Goal: Transaction & Acquisition: Book appointment/travel/reservation

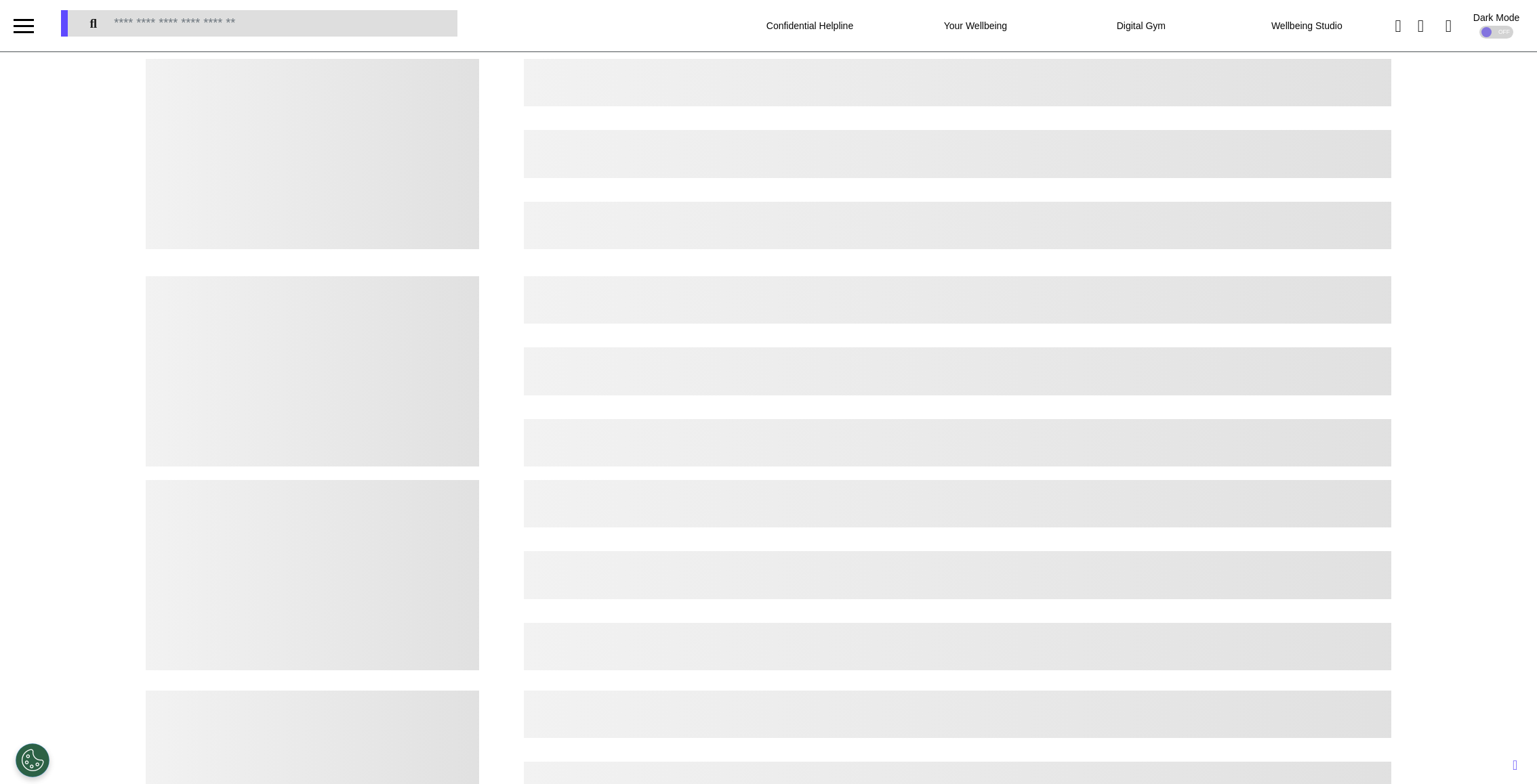
select select "**"
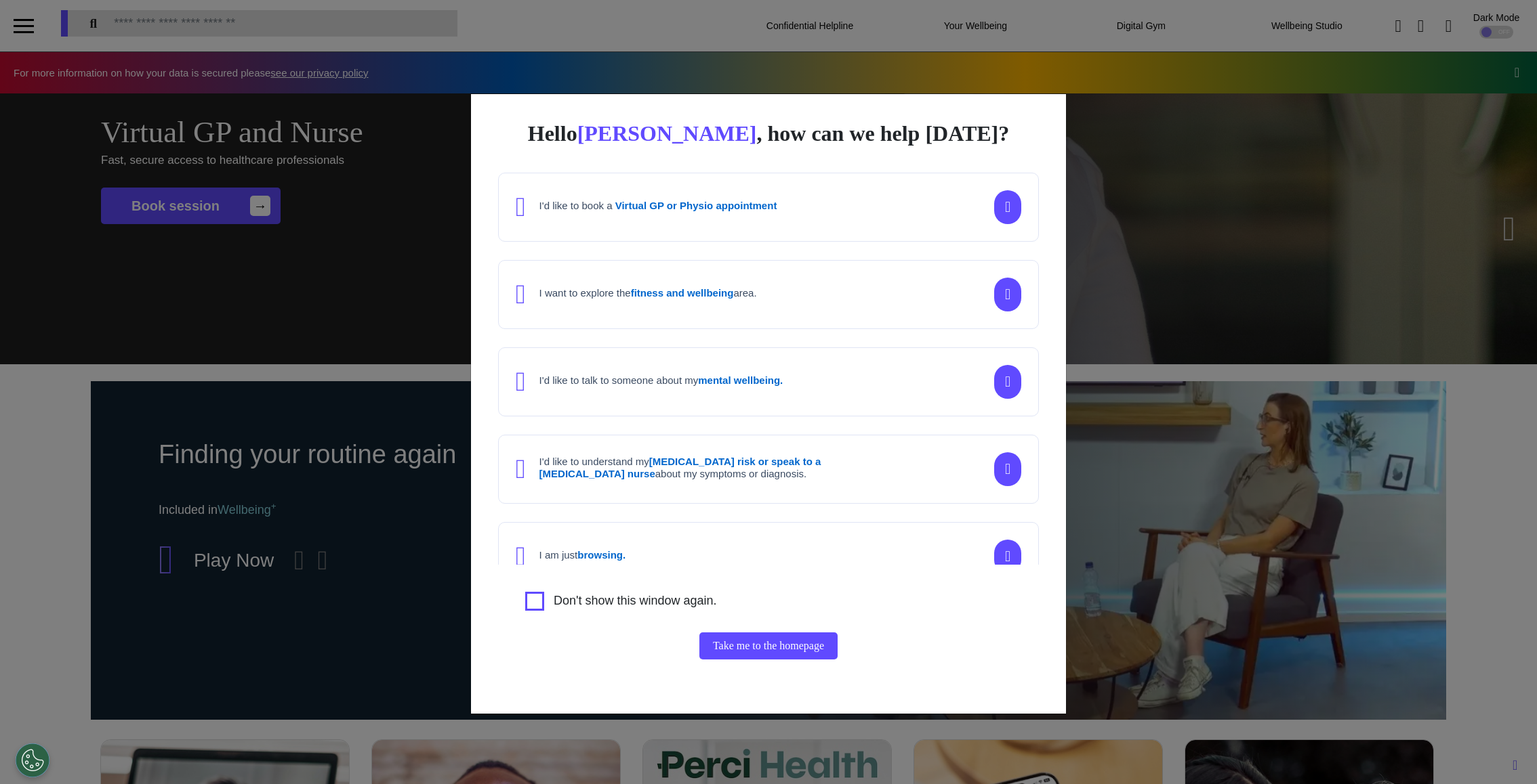
scroll to position [0, 677]
click at [1207, 322] on div "Hello Elena , how can we help today? I'd like to book a Virtual GP or Physio ap…" at bounding box center [768, 392] width 1537 height 784
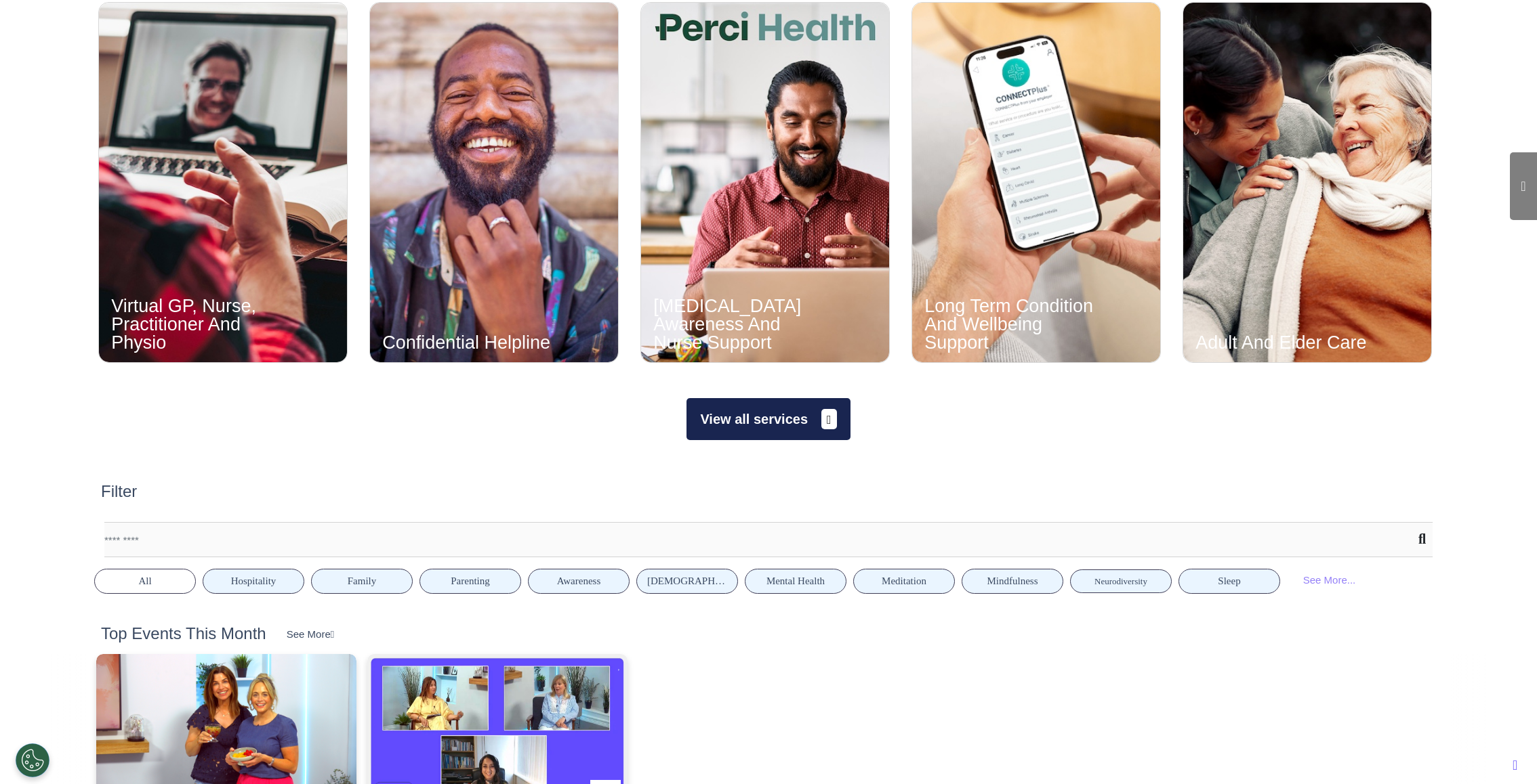
click at [773, 413] on button "View all services" at bounding box center [768, 419] width 164 height 42
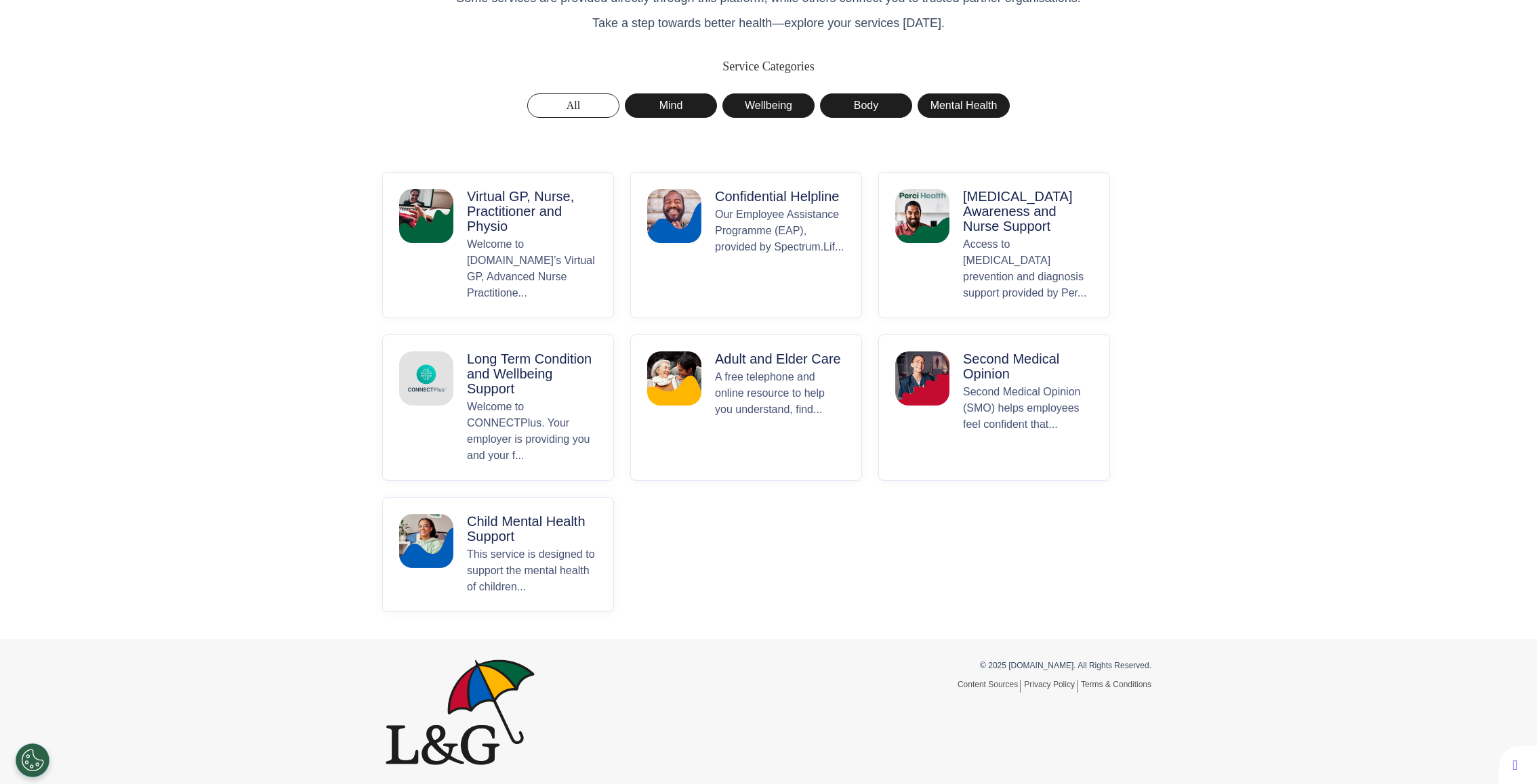
click at [560, 222] on p "Virtual GP, Nurse, Practitioner and Physio" at bounding box center [532, 211] width 130 height 45
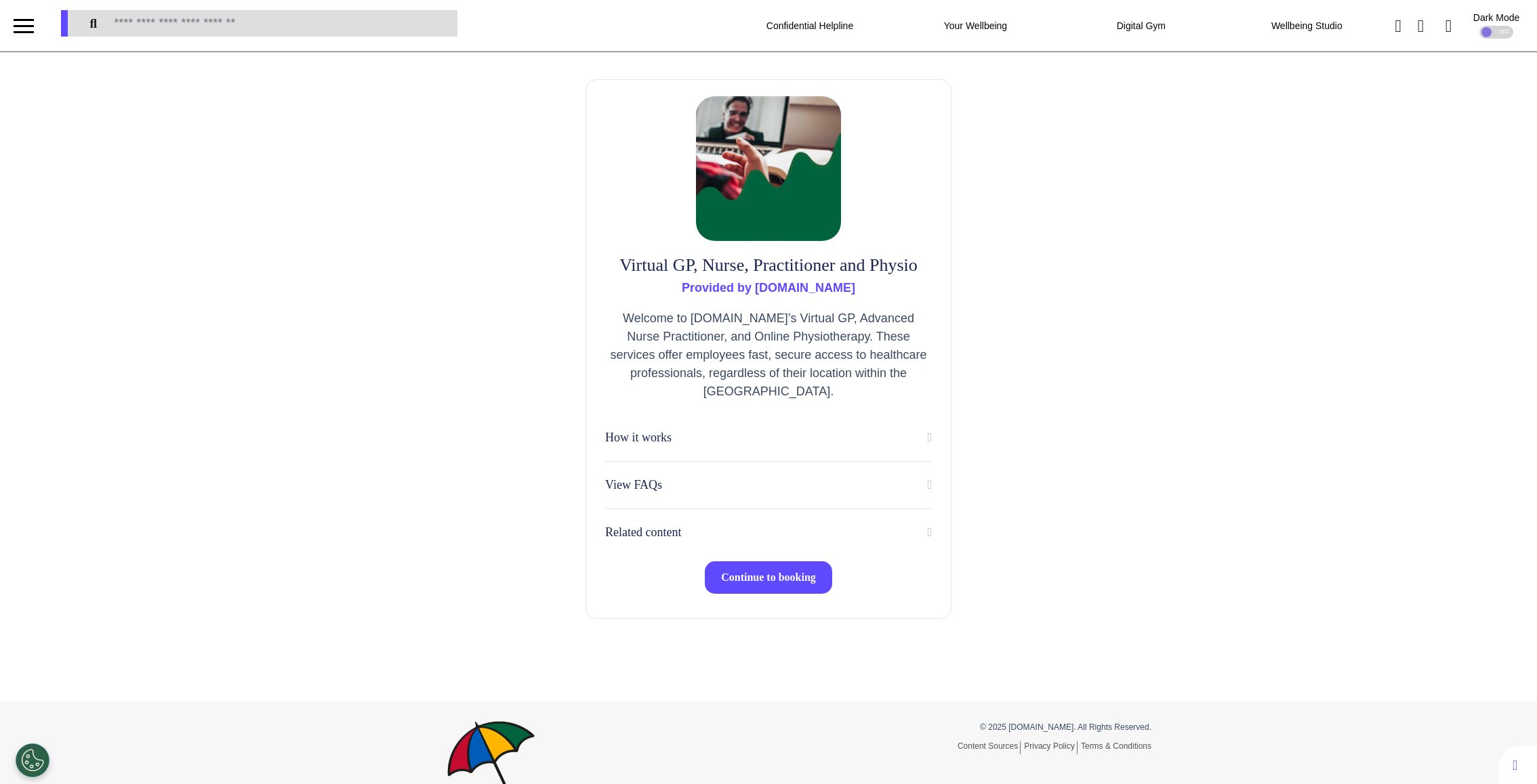
click at [748, 576] on span "Continue to booking" at bounding box center [768, 578] width 95 height 12
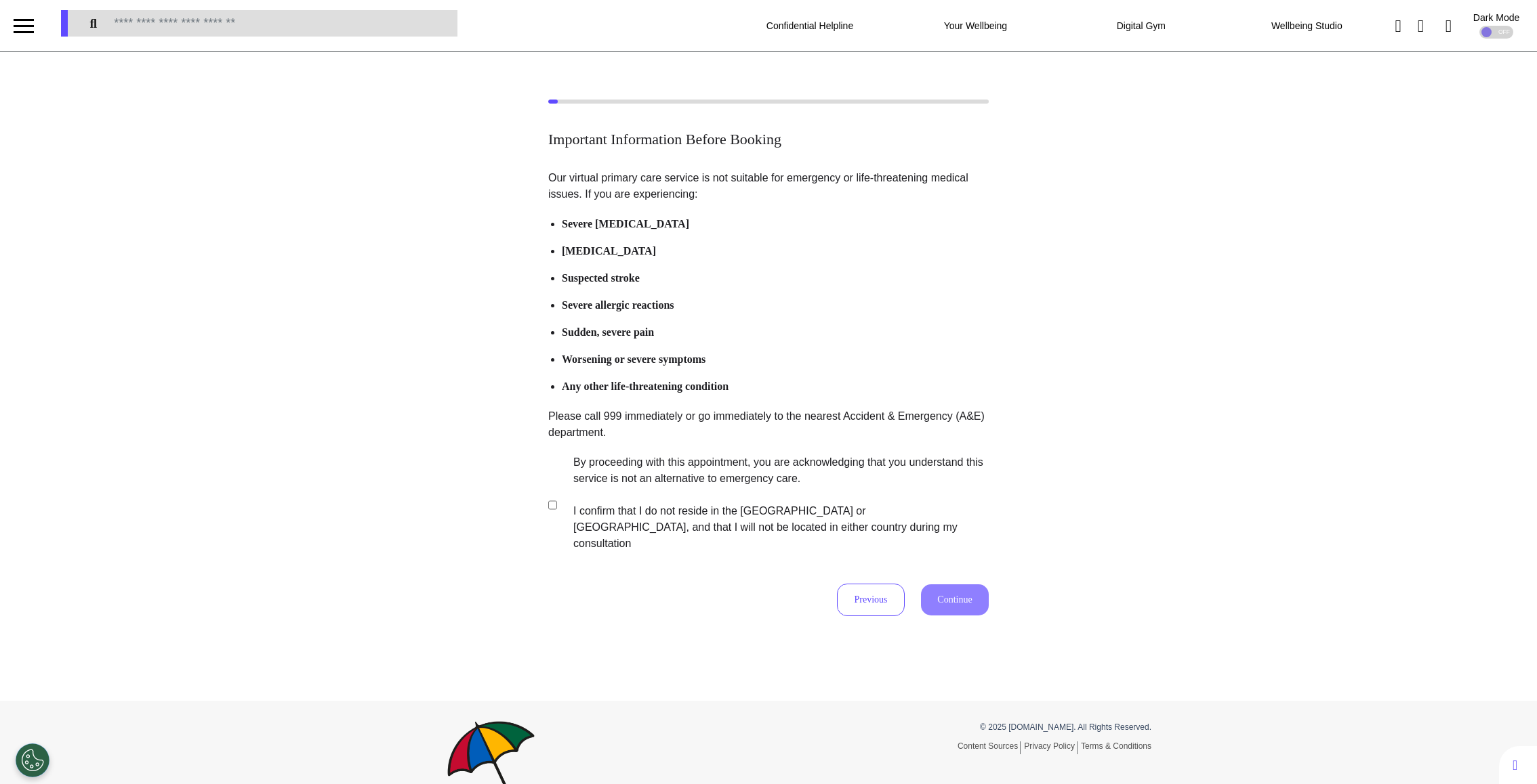
click at [547, 497] on div "Important Information Before Booking Our virtual primary care service is not su…" at bounding box center [768, 357] width 1537 height 516
click at [951, 587] on button "Continue" at bounding box center [954, 600] width 67 height 31
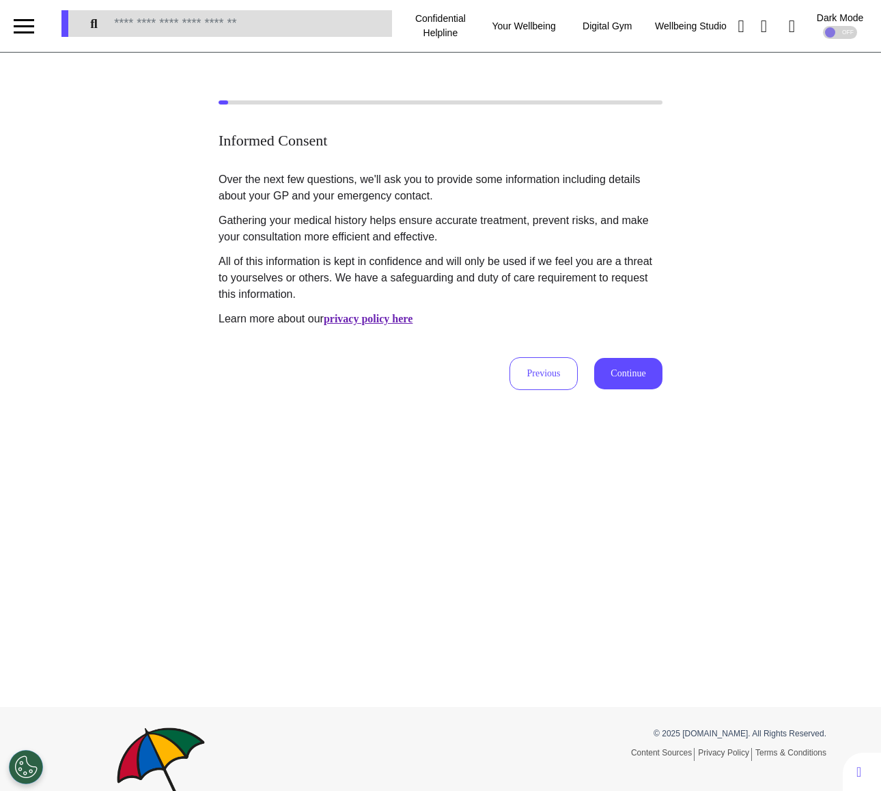
click at [635, 394] on div "Informed Consent Over the next few questions, we'll ask you to provide some inf…" at bounding box center [440, 380] width 881 height 655
click at [630, 377] on button "Continue" at bounding box center [628, 373] width 68 height 31
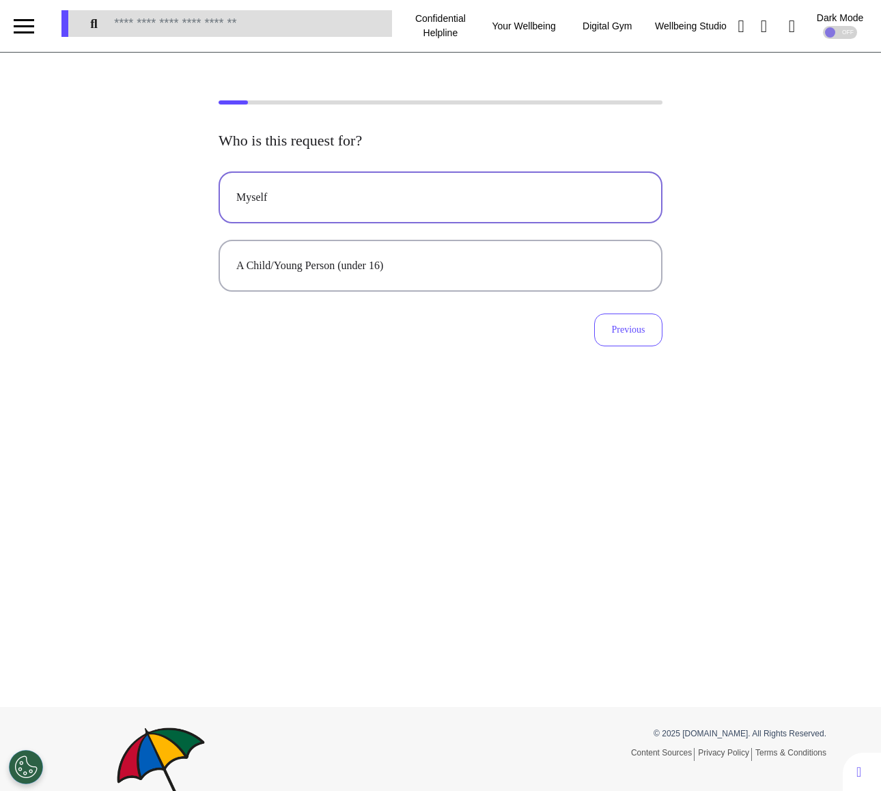
click at [313, 189] on div "Myself" at bounding box center [440, 197] width 409 height 16
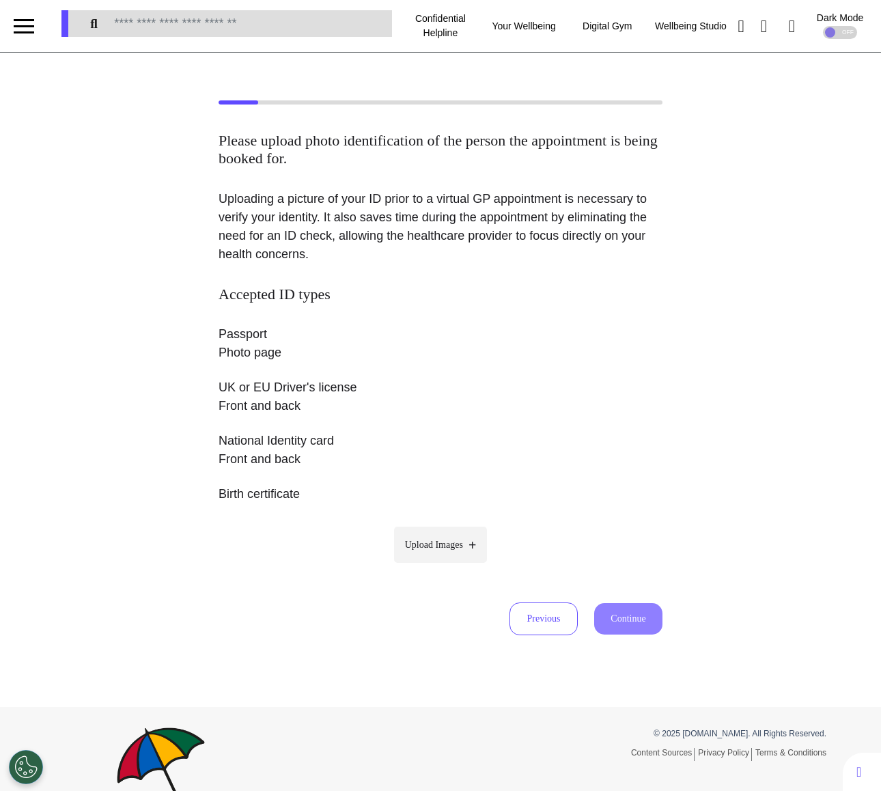
click at [405, 538] on span "Upload Images" at bounding box center [434, 545] width 58 height 14
click at [402, 566] on input "Upload Images" at bounding box center [441, 573] width 130 height 14
type input "**********"
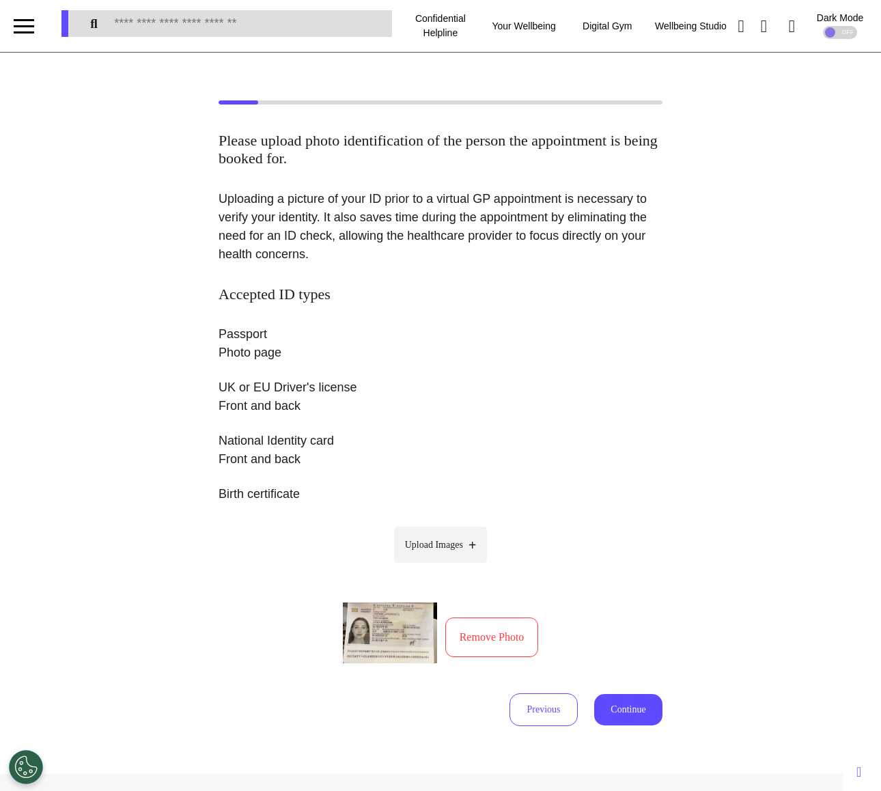
scroll to position [130, 0]
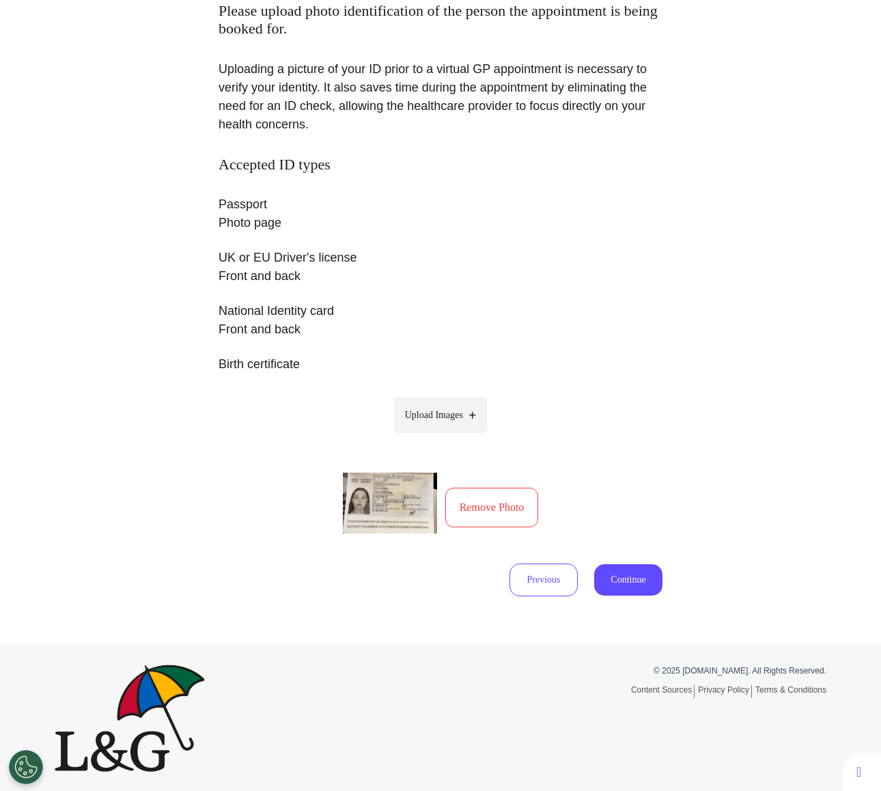
click at [524, 488] on button "Remove Photo" at bounding box center [492, 508] width 94 height 40
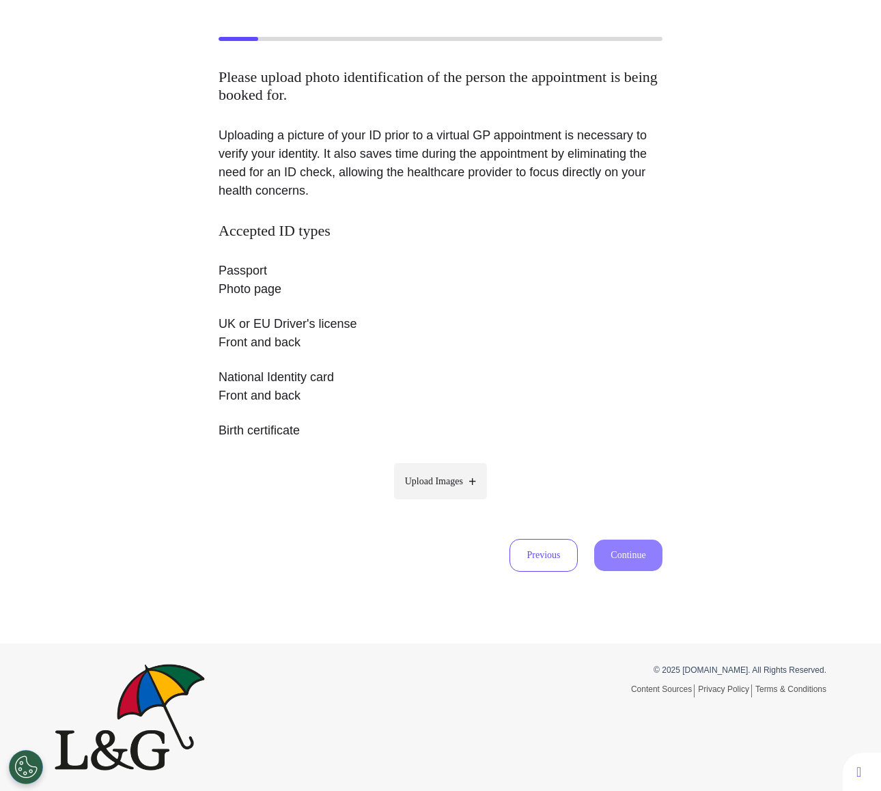
click at [422, 486] on span "Upload Images" at bounding box center [434, 481] width 58 height 14
click at [422, 503] on input "Upload Images" at bounding box center [441, 510] width 130 height 14
type input "**********"
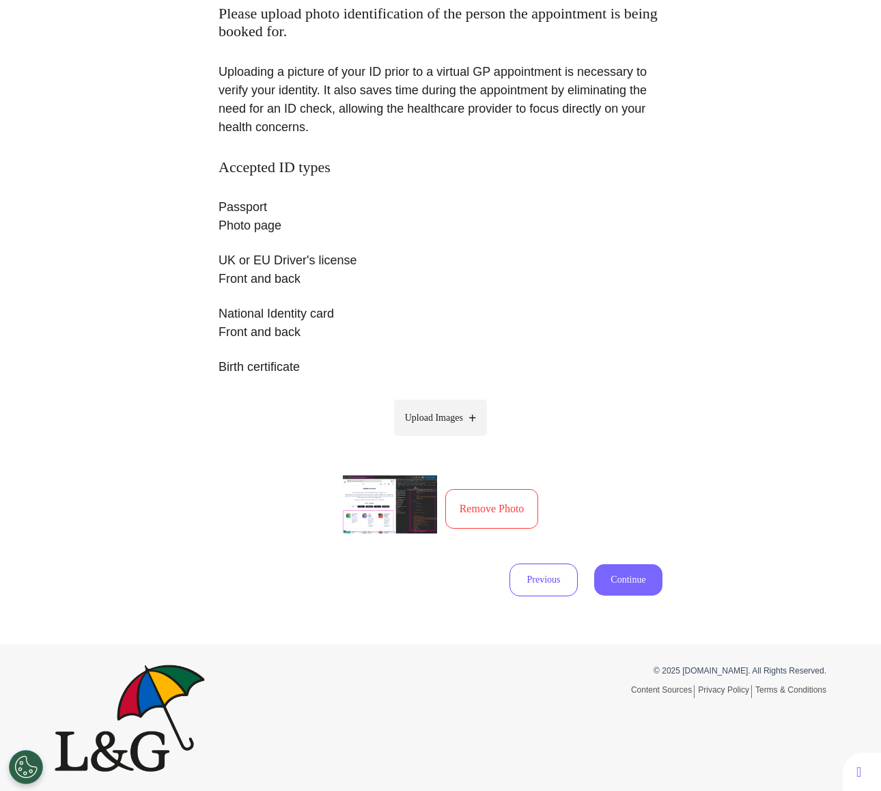
click at [645, 592] on button "Continue" at bounding box center [628, 579] width 68 height 31
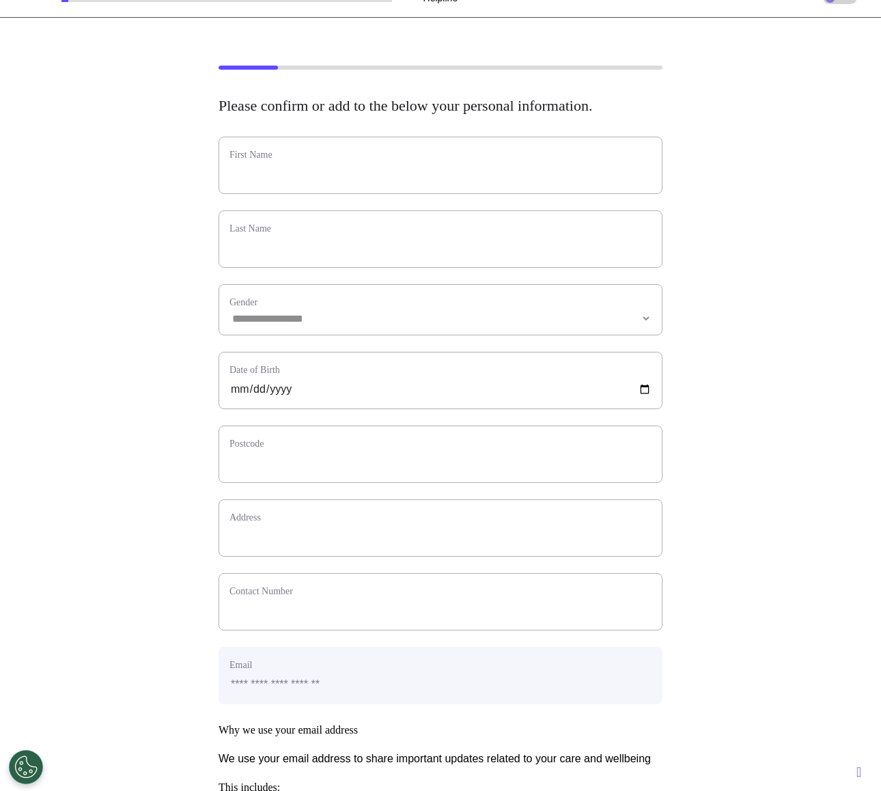
scroll to position [0, 0]
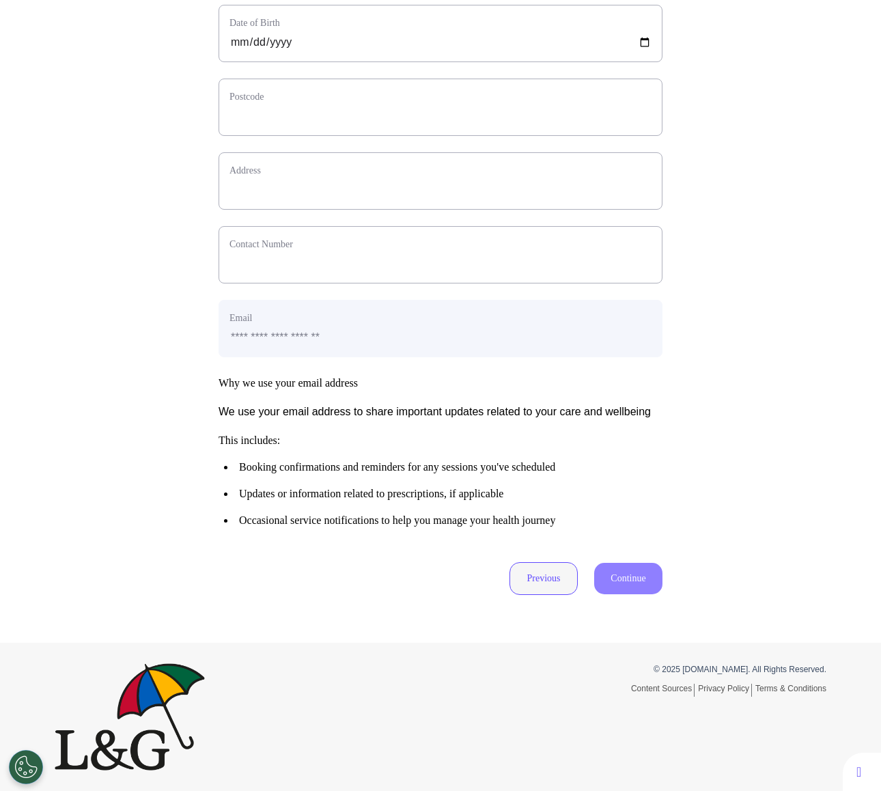
click at [517, 583] on button "Previous" at bounding box center [544, 578] width 68 height 33
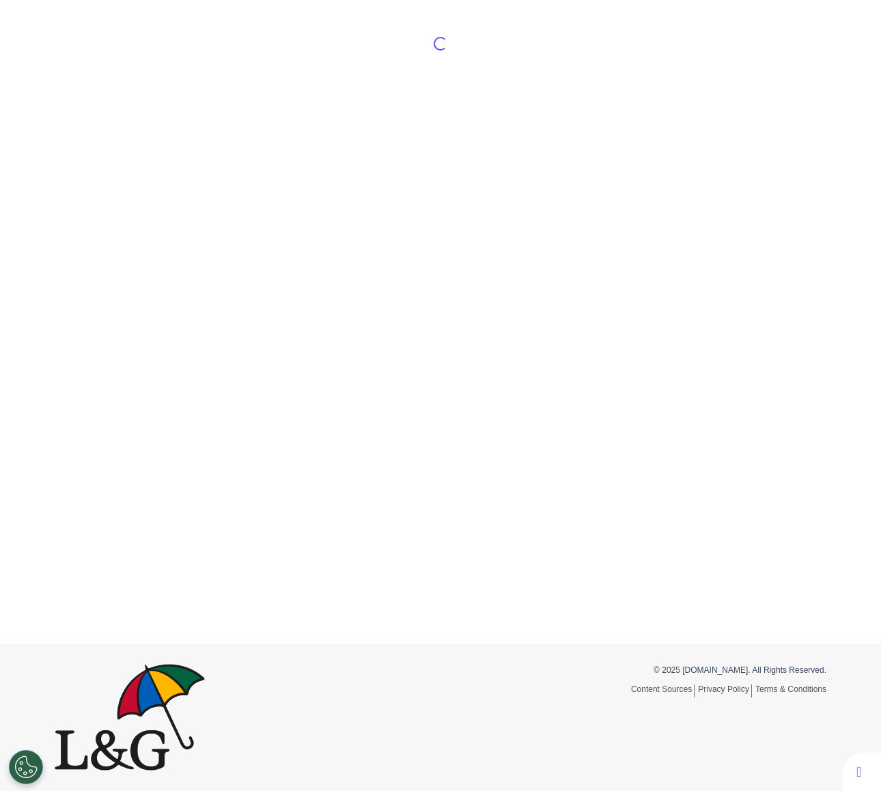
scroll to position [127, 0]
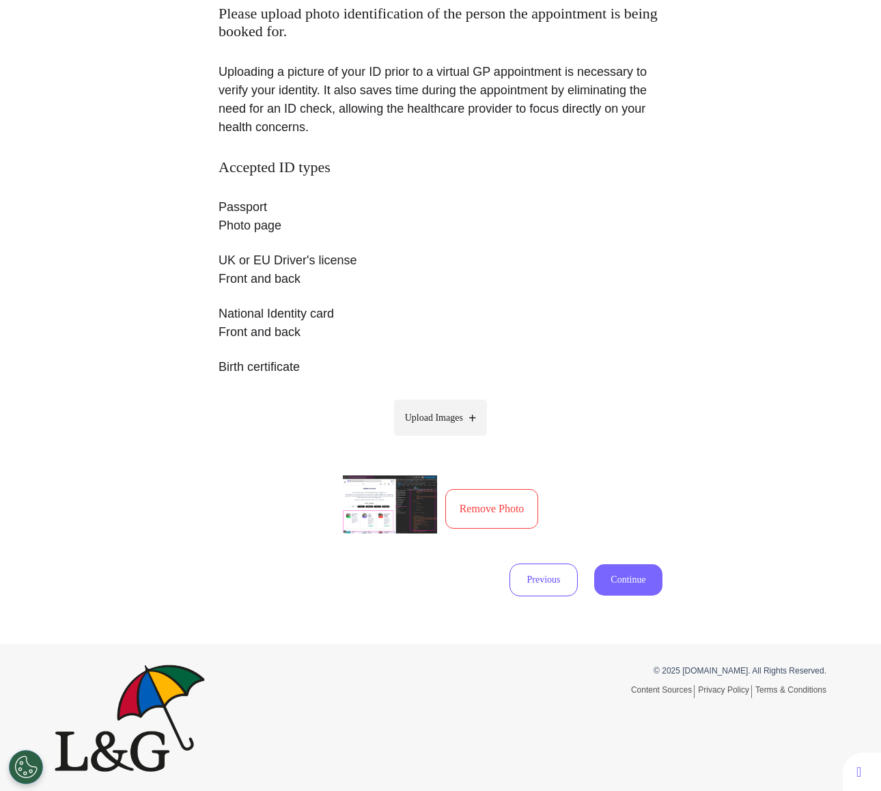
click at [635, 577] on button "Continue" at bounding box center [628, 579] width 68 height 31
click at [631, 586] on button "Continue" at bounding box center [628, 579] width 68 height 31
click at [652, 515] on div "Accepted ID types Passport Photo page UK or EU Driver's license Front and back …" at bounding box center [441, 350] width 444 height 383
click at [629, 564] on div "Previous Continue" at bounding box center [441, 580] width 444 height 33
click at [624, 579] on button "Continue" at bounding box center [628, 579] width 68 height 31
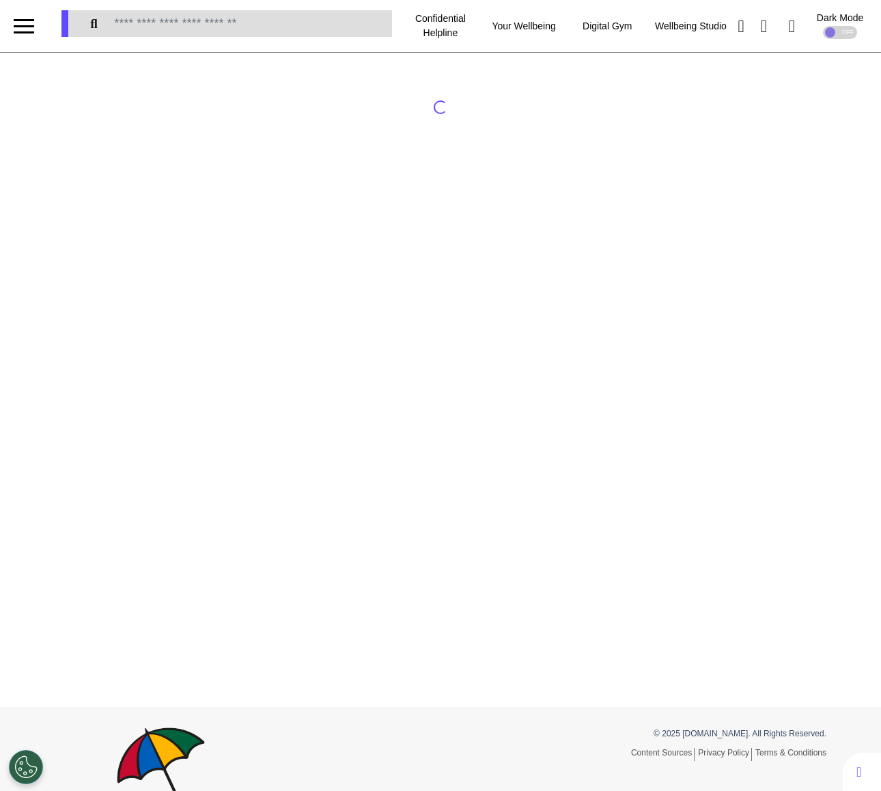
select select "*"
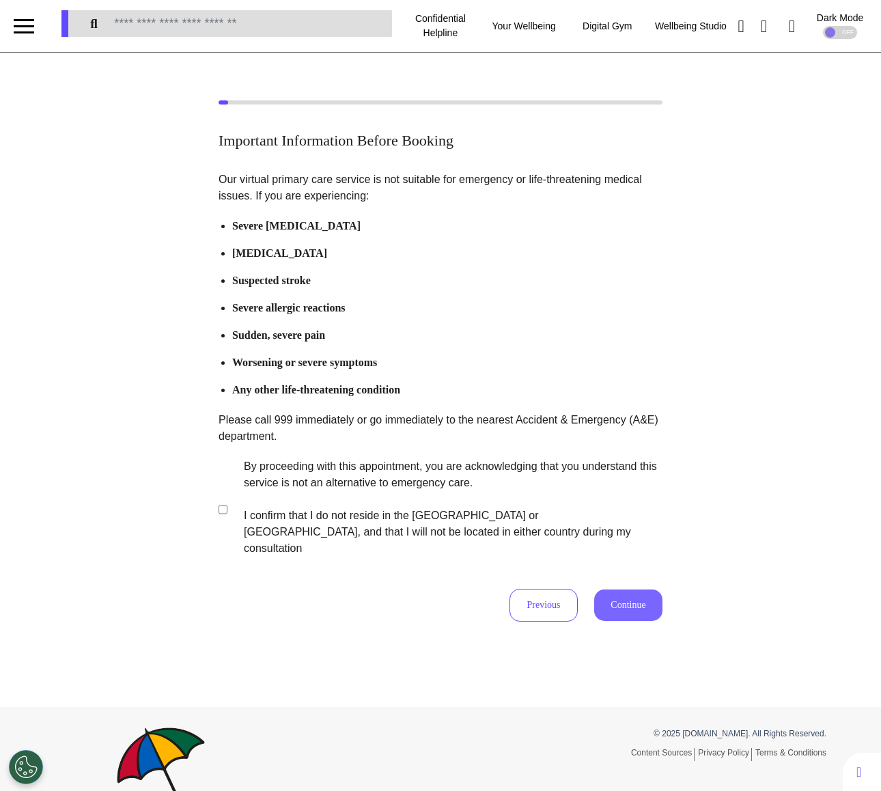
click at [648, 590] on button "Continue" at bounding box center [628, 605] width 68 height 31
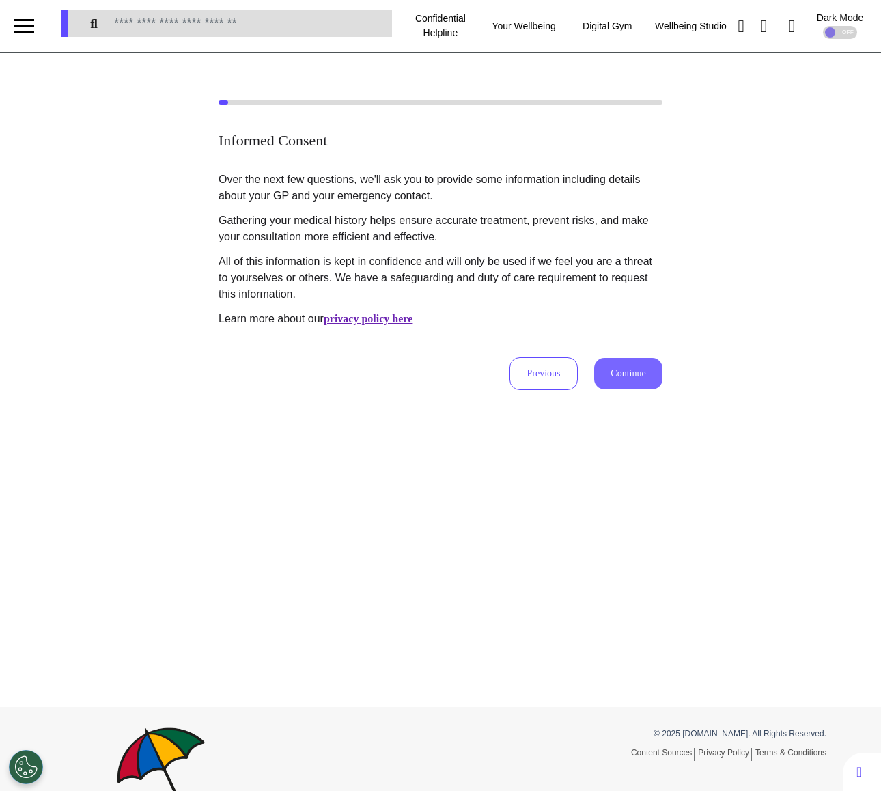
click at [624, 379] on button "Continue" at bounding box center [628, 373] width 68 height 31
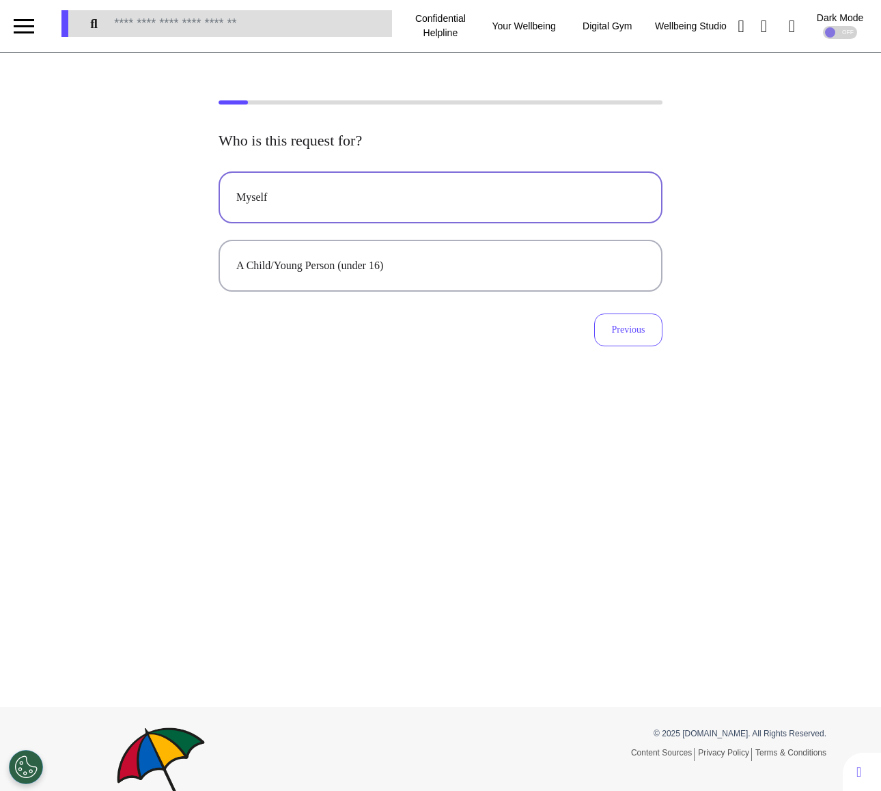
click at [366, 202] on div "Myself" at bounding box center [440, 197] width 409 height 16
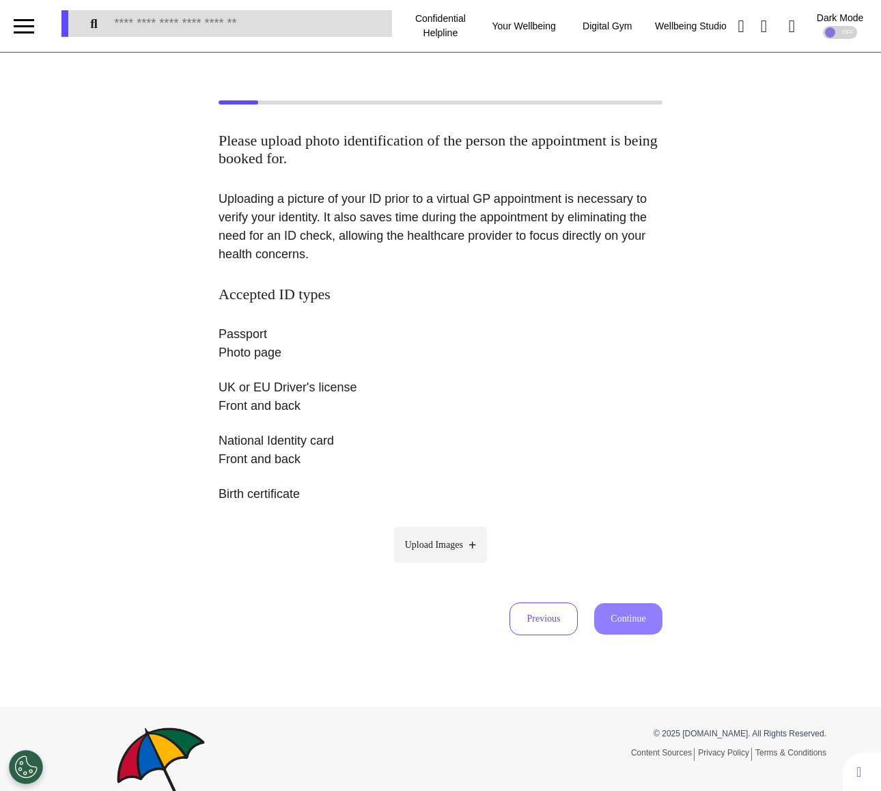
click at [449, 544] on span "Upload Images" at bounding box center [434, 545] width 58 height 14
click at [449, 566] on input "Upload Images" at bounding box center [441, 573] width 130 height 14
type input "**********"
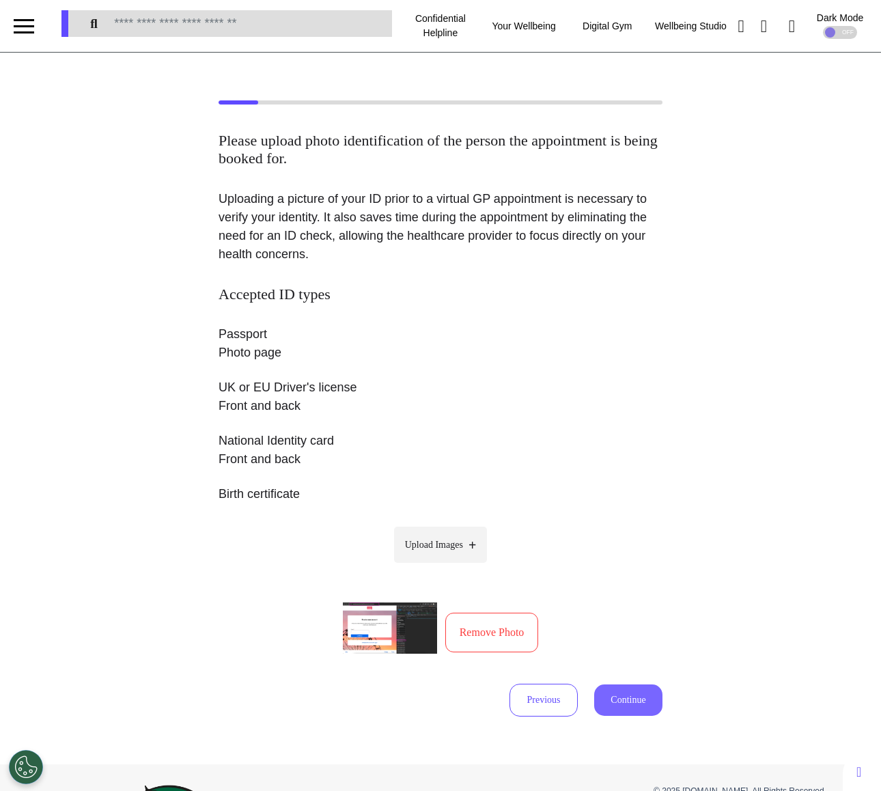
click at [634, 697] on button "Continue" at bounding box center [628, 700] width 68 height 31
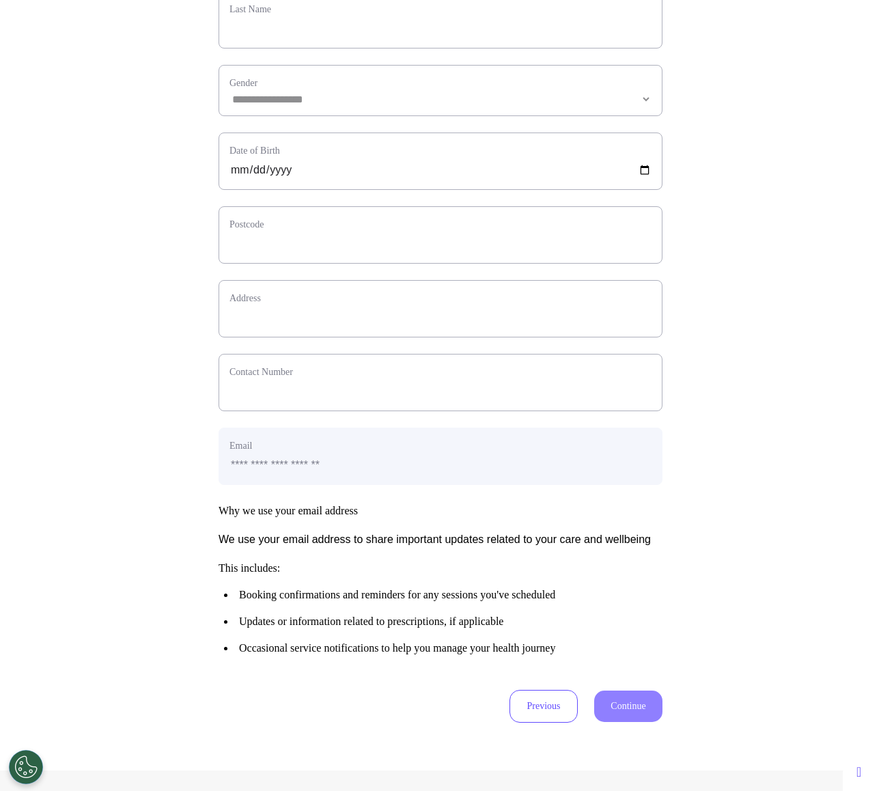
scroll to position [416, 0]
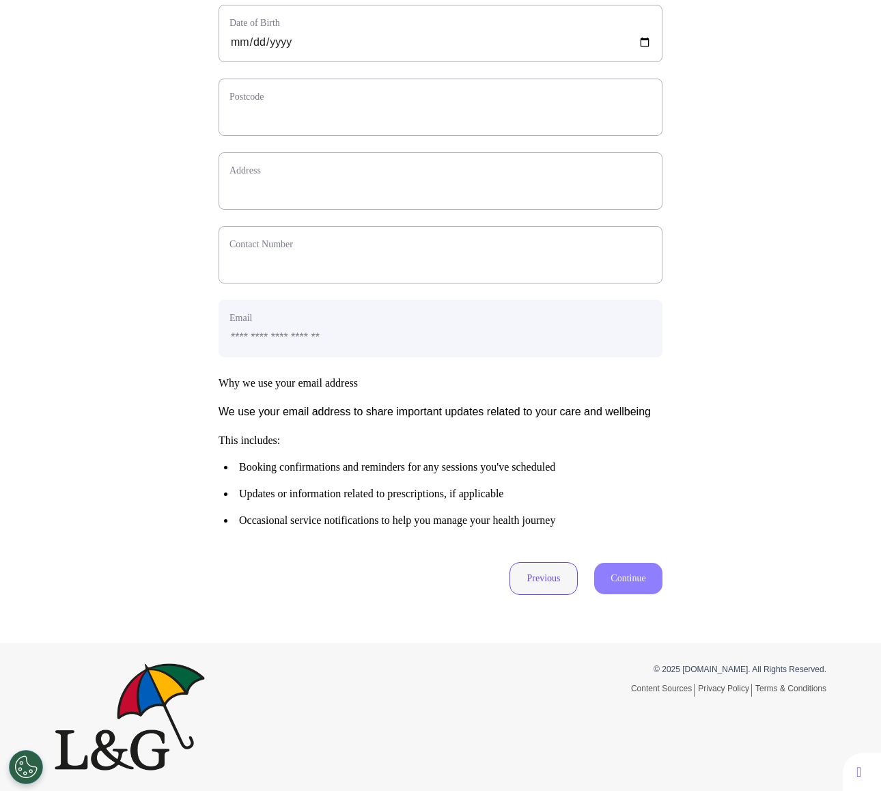
click at [536, 577] on button "Previous" at bounding box center [544, 578] width 68 height 33
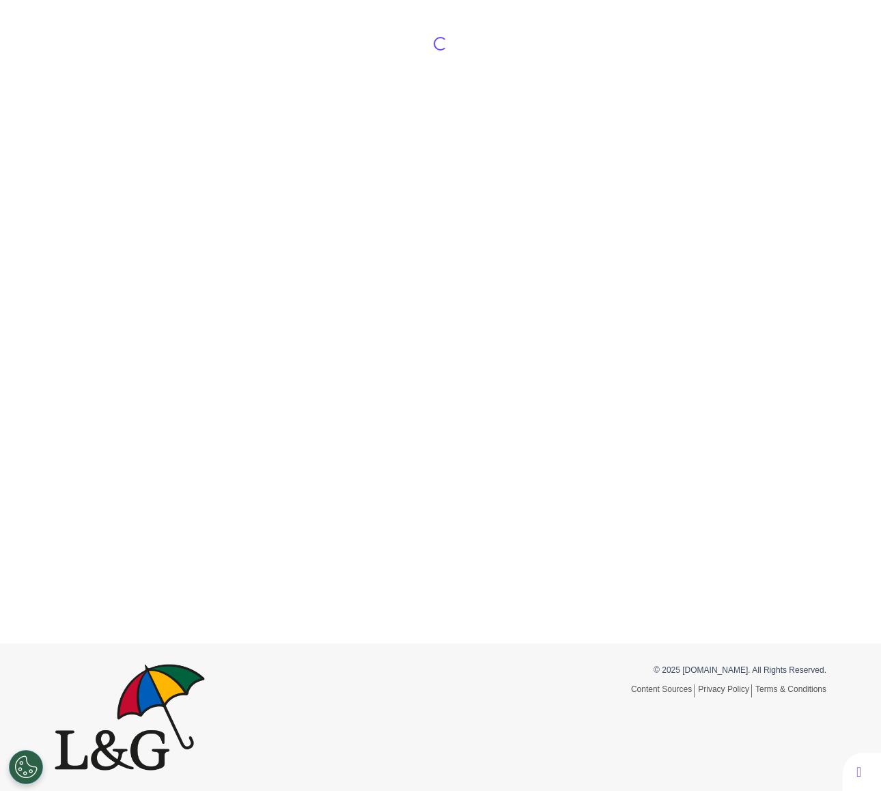
scroll to position [120, 0]
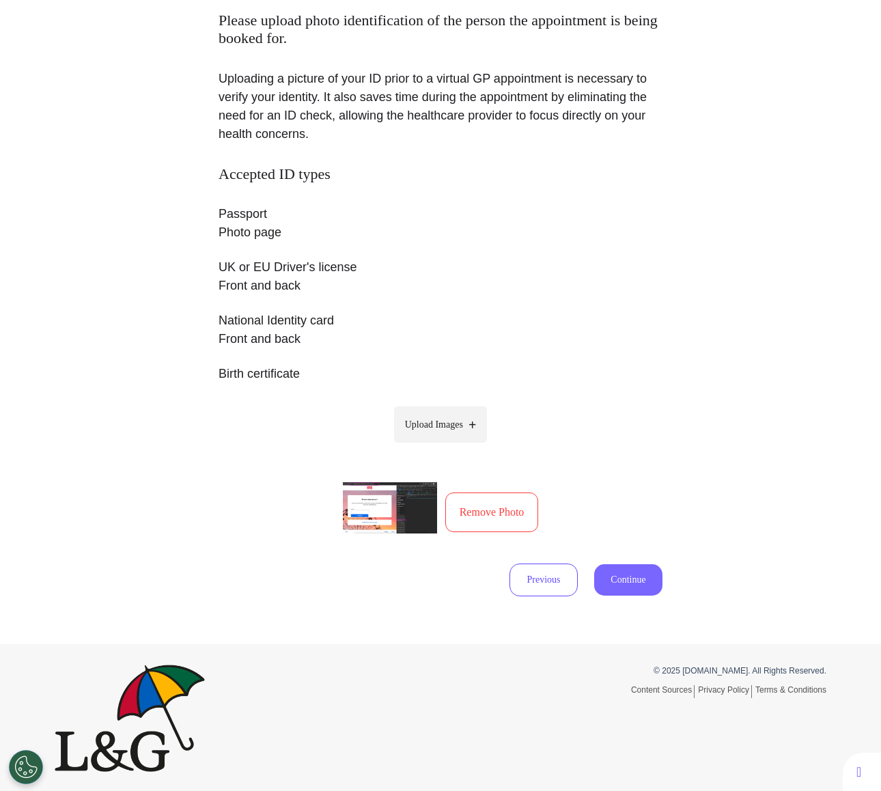
click at [611, 577] on button "Continue" at bounding box center [628, 579] width 68 height 31
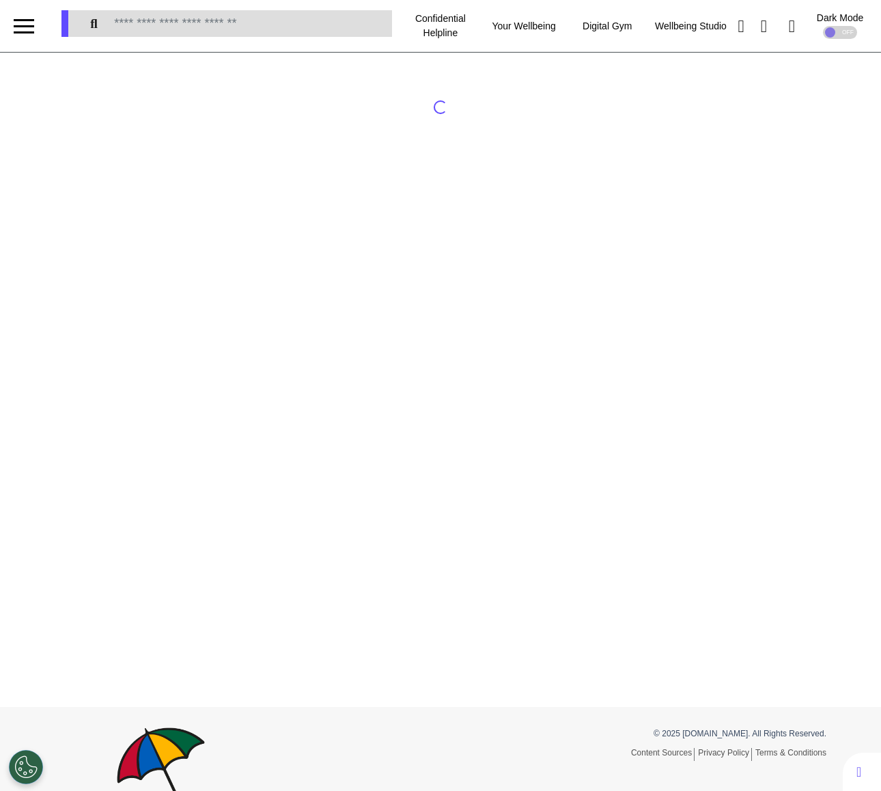
select select "*"
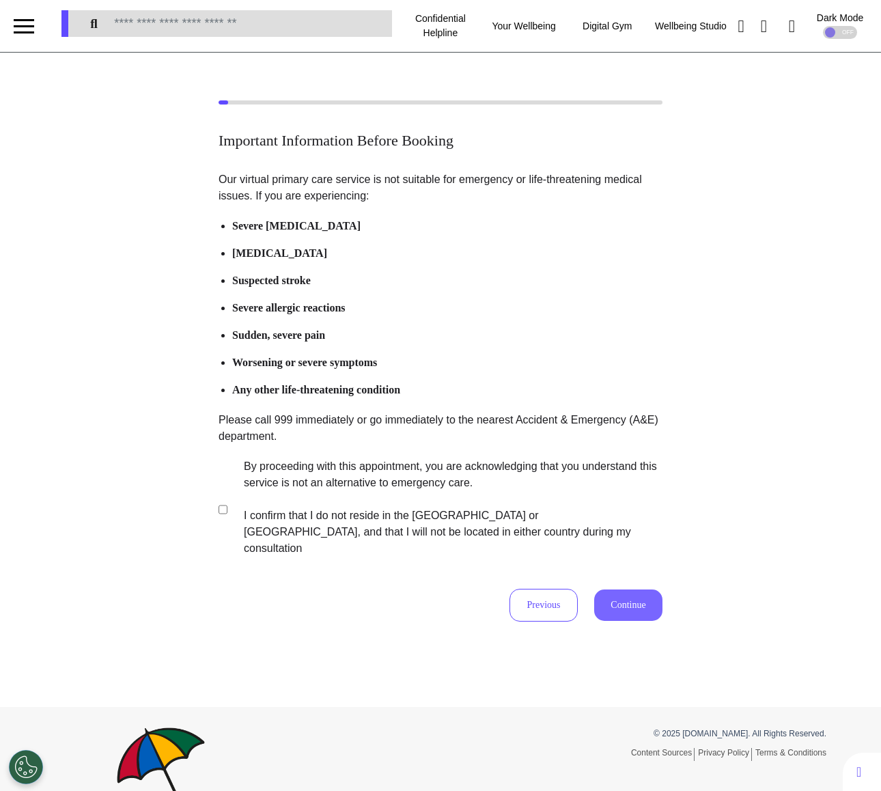
click at [629, 593] on button "Continue" at bounding box center [628, 605] width 68 height 31
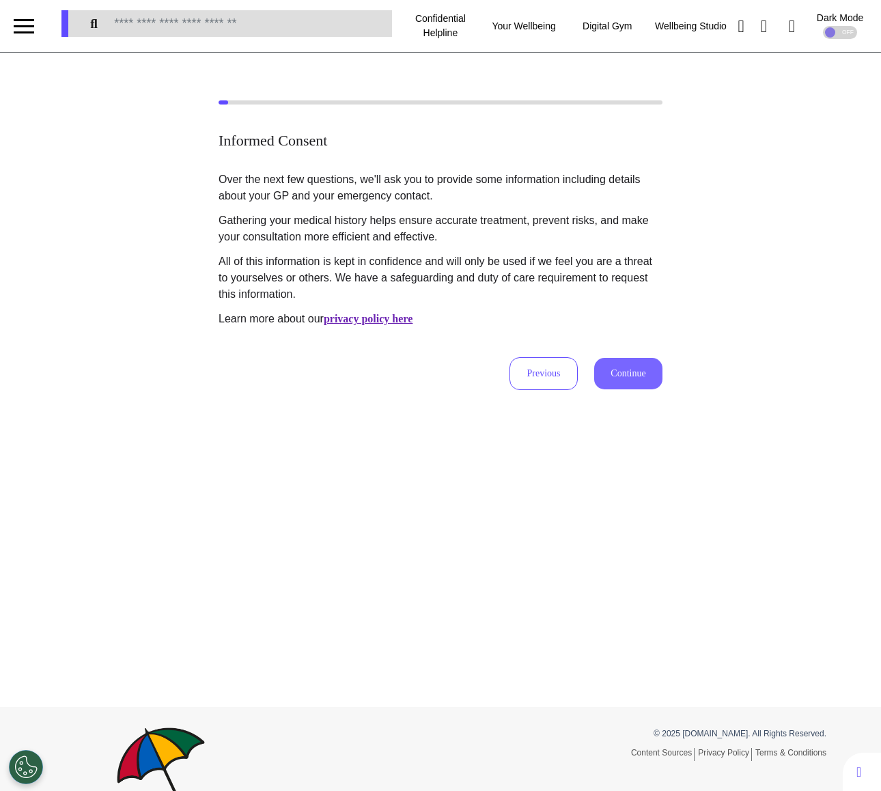
click at [660, 372] on button "Continue" at bounding box center [628, 373] width 68 height 31
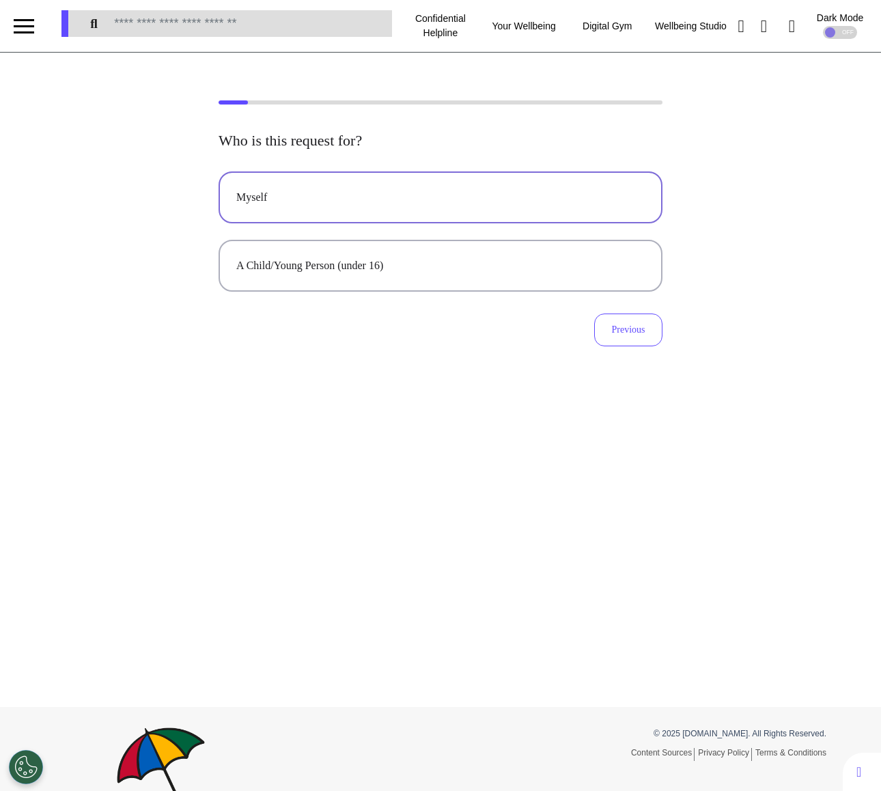
click at [403, 202] on div "Myself" at bounding box center [440, 197] width 409 height 16
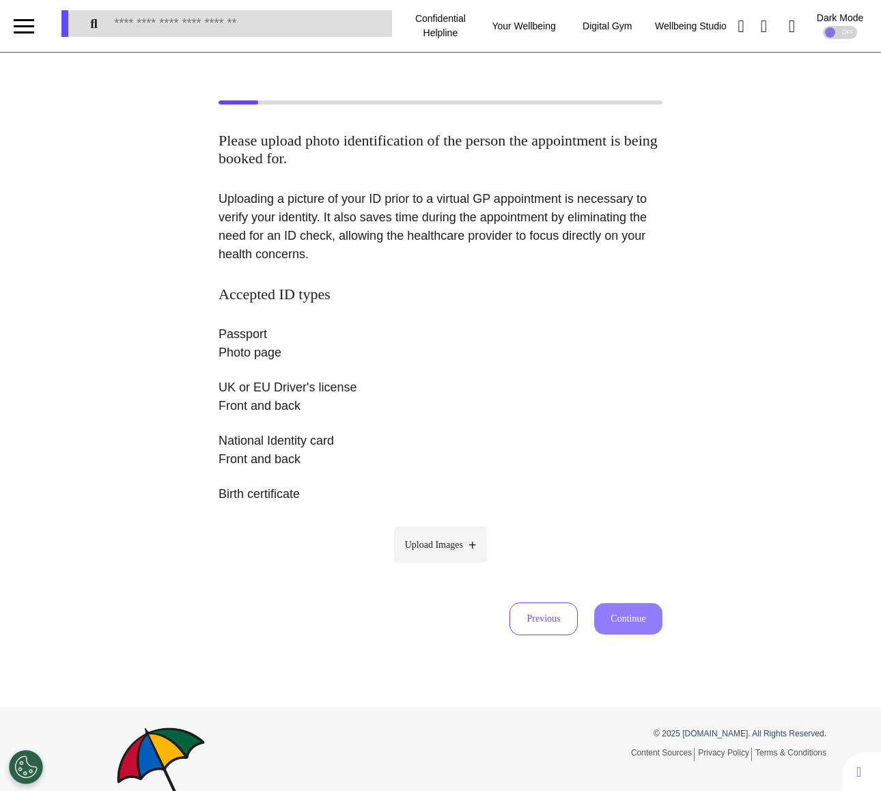
click at [423, 538] on span "Upload Images" at bounding box center [434, 545] width 58 height 14
click at [423, 566] on input "Upload Images" at bounding box center [441, 573] width 130 height 14
type input "**********"
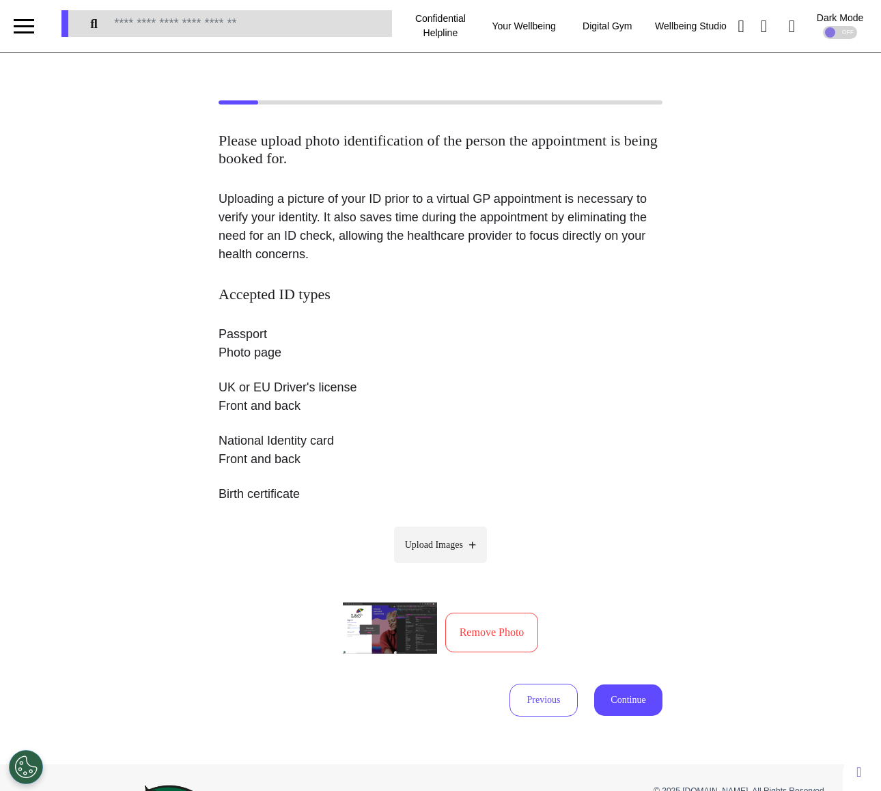
scroll to position [120, 0]
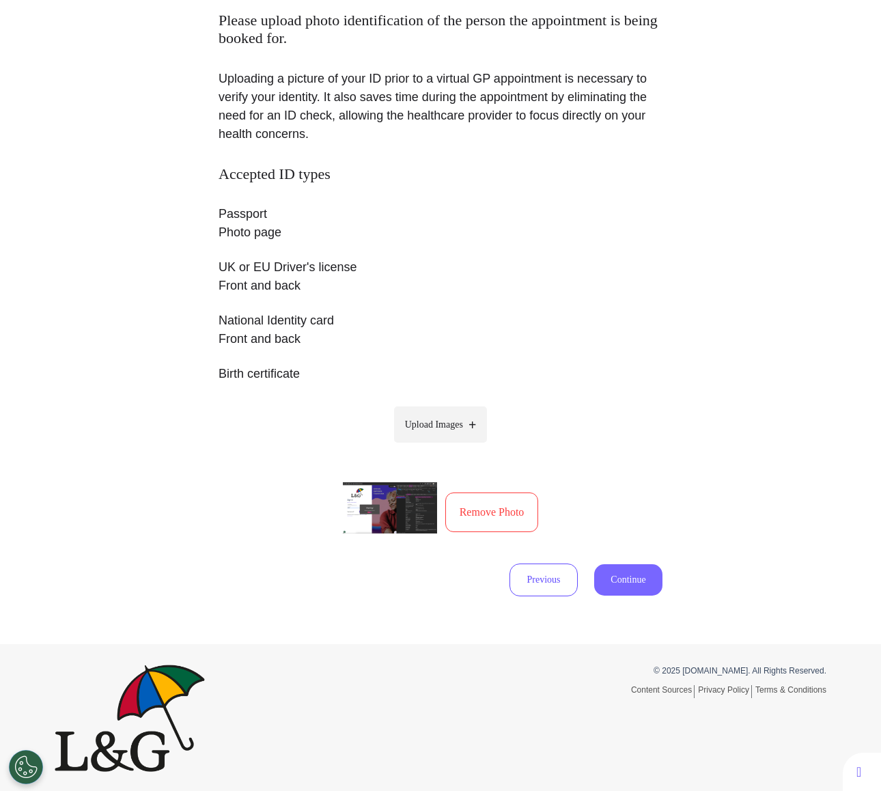
click at [634, 573] on button "Continue" at bounding box center [628, 579] width 68 height 31
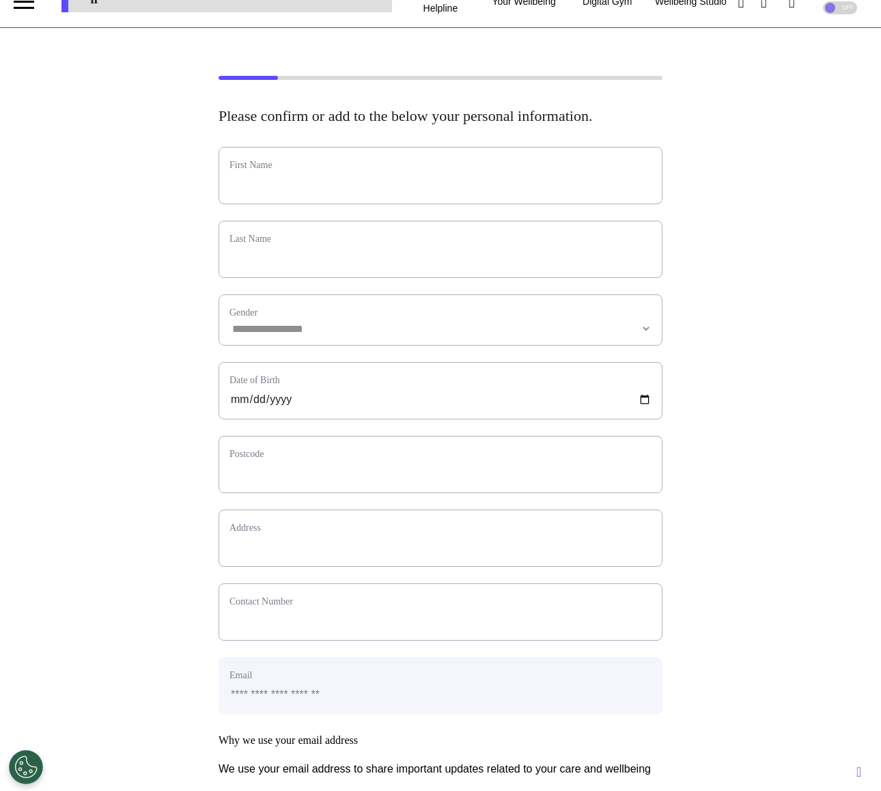
scroll to position [0, 0]
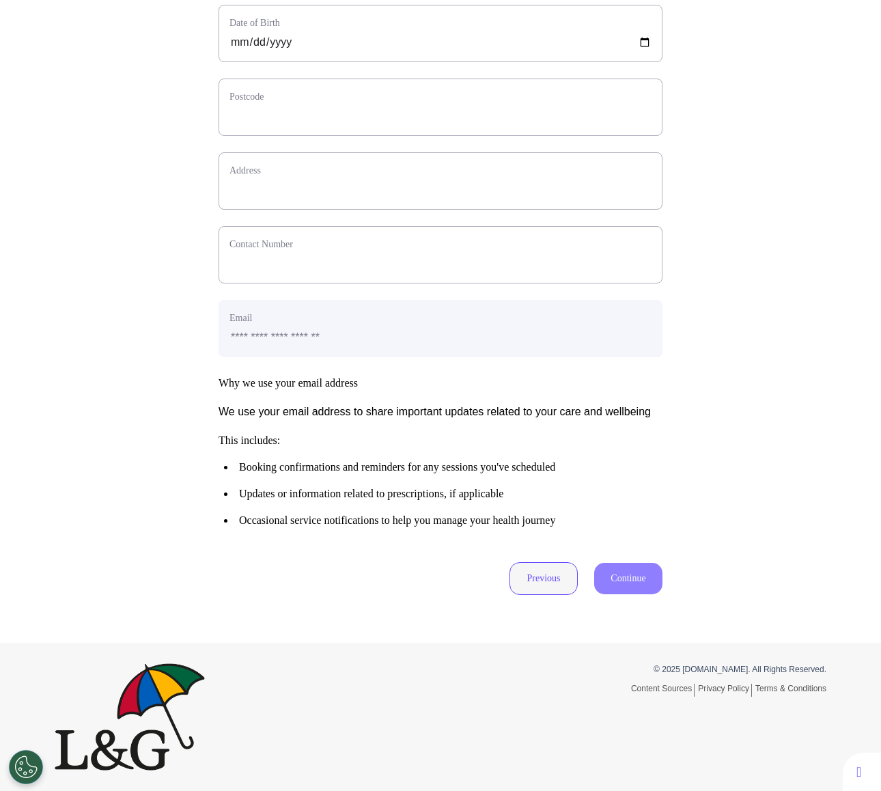
click at [547, 583] on button "Previous" at bounding box center [544, 578] width 68 height 33
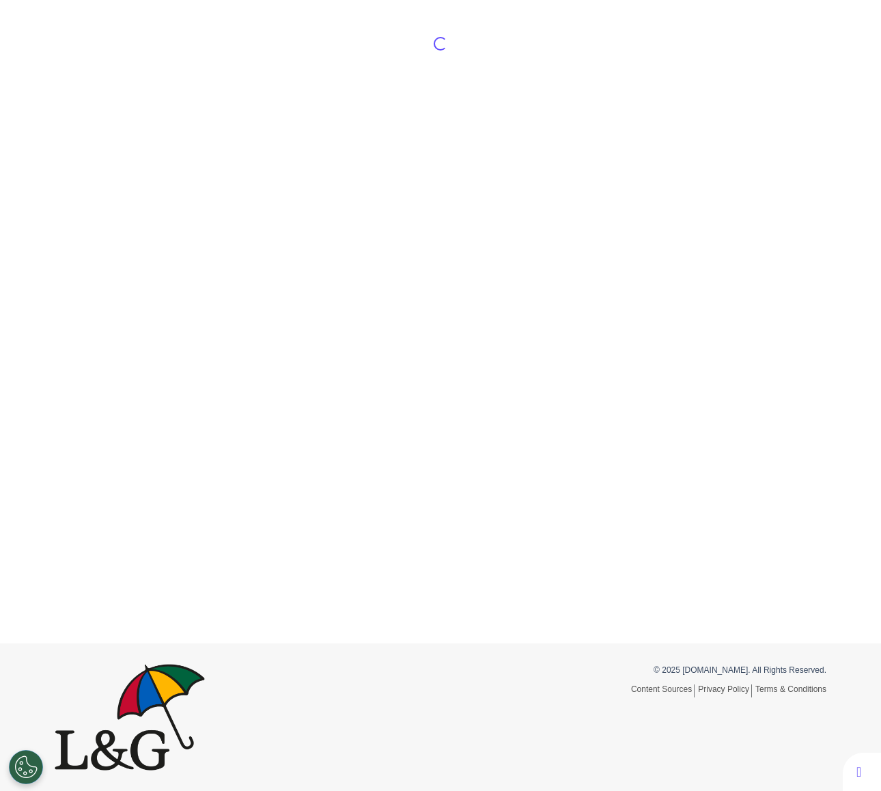
scroll to position [120, 0]
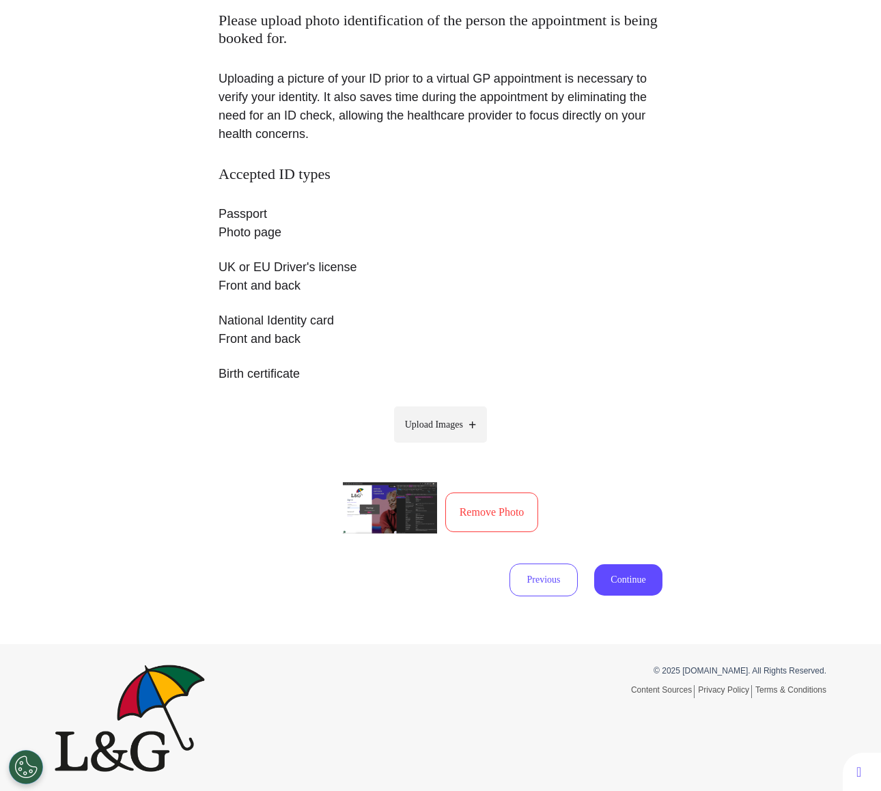
click at [637, 601] on div "Please upload photo identification of the person the appointment is being booke…" at bounding box center [440, 288] width 881 height 712
click at [635, 587] on button "Continue" at bounding box center [628, 579] width 68 height 31
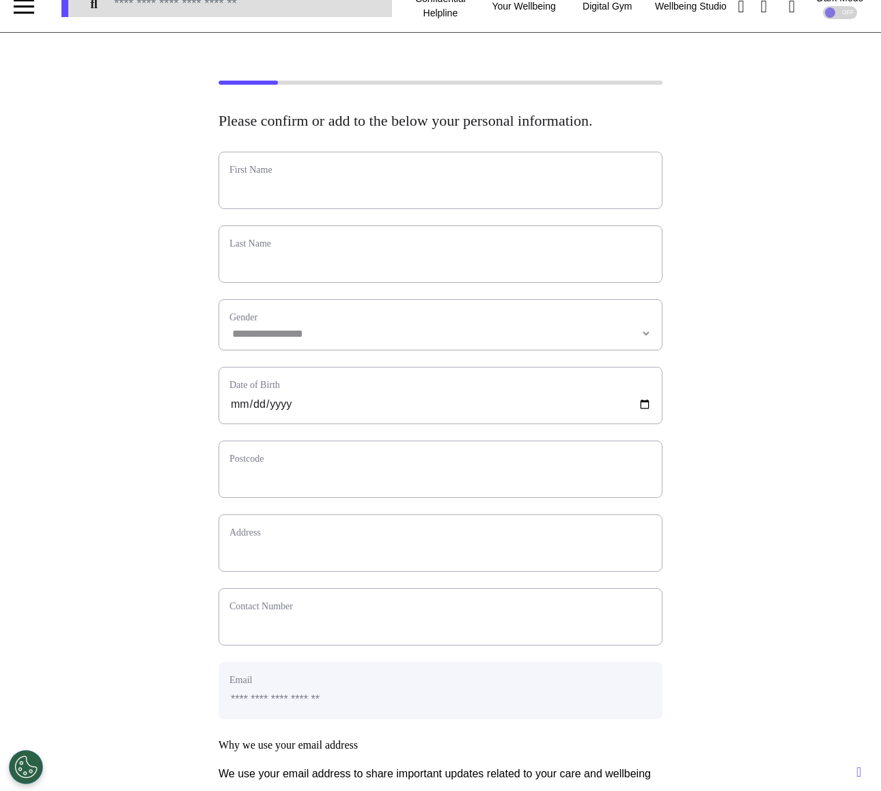
scroll to position [0, 0]
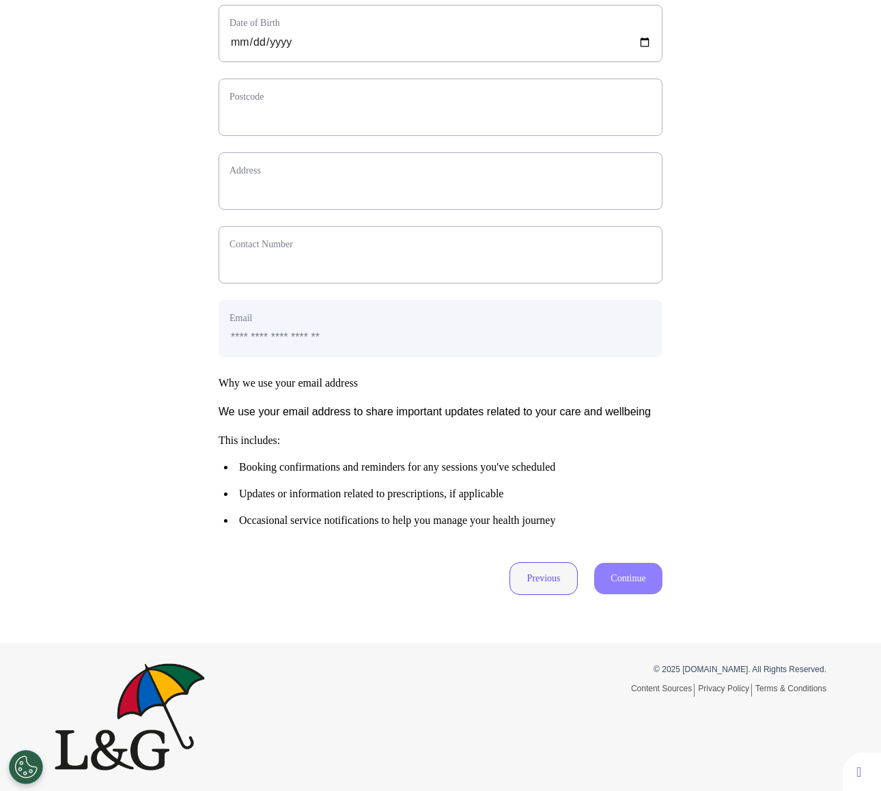
click at [514, 579] on button "Previous" at bounding box center [544, 578] width 68 height 33
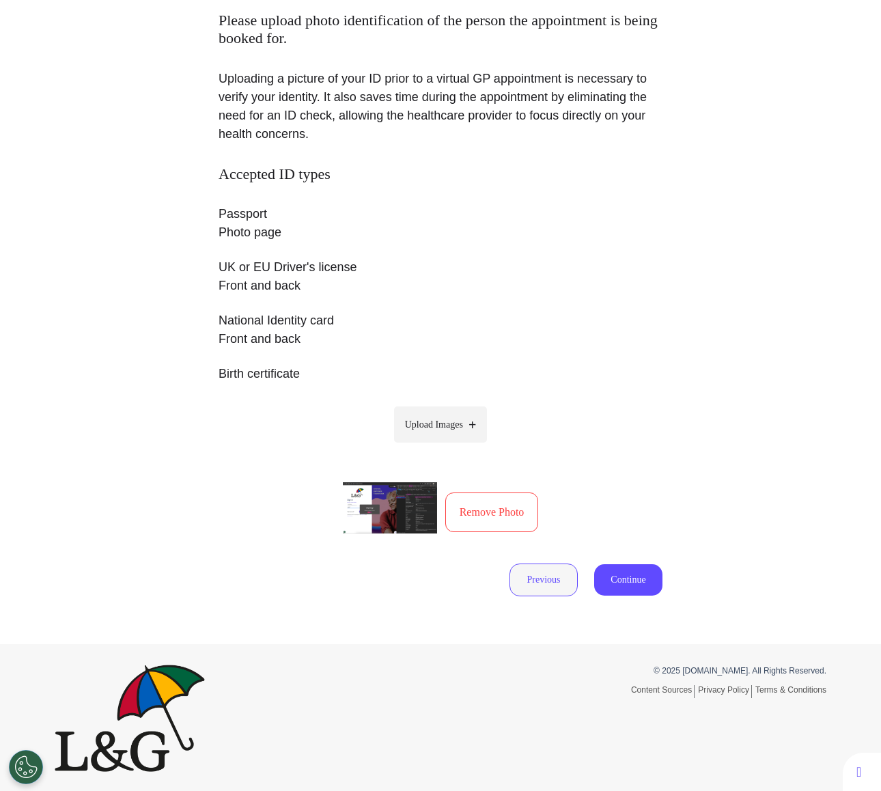
click at [538, 594] on button "Previous" at bounding box center [544, 580] width 68 height 33
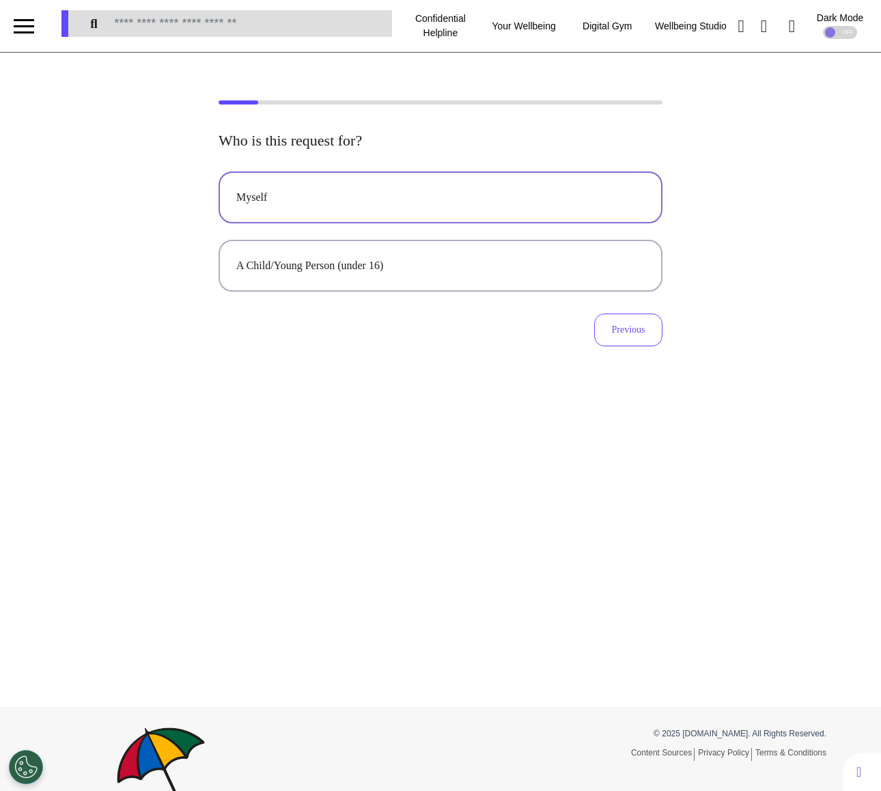
click at [420, 193] on div "Myself" at bounding box center [440, 197] width 409 height 16
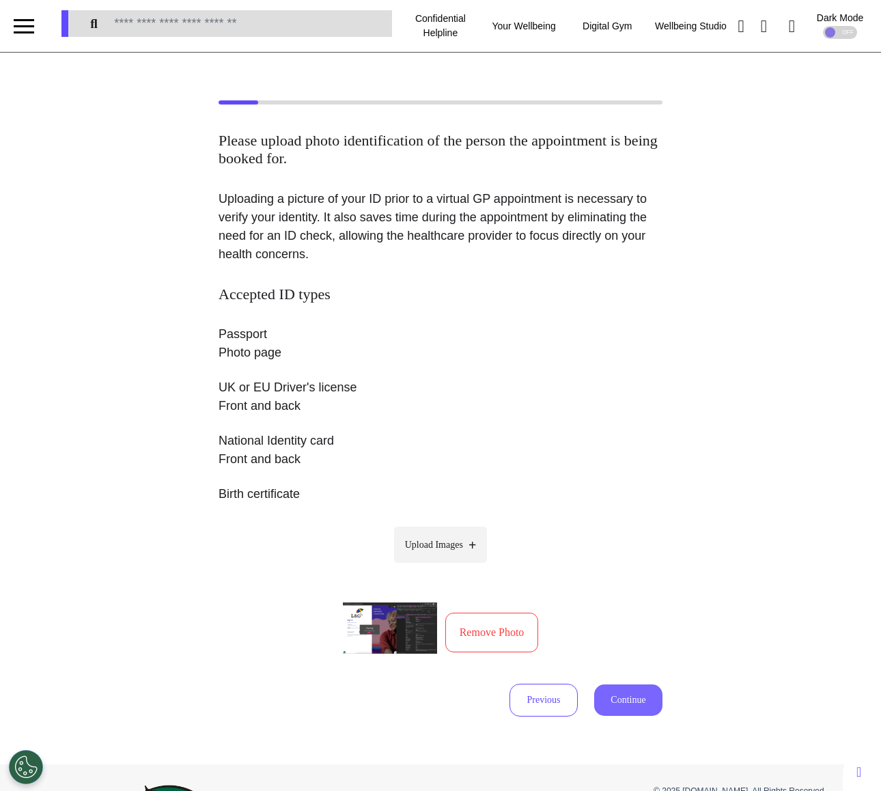
click at [627, 702] on button "Continue" at bounding box center [628, 700] width 68 height 31
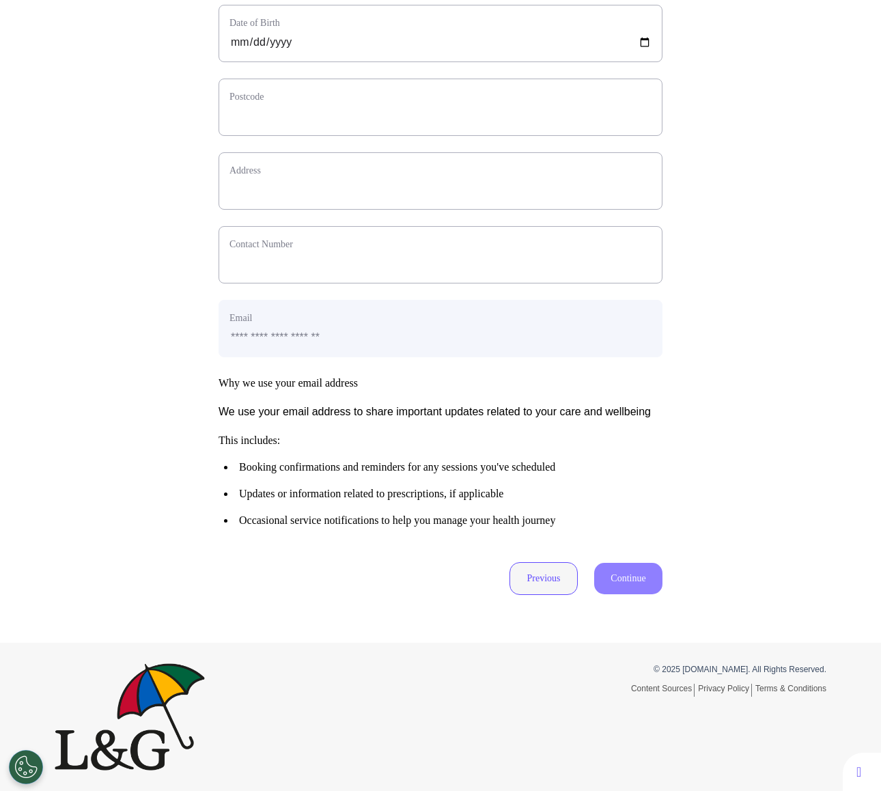
click at [542, 585] on button "Previous" at bounding box center [544, 578] width 68 height 33
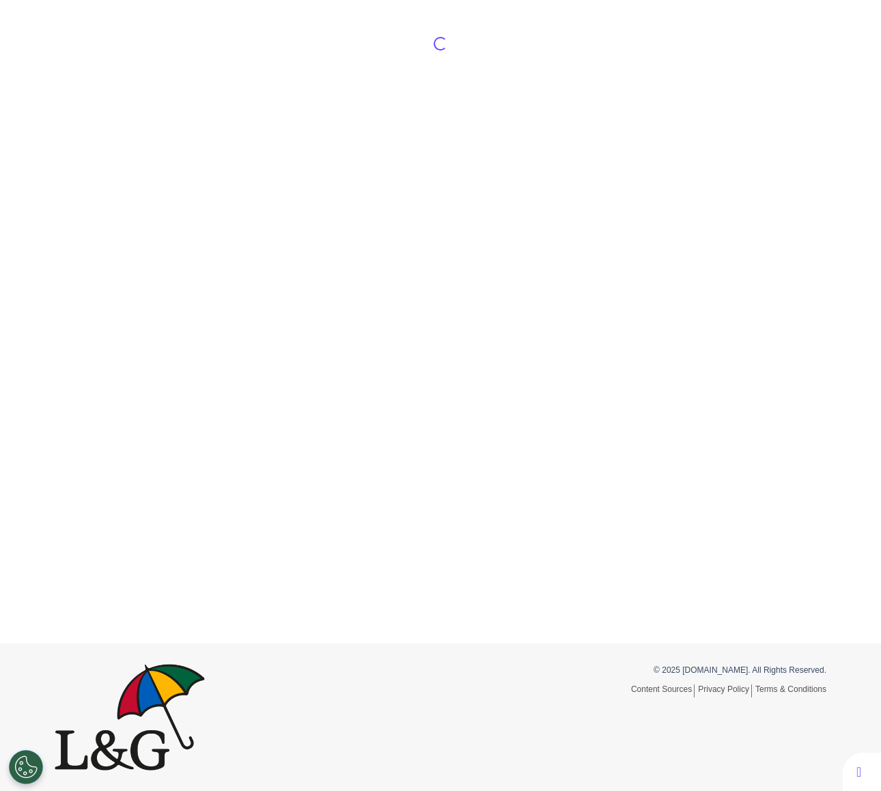
scroll to position [120, 0]
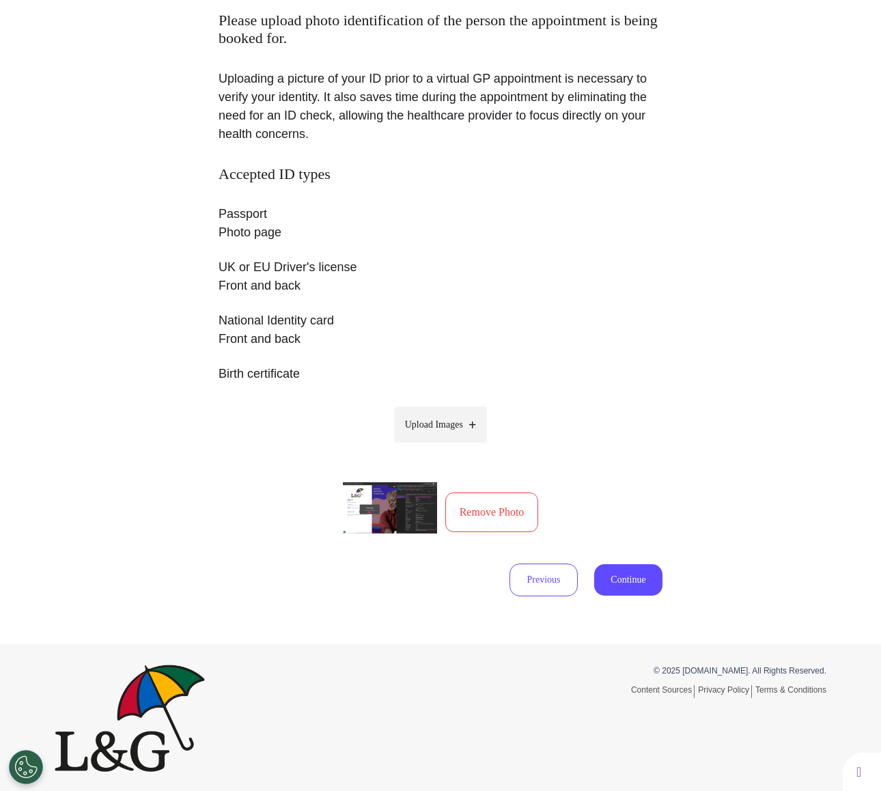
click at [439, 438] on label "Upload Images" at bounding box center [441, 425] width 94 height 36
click at [439, 446] on input "Upload Images" at bounding box center [441, 453] width 130 height 14
type input "**********"
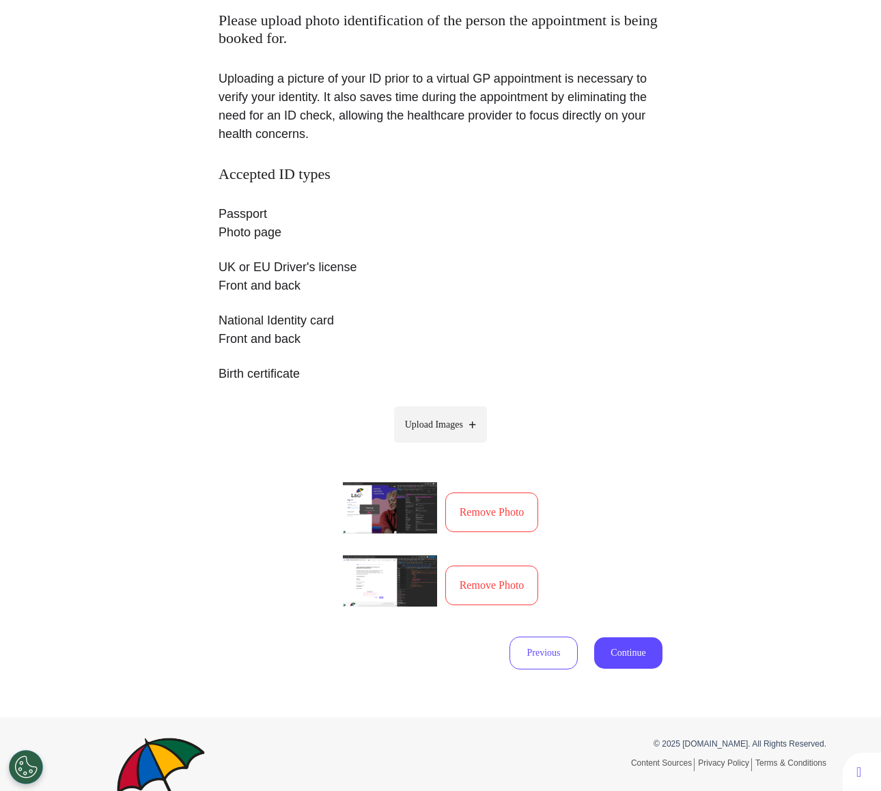
scroll to position [193, 0]
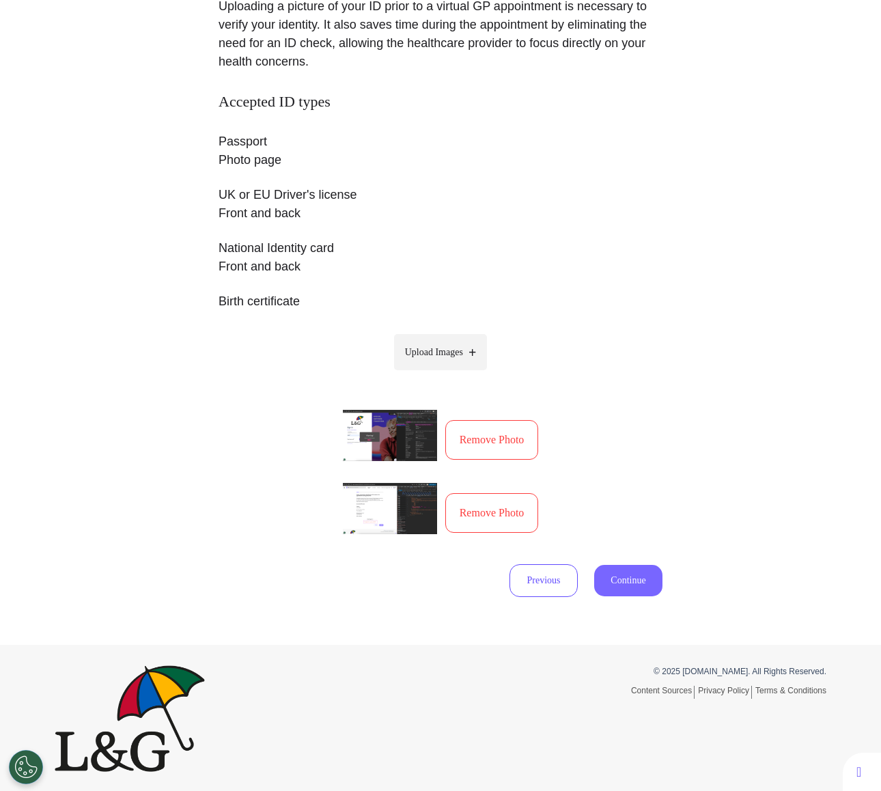
click at [622, 576] on button "Continue" at bounding box center [628, 580] width 68 height 31
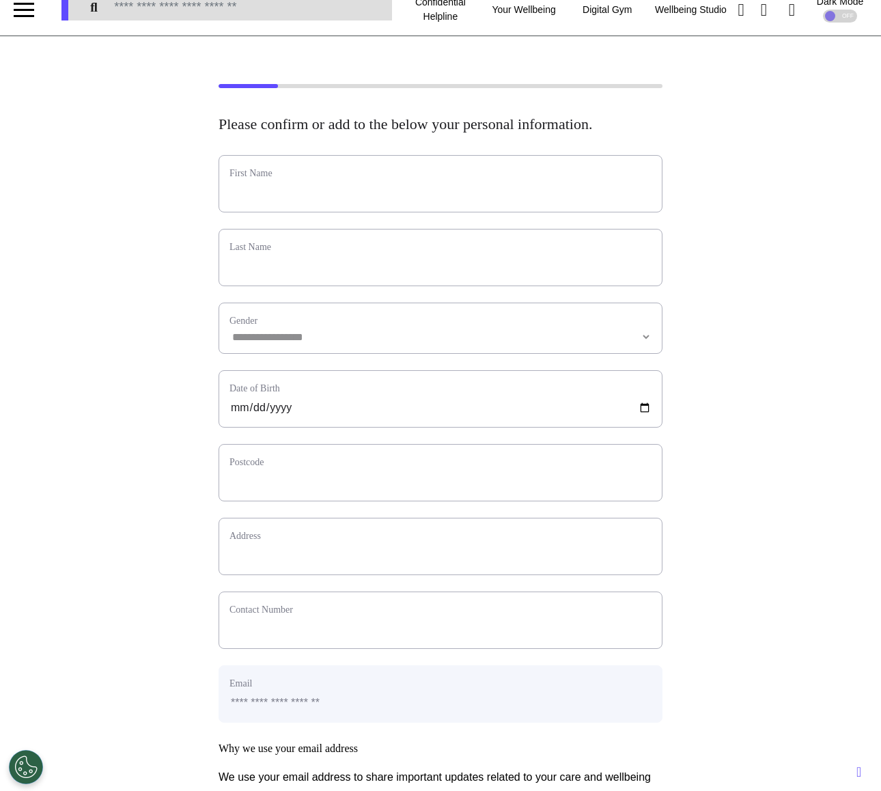
scroll to position [0, 0]
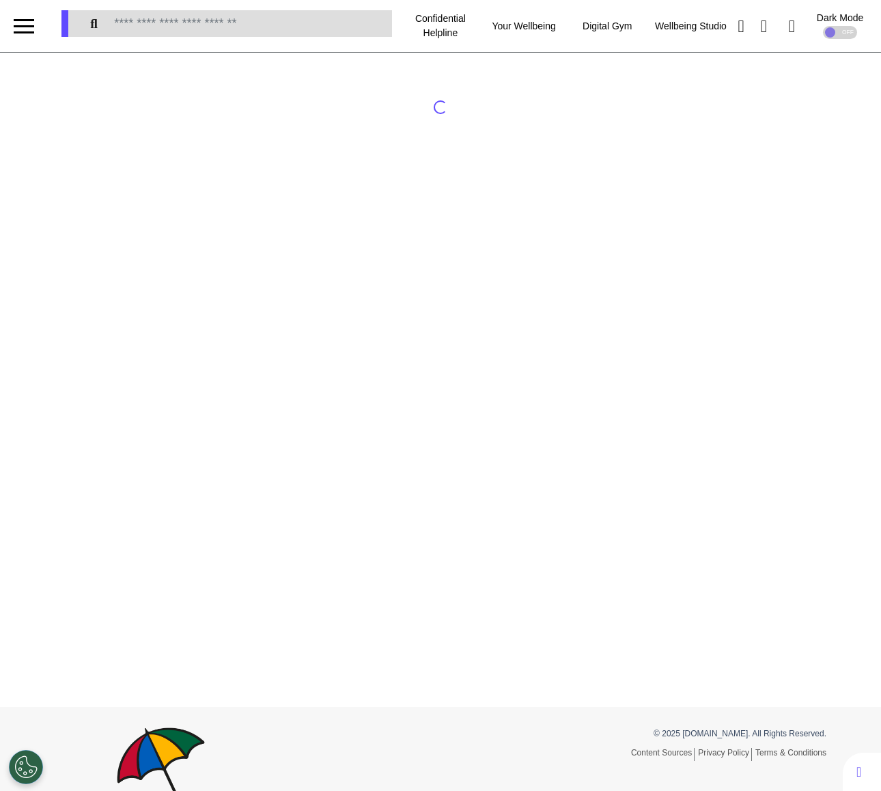
select select "*"
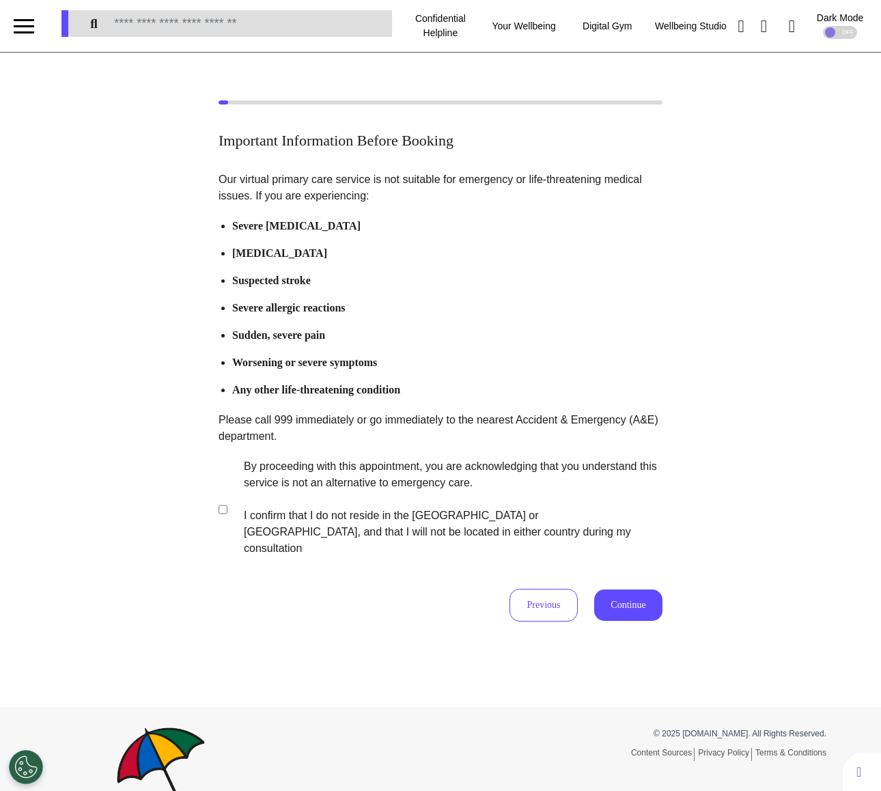
click at [635, 568] on div "Our virtual primary care service is not suitable for emergency or life-threaten…" at bounding box center [441, 396] width 444 height 450
click at [620, 590] on button "Continue" at bounding box center [628, 605] width 68 height 31
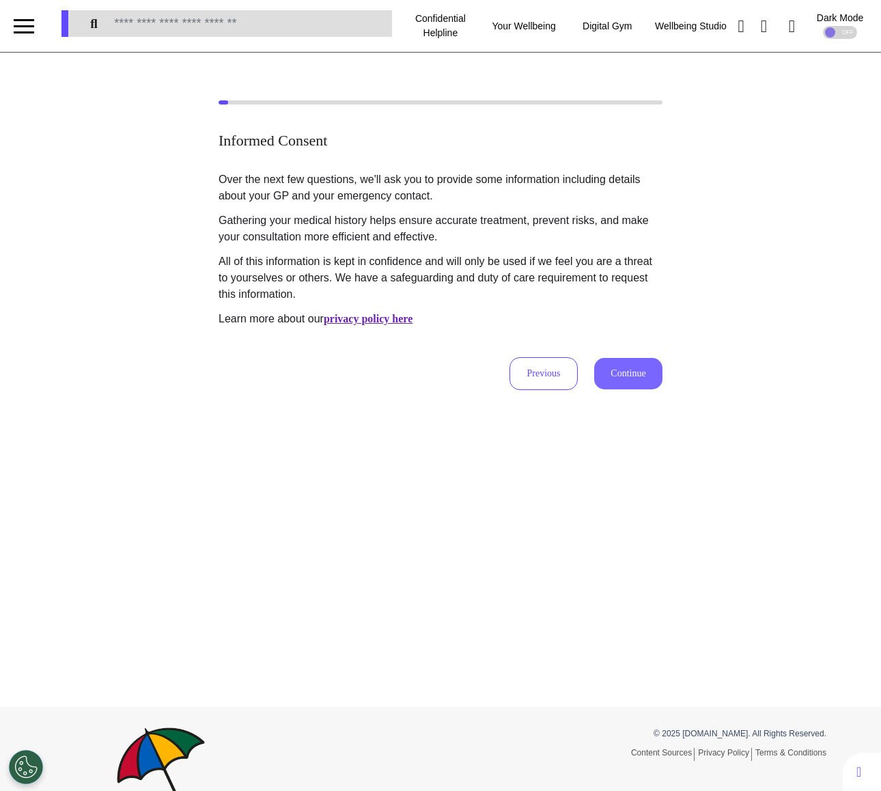
click at [636, 368] on button "Continue" at bounding box center [628, 373] width 68 height 31
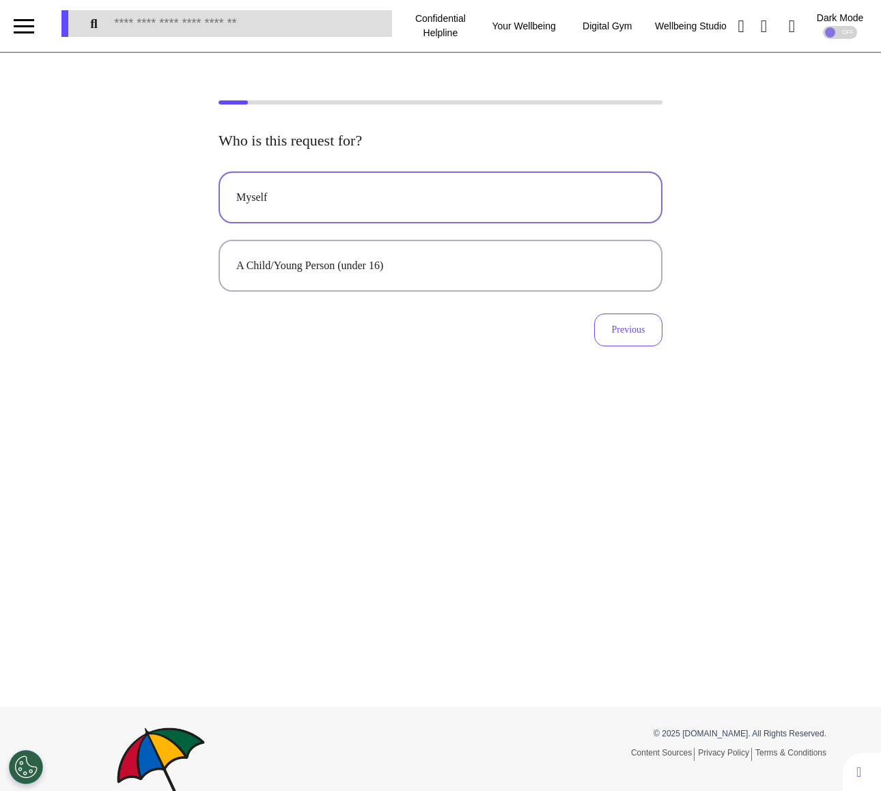
click at [470, 174] on button "Myself" at bounding box center [441, 197] width 444 height 52
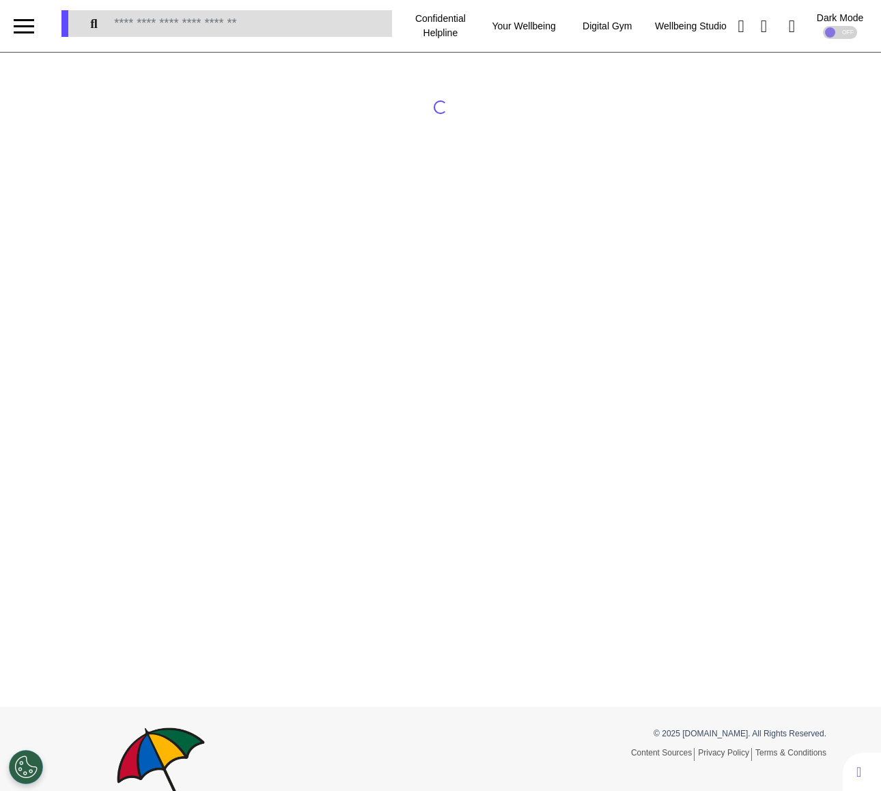
select select "*"
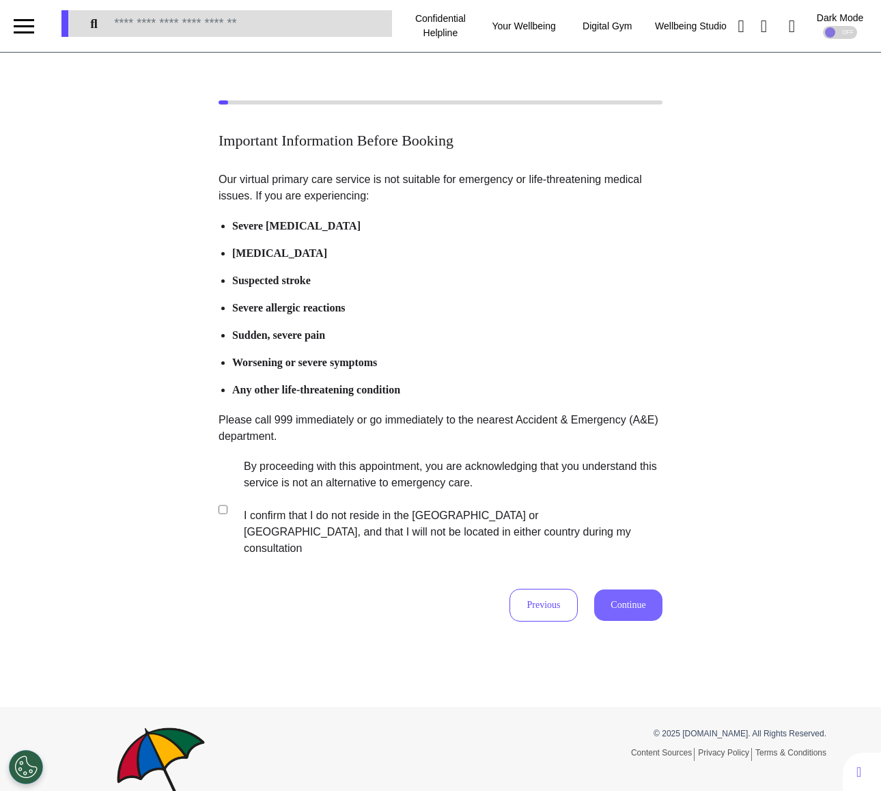
click at [646, 590] on button "Continue" at bounding box center [628, 605] width 68 height 31
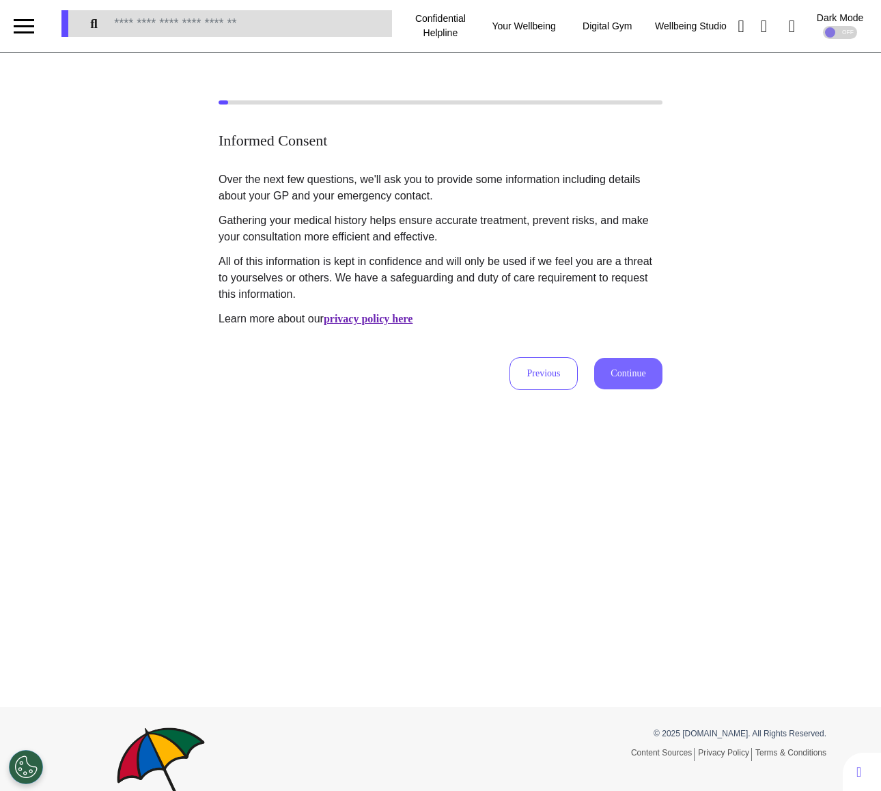
click at [651, 385] on button "Continue" at bounding box center [628, 373] width 68 height 31
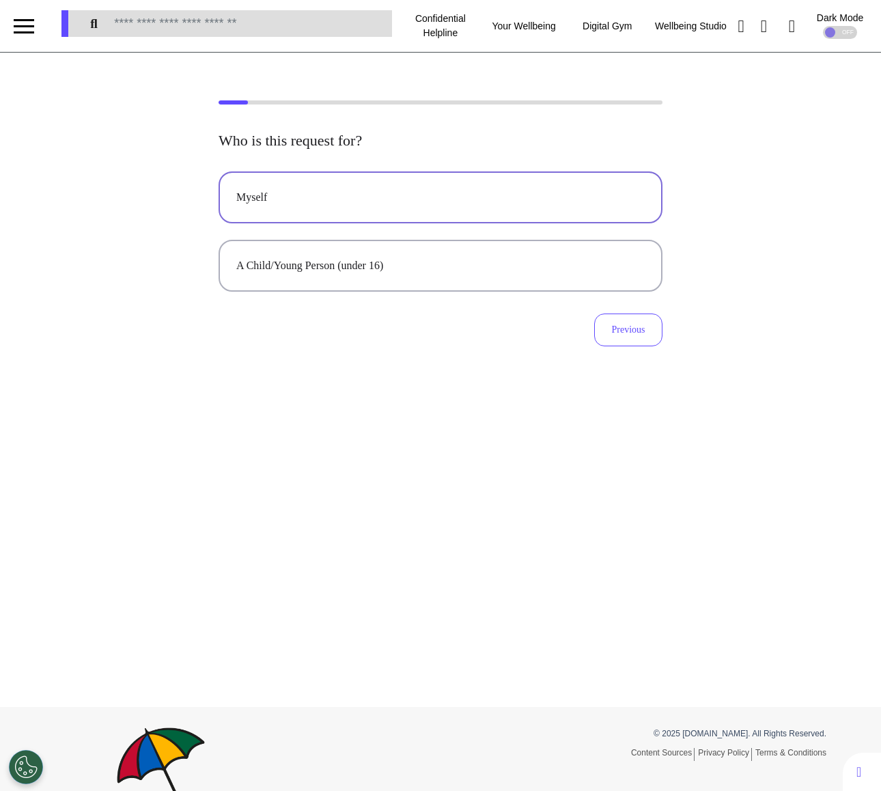
click at [419, 208] on button "Myself" at bounding box center [441, 197] width 444 height 52
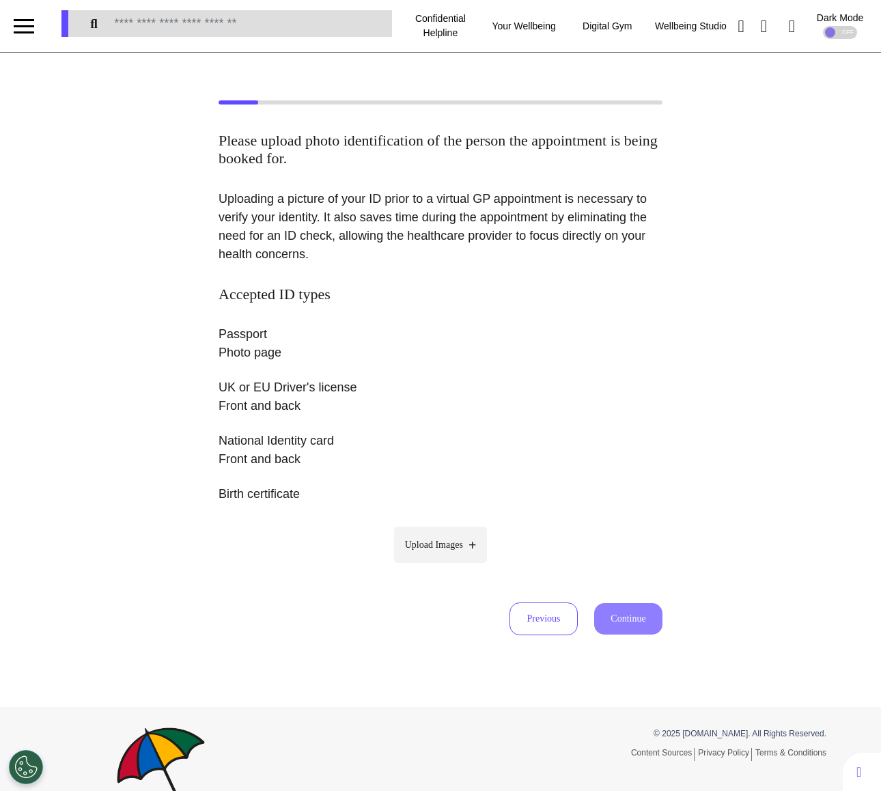
click at [448, 550] on span "Upload Images" at bounding box center [434, 545] width 58 height 14
click at [448, 566] on input "Upload Images" at bounding box center [441, 573] width 130 height 14
type input "**********"
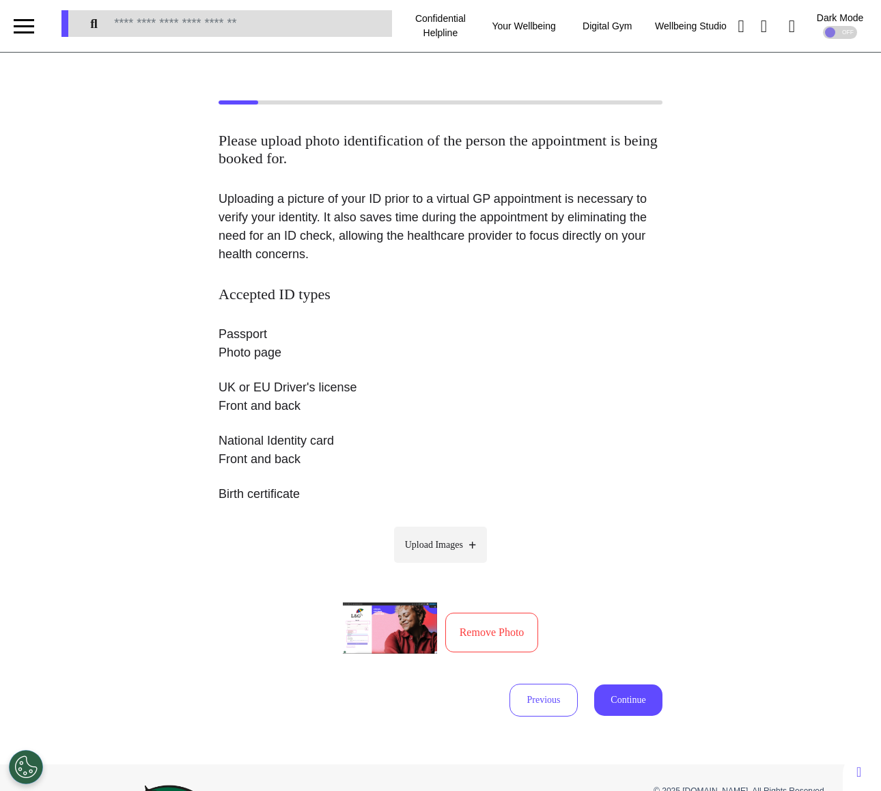
click at [487, 639] on button "Remove Photo" at bounding box center [492, 633] width 94 height 40
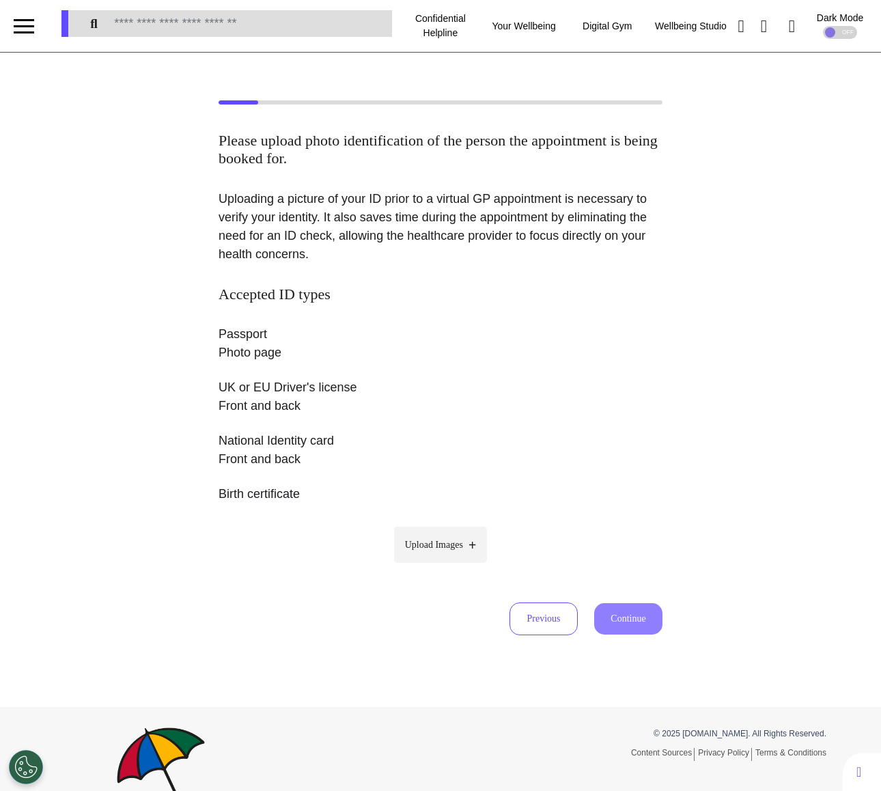
click at [454, 560] on label "Upload Images" at bounding box center [441, 545] width 94 height 36
click at [454, 566] on input "Upload Images" at bounding box center [441, 573] width 130 height 14
type input "**********"
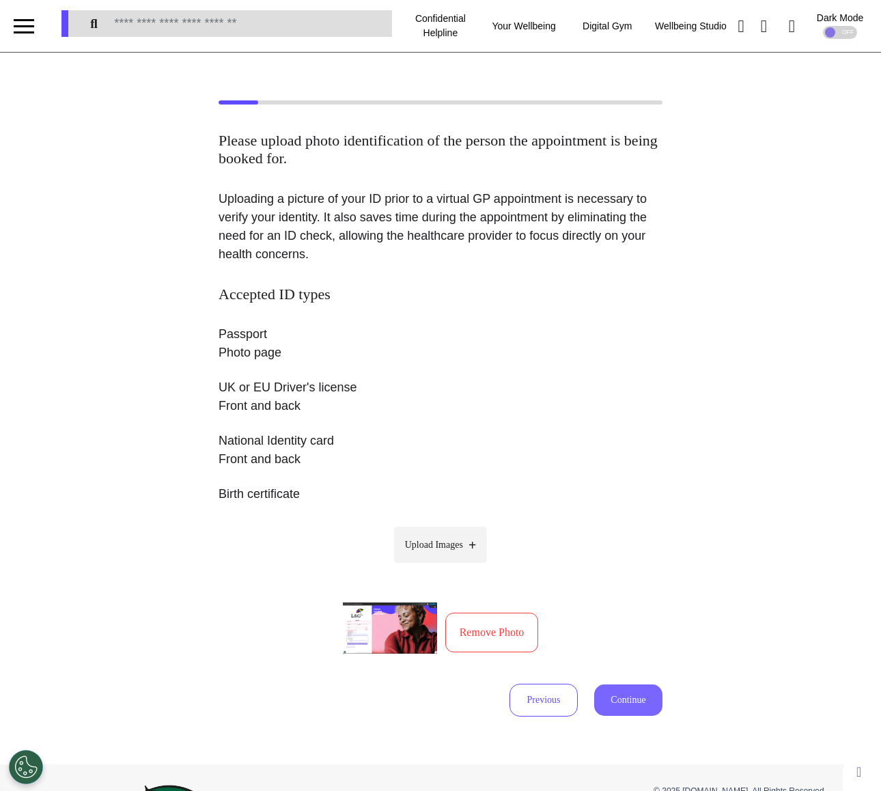
click at [616, 698] on button "Continue" at bounding box center [628, 700] width 68 height 31
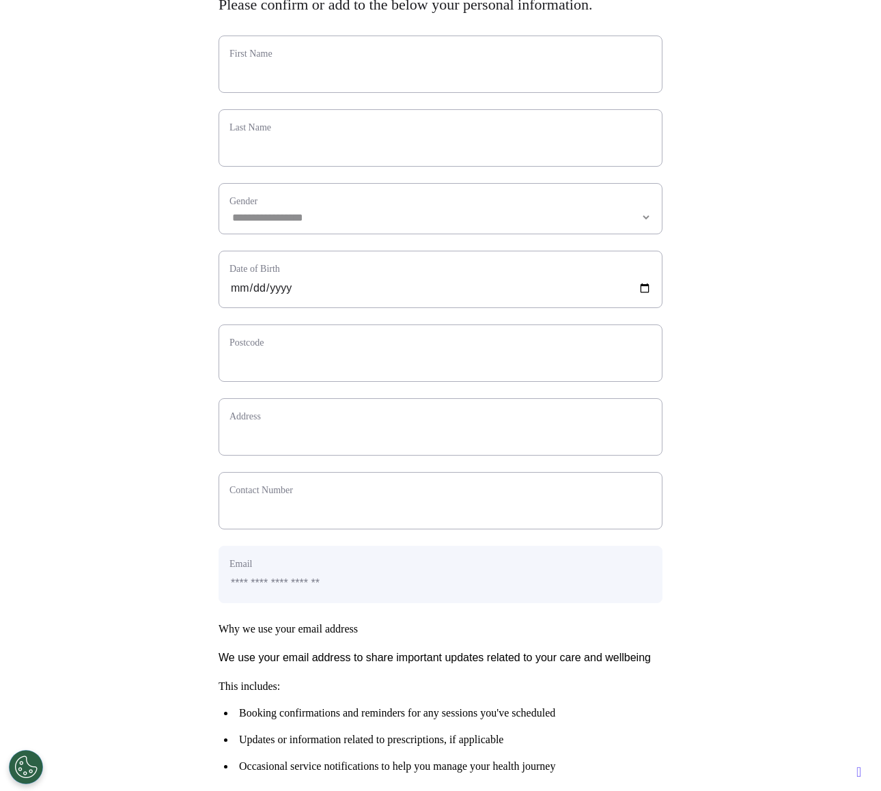
scroll to position [416, 0]
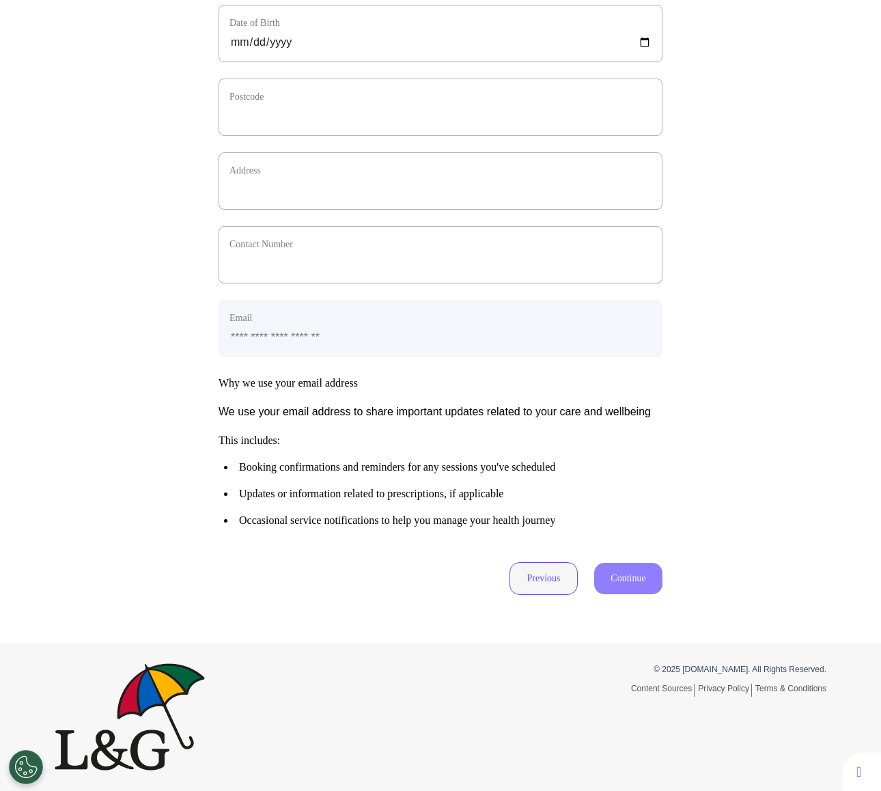
click at [534, 588] on button "Previous" at bounding box center [544, 578] width 68 height 33
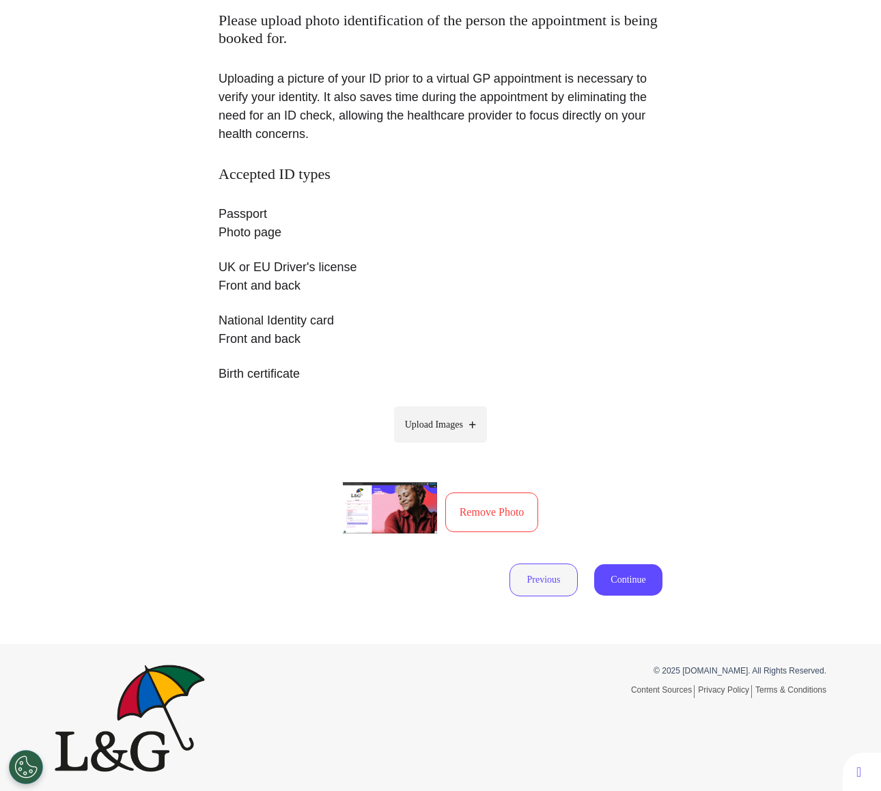
click at [540, 575] on button "Previous" at bounding box center [544, 580] width 68 height 33
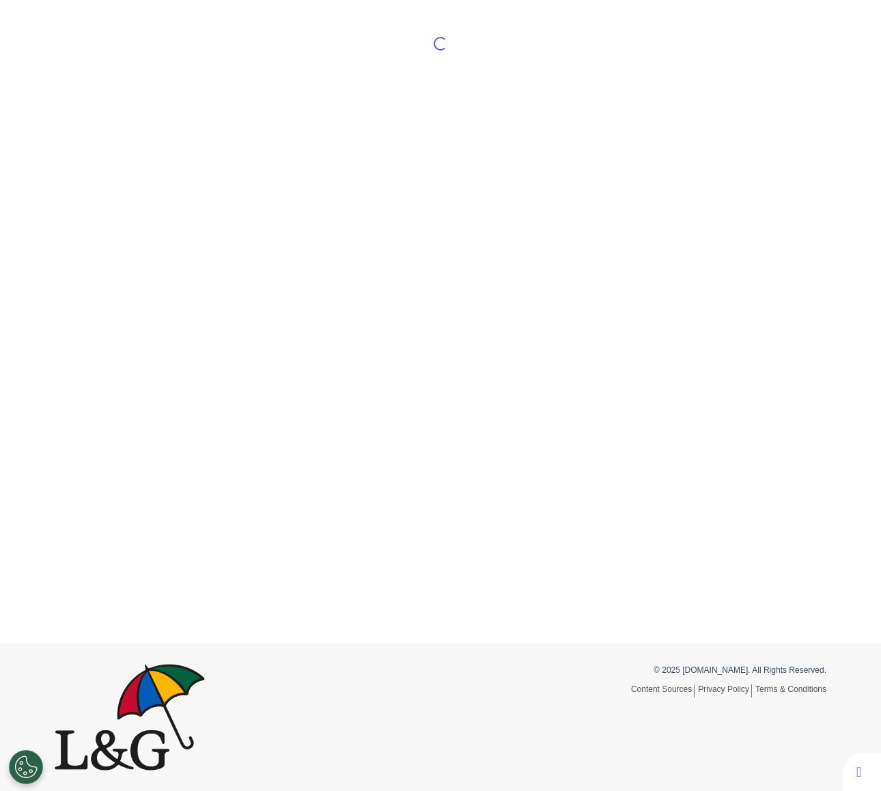
scroll to position [64, 0]
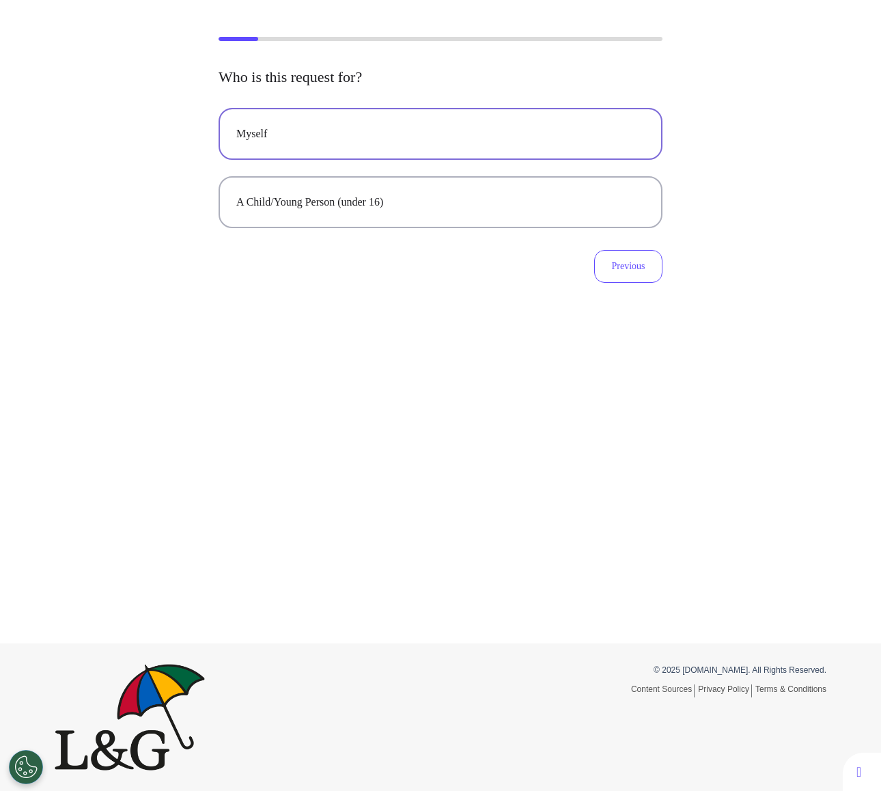
click at [443, 153] on button "Myself" at bounding box center [441, 134] width 444 height 52
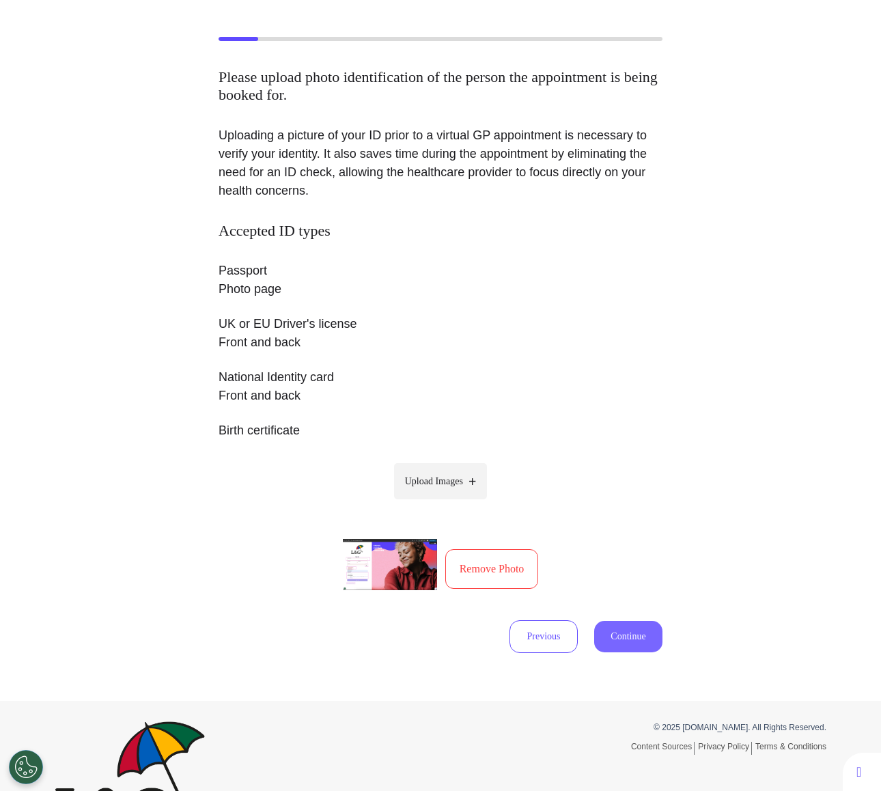
click at [614, 629] on button "Continue" at bounding box center [628, 636] width 68 height 31
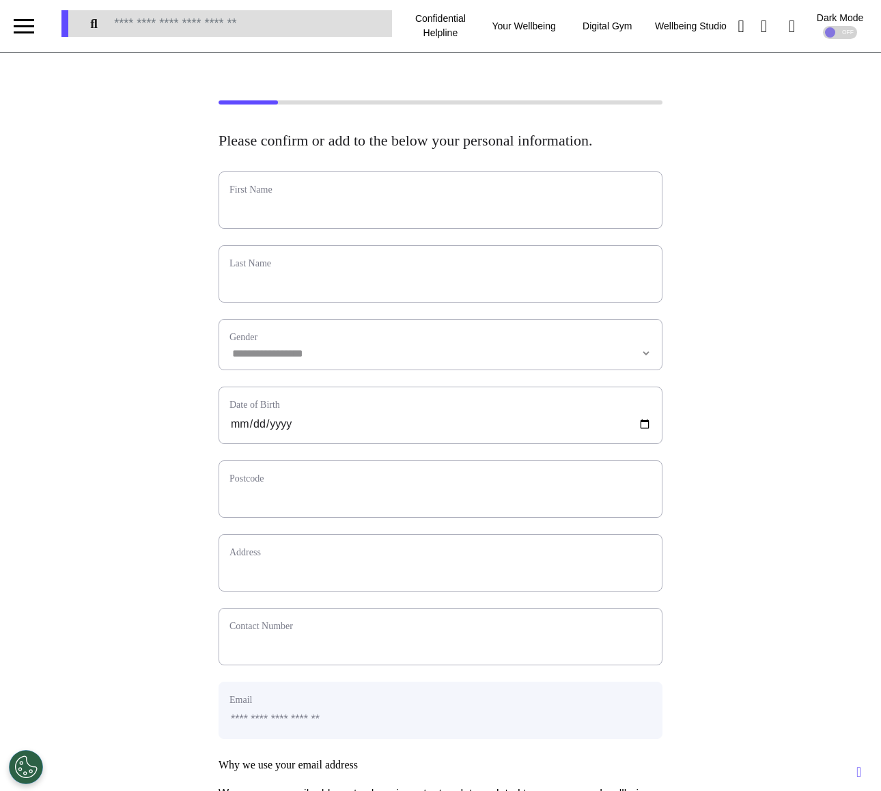
scroll to position [0, 0]
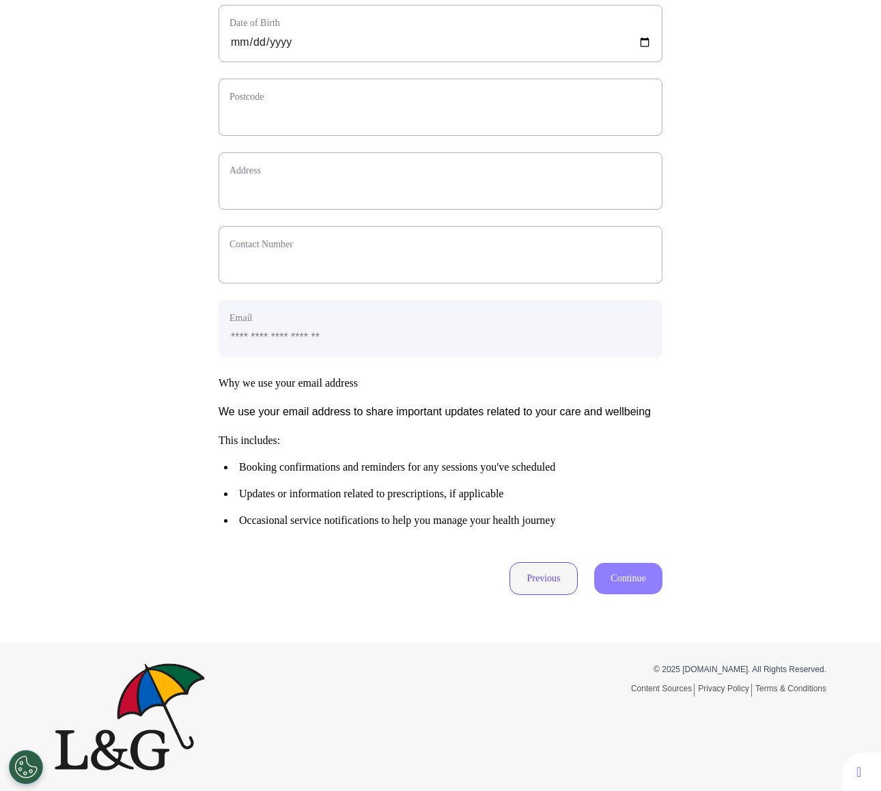
click at [561, 583] on button "Previous" at bounding box center [544, 578] width 68 height 33
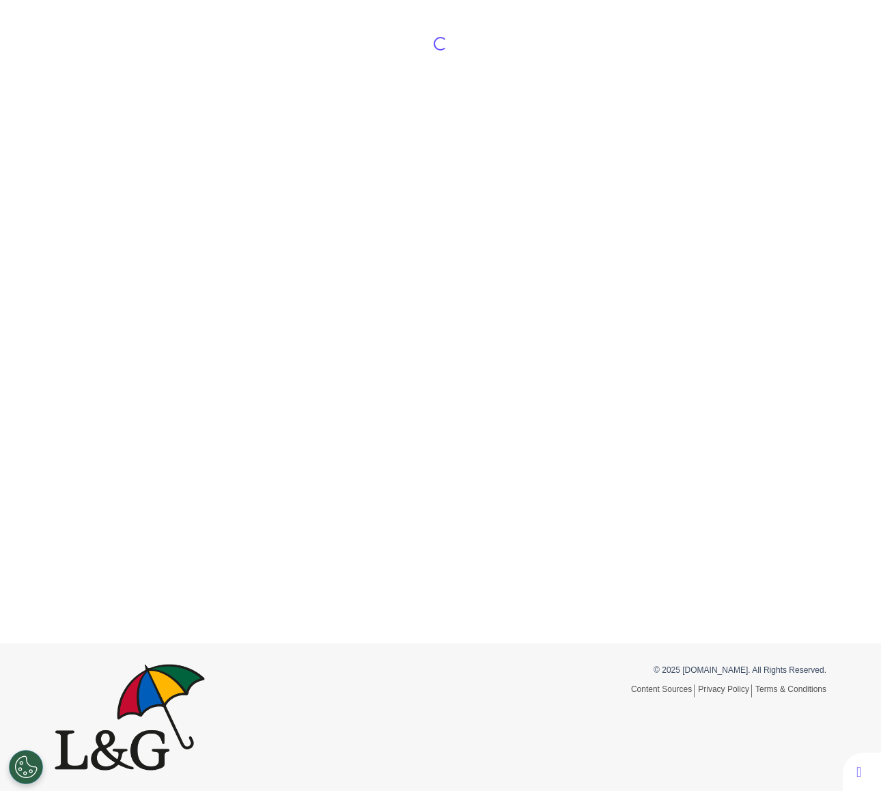
scroll to position [120, 0]
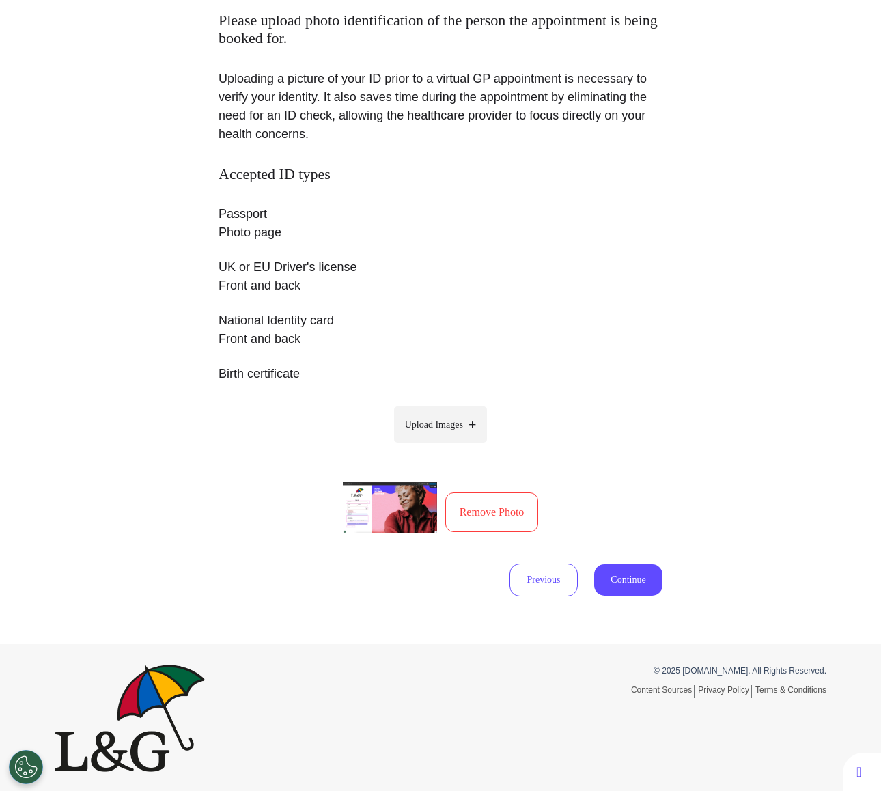
click at [415, 415] on label "Upload Images" at bounding box center [441, 425] width 94 height 36
click at [415, 446] on input "Upload Images" at bounding box center [441, 453] width 130 height 14
type input "**********"
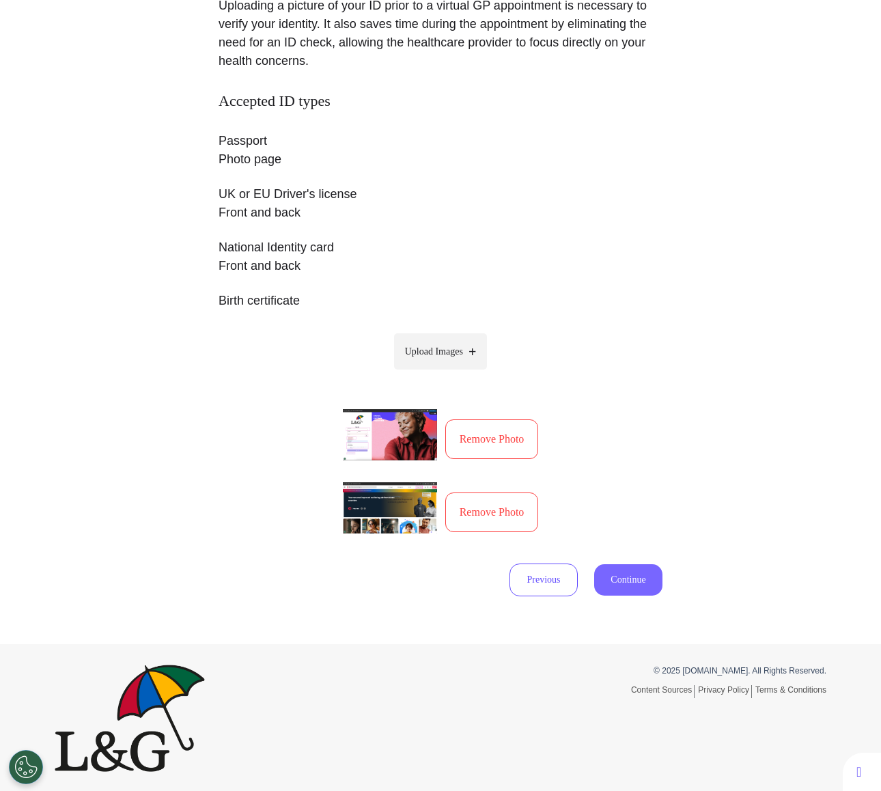
click at [612, 583] on button "Continue" at bounding box center [628, 579] width 68 height 31
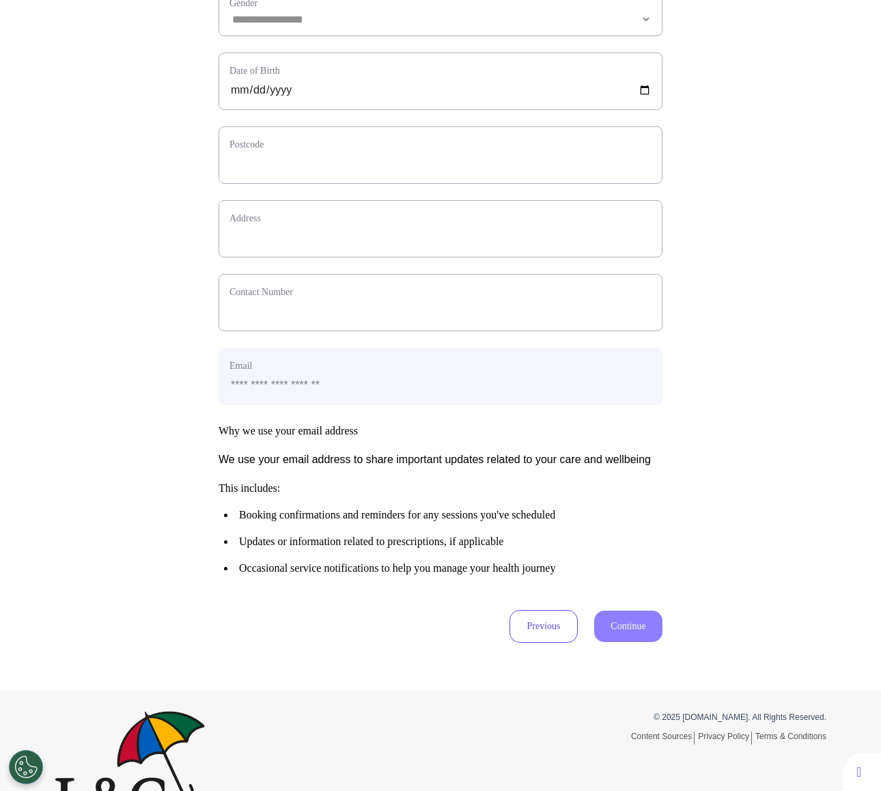
scroll to position [416, 0]
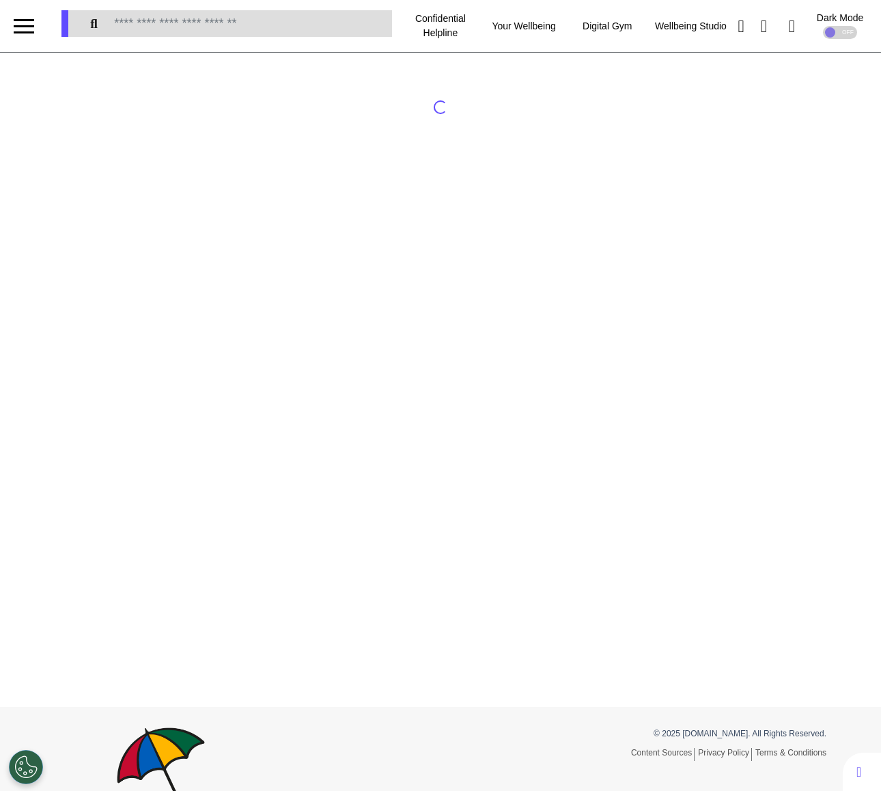
select select "*"
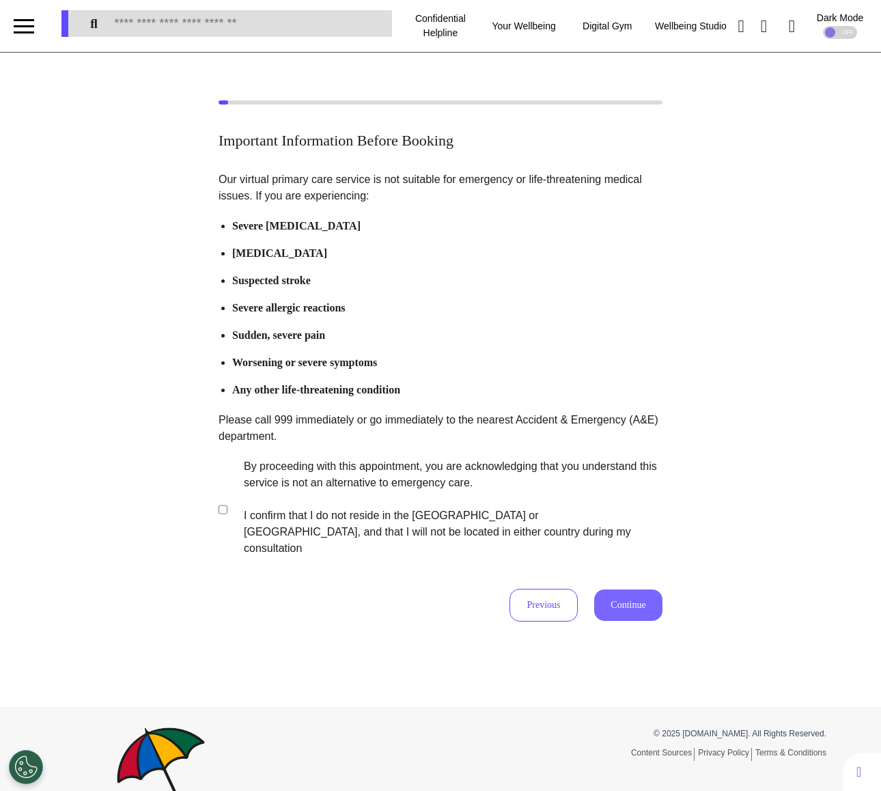
click at [635, 590] on button "Continue" at bounding box center [628, 605] width 68 height 31
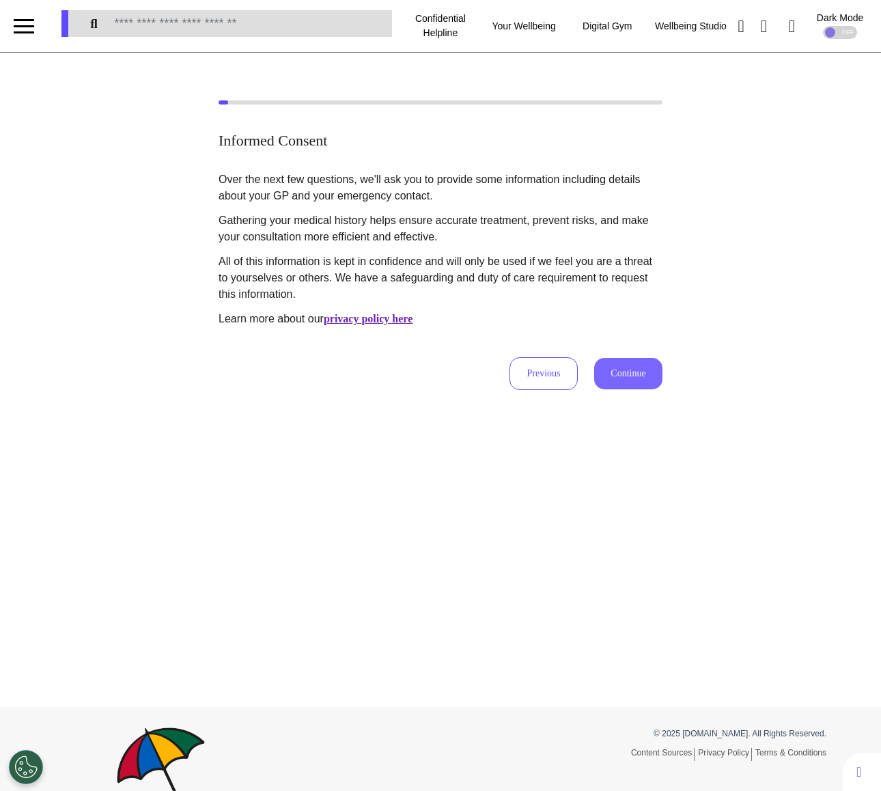
click at [631, 376] on button "Continue" at bounding box center [628, 373] width 68 height 31
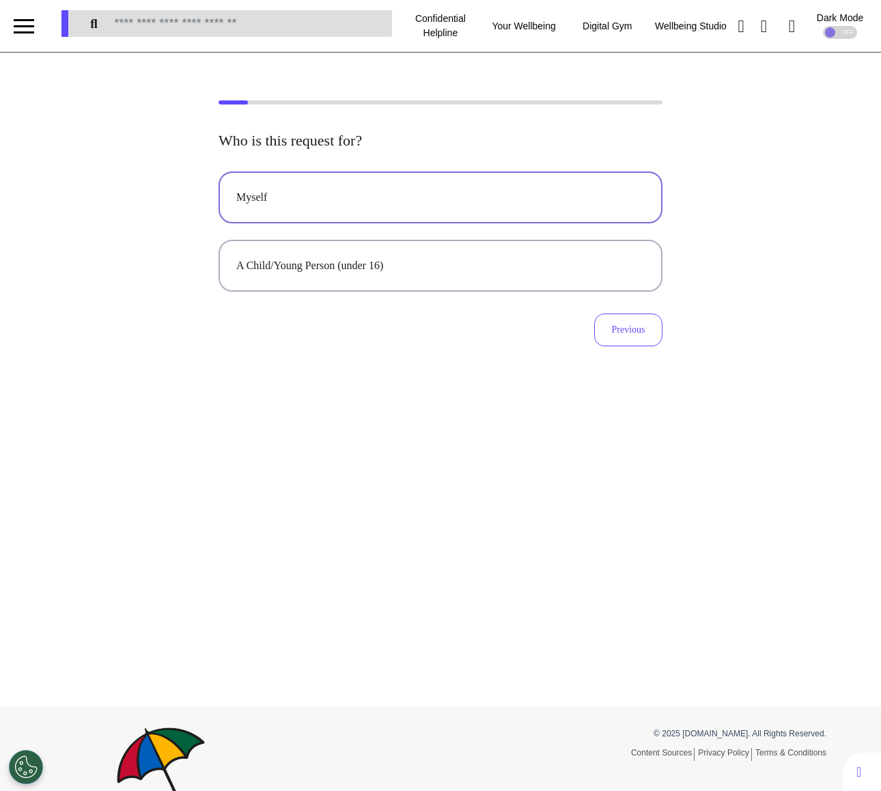
click at [454, 206] on button "Myself" at bounding box center [441, 197] width 444 height 52
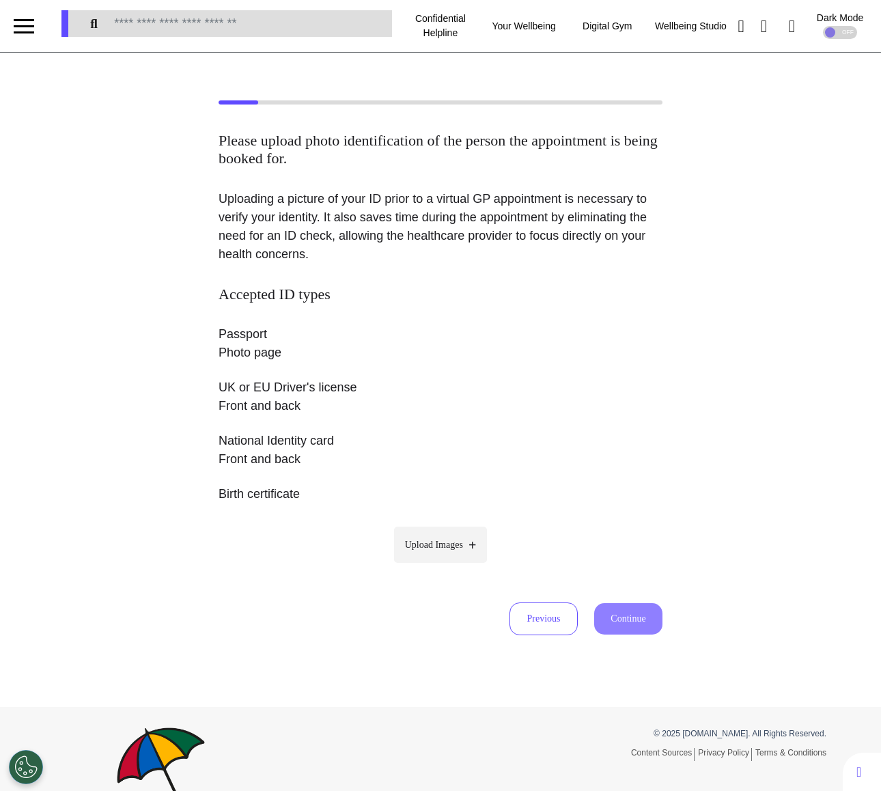
click at [434, 545] on span "Upload Images" at bounding box center [434, 545] width 58 height 14
click at [434, 566] on input "Upload Images" at bounding box center [441, 573] width 130 height 14
click at [394, 551] on label "Upload Images" at bounding box center [441, 545] width 94 height 36
click at [391, 566] on input "Upload Images" at bounding box center [441, 573] width 130 height 14
type input "**********"
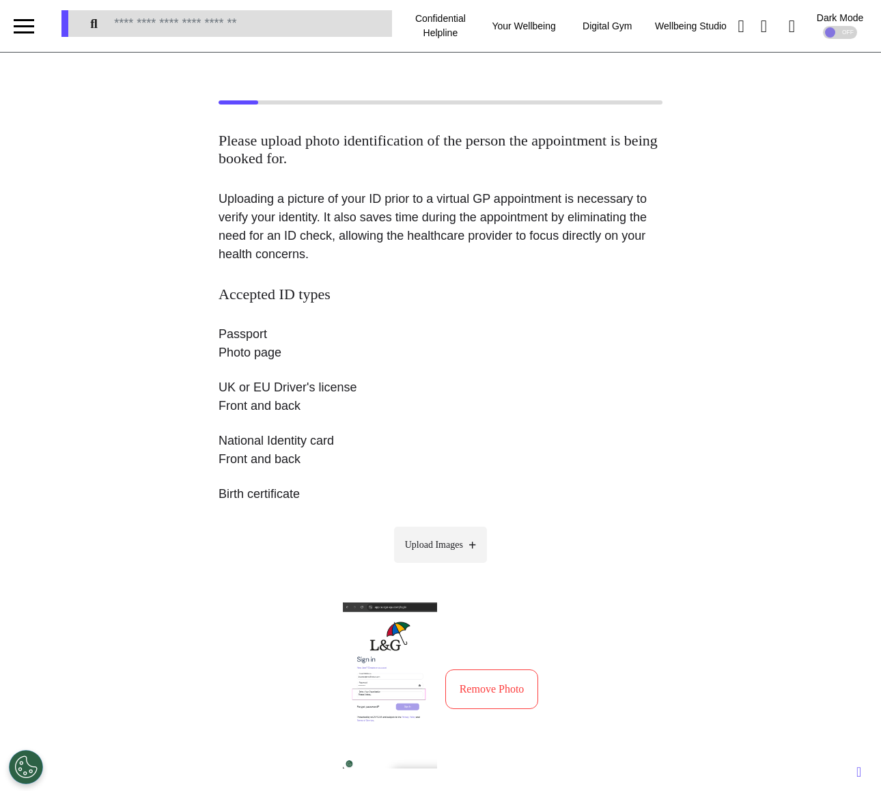
scroll to position [234, 0]
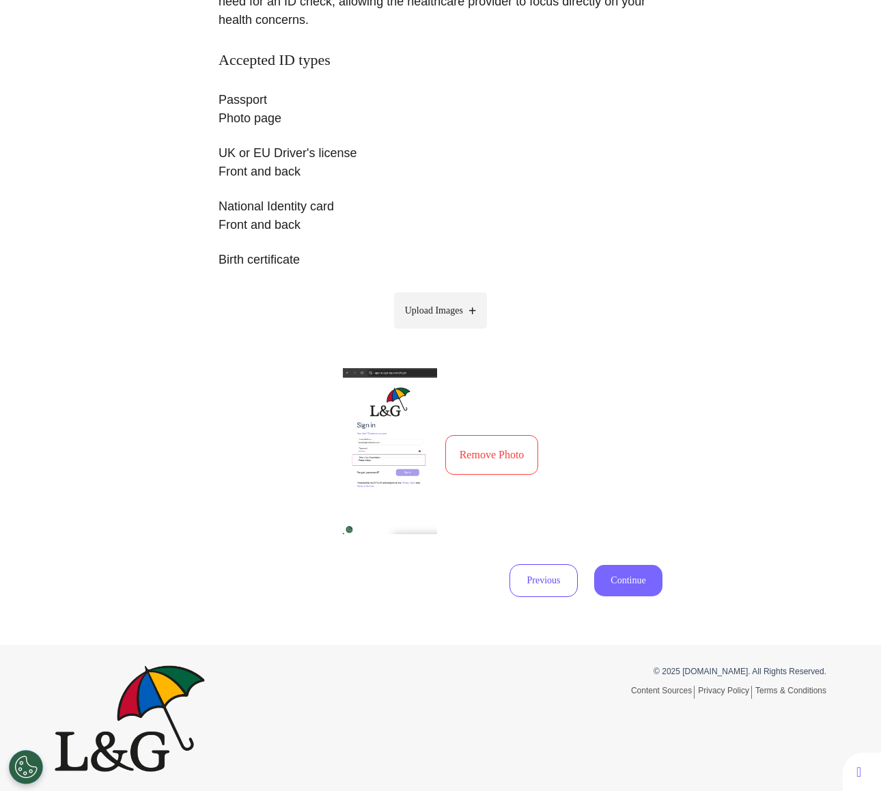
click at [644, 580] on button "Continue" at bounding box center [628, 580] width 68 height 31
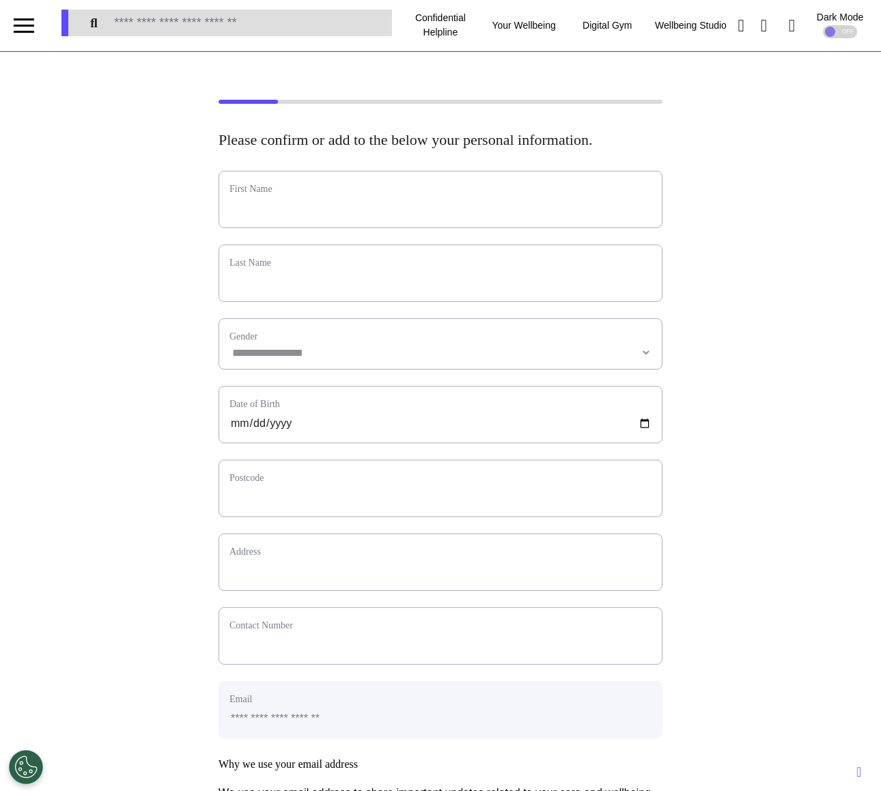
scroll to position [0, 0]
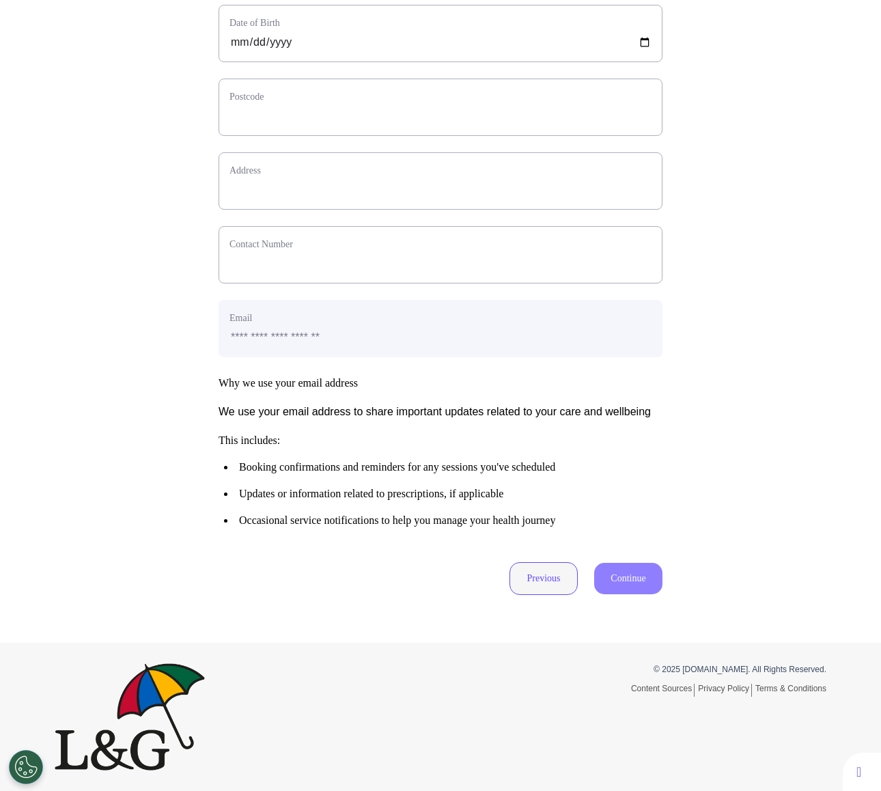
click at [568, 577] on button "Previous" at bounding box center [544, 578] width 68 height 33
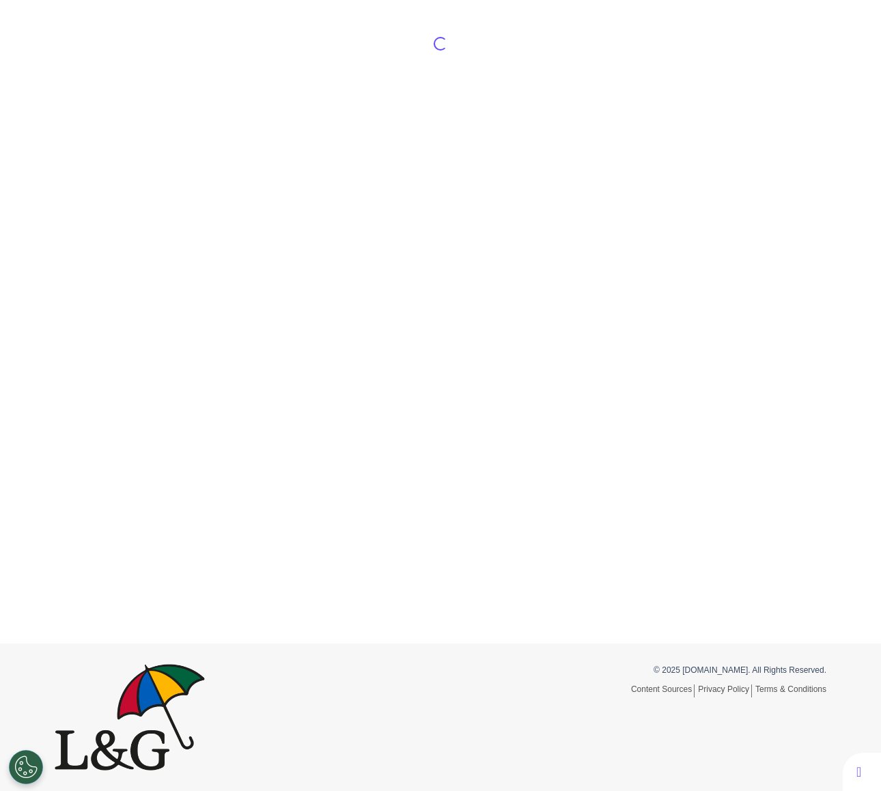
scroll to position [234, 0]
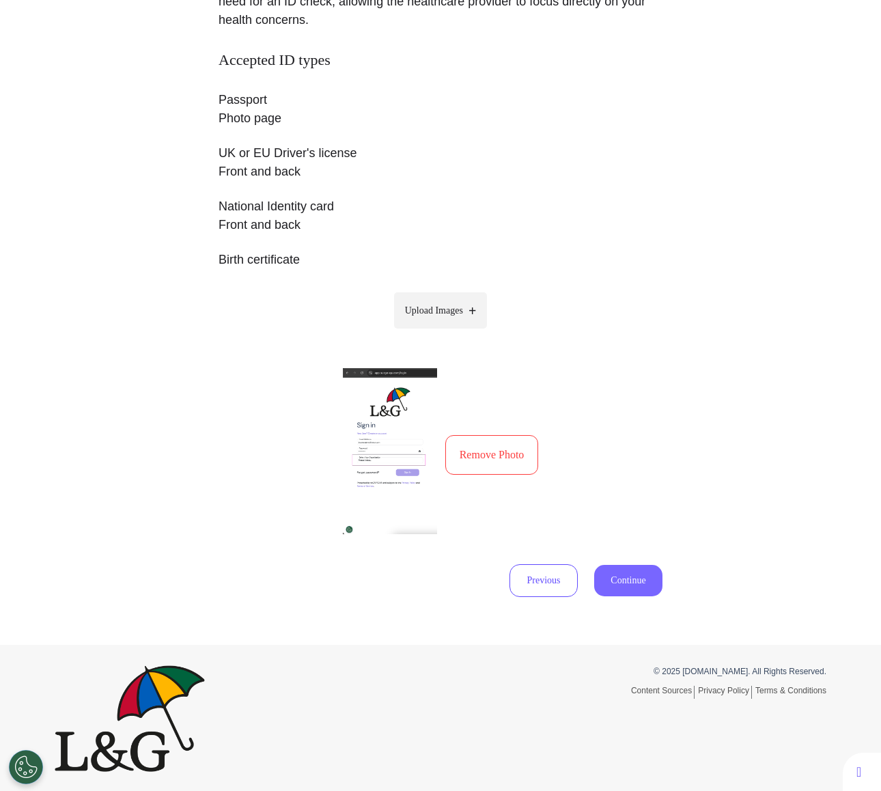
click at [621, 574] on button "Continue" at bounding box center [628, 580] width 68 height 31
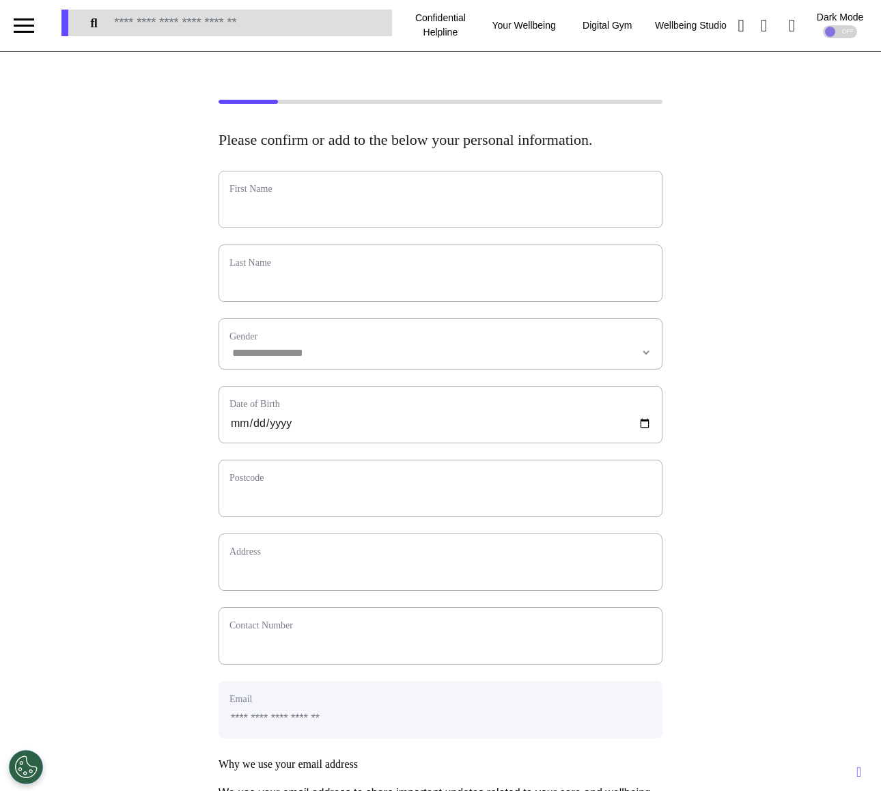
scroll to position [0, 0]
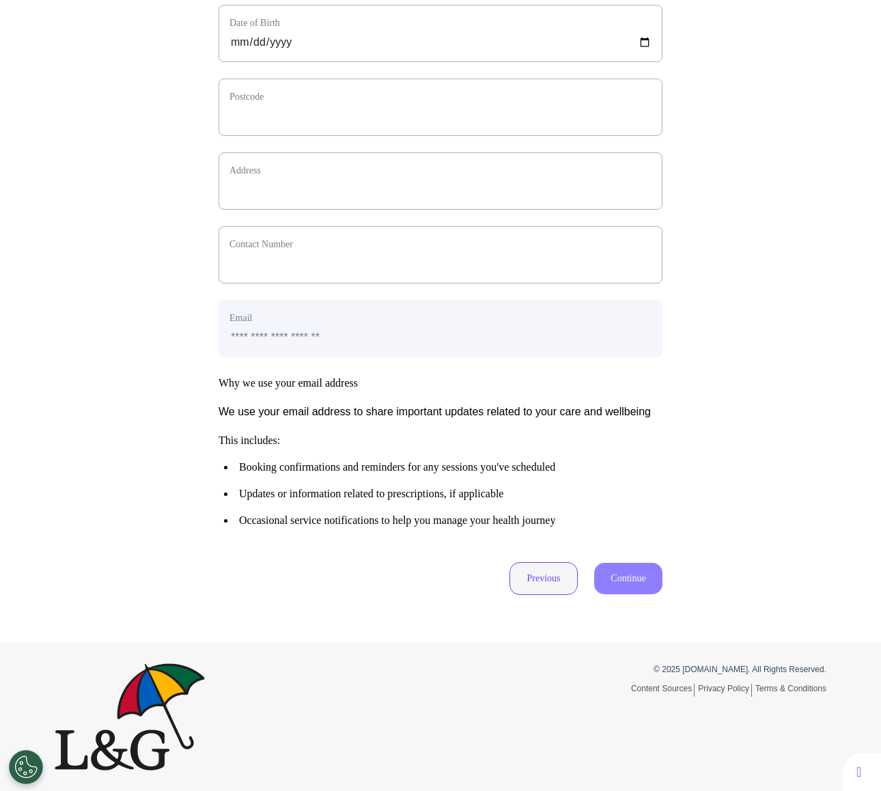
click at [540, 591] on button "Previous" at bounding box center [544, 578] width 68 height 33
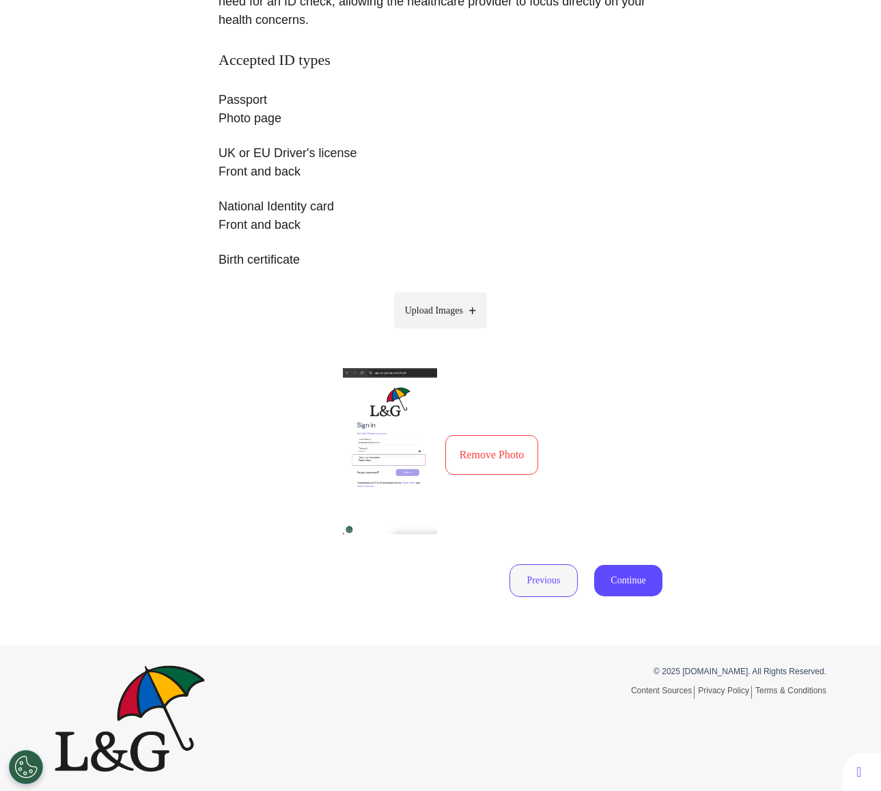
click at [540, 591] on button "Previous" at bounding box center [544, 580] width 68 height 33
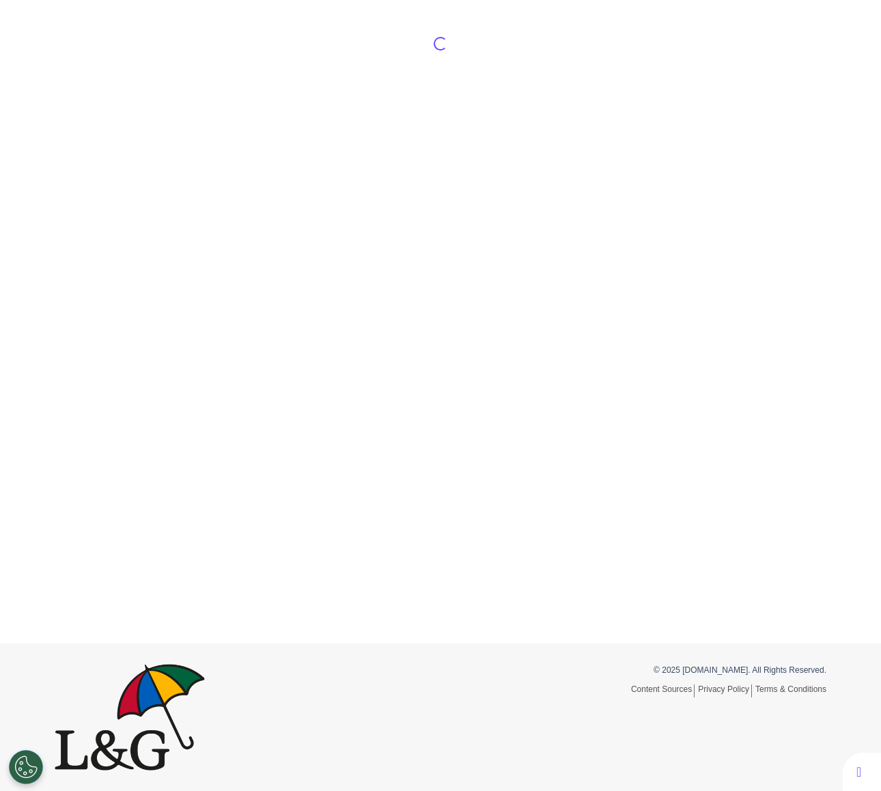
scroll to position [64, 0]
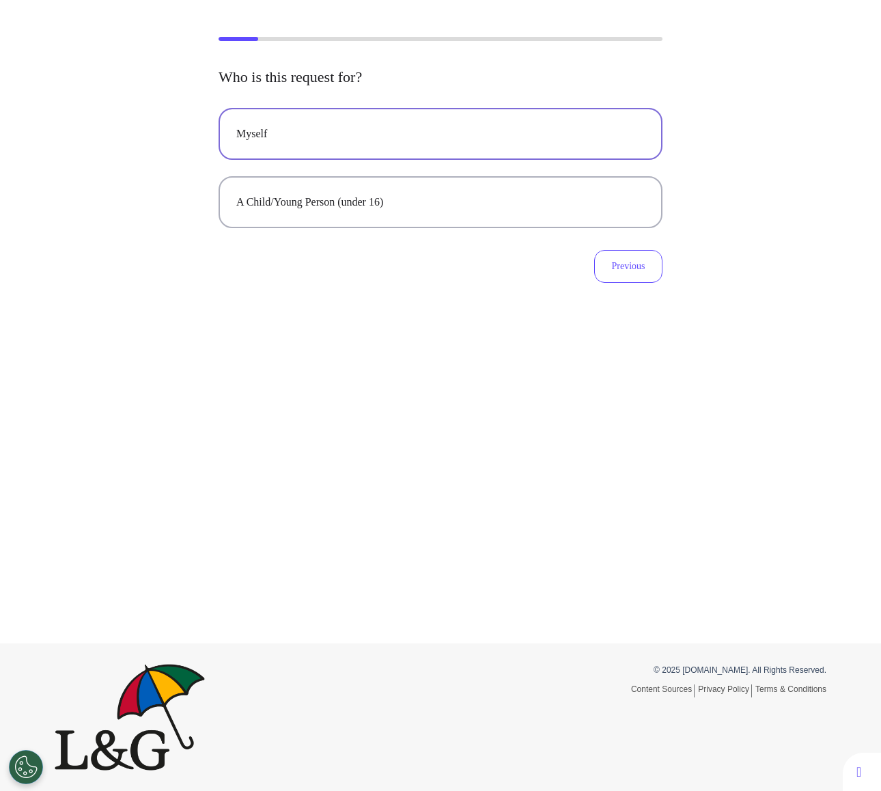
click at [459, 133] on div "Myself" at bounding box center [440, 134] width 409 height 16
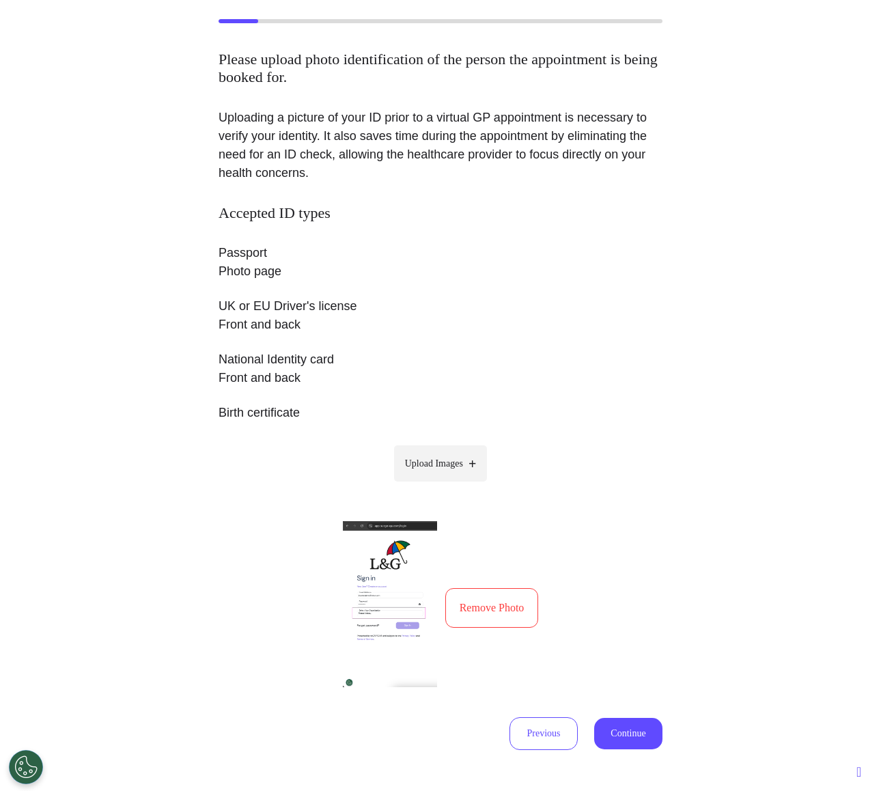
click at [515, 615] on button "Remove Photo" at bounding box center [492, 608] width 94 height 40
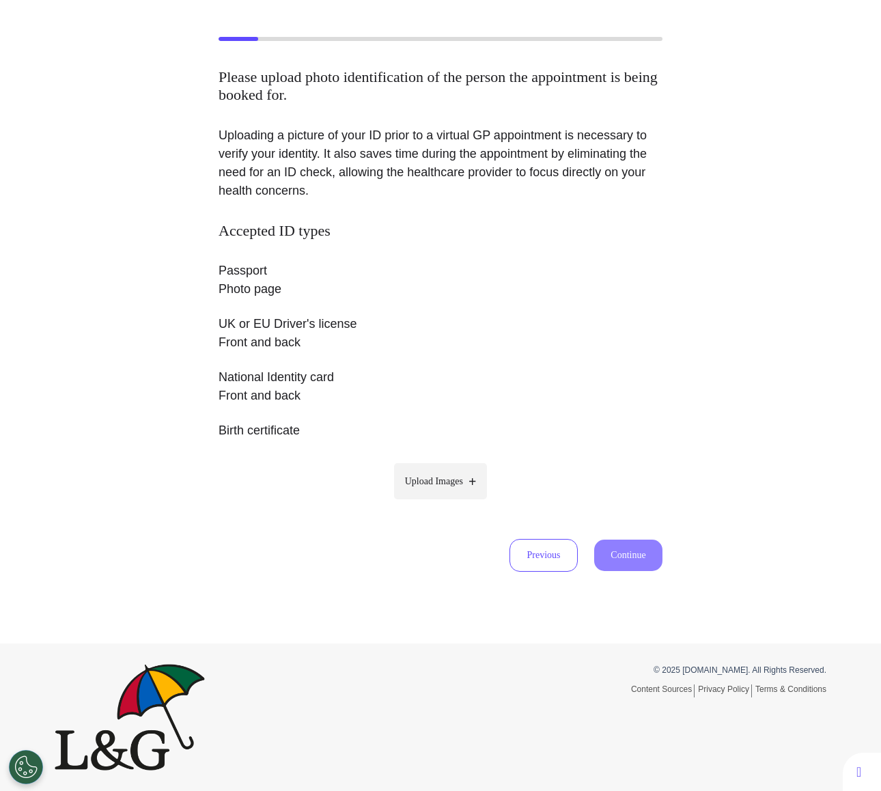
click at [428, 478] on span "Upload Images" at bounding box center [434, 481] width 58 height 14
click at [428, 503] on input "Upload Images" at bounding box center [441, 510] width 130 height 14
type input "**********"
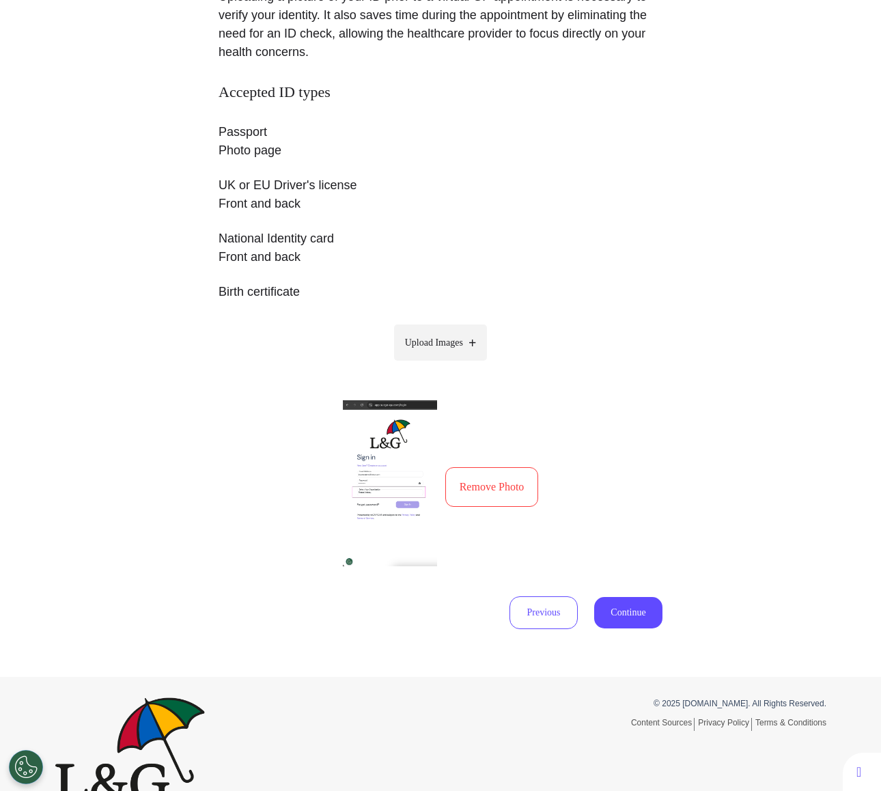
scroll to position [234, 0]
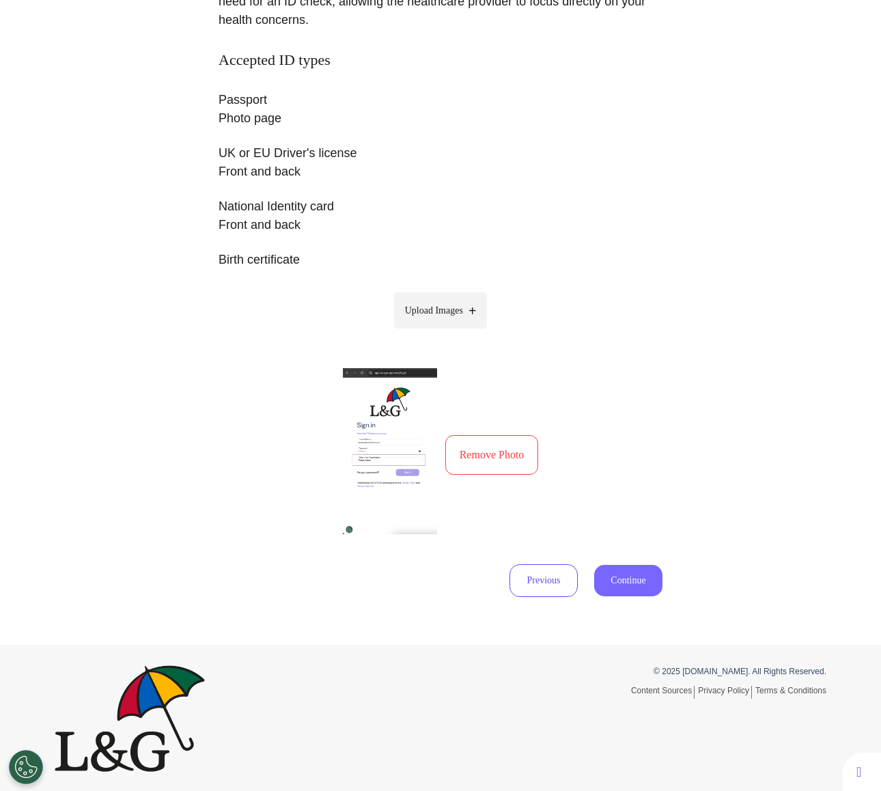
click at [635, 583] on button "Continue" at bounding box center [628, 580] width 68 height 31
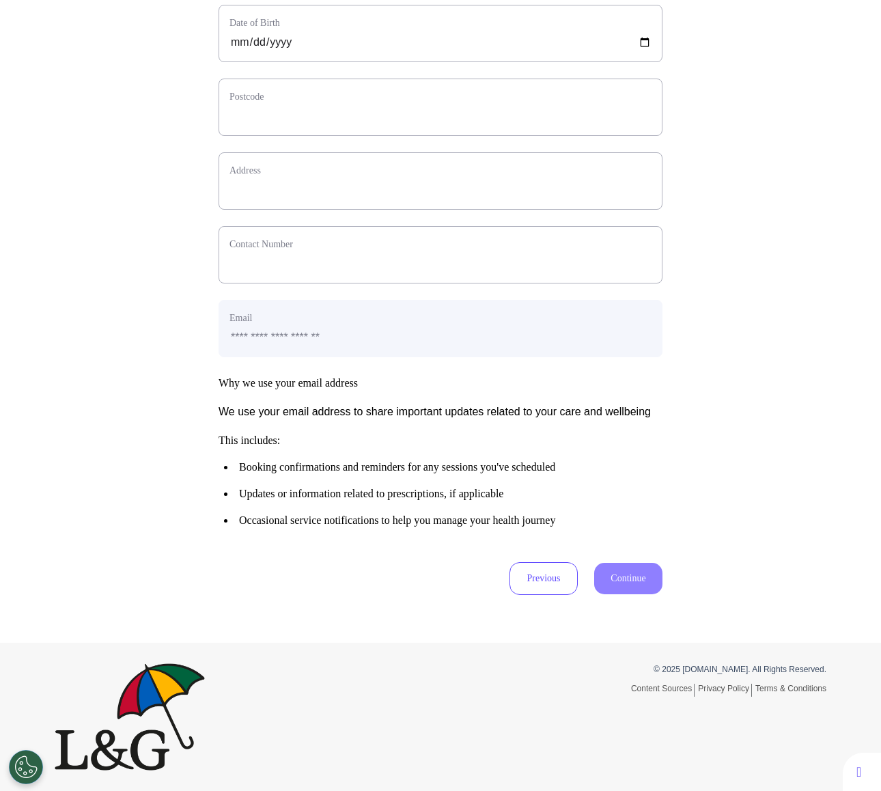
scroll to position [416, 0]
click at [543, 578] on button "Previous" at bounding box center [544, 578] width 68 height 33
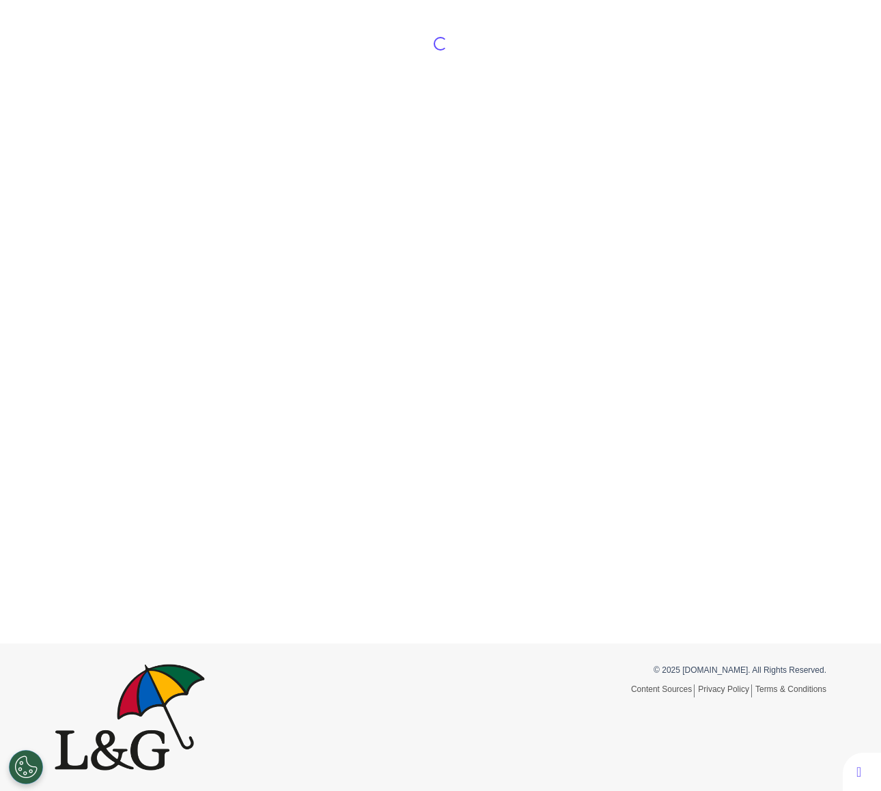
scroll to position [234, 0]
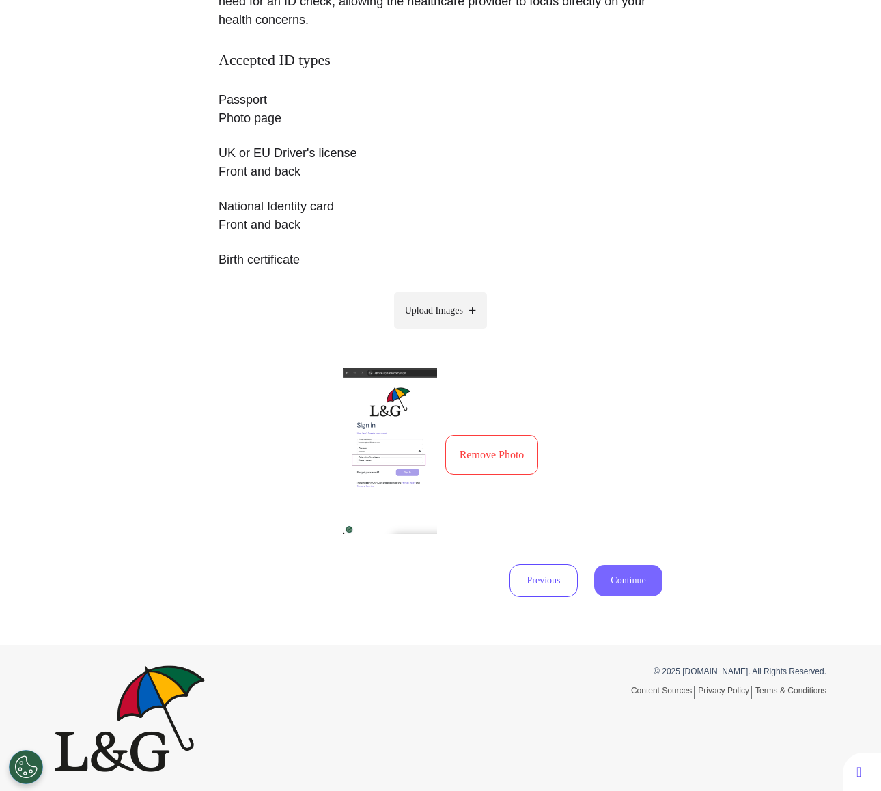
click at [631, 583] on button "Continue" at bounding box center [628, 580] width 68 height 31
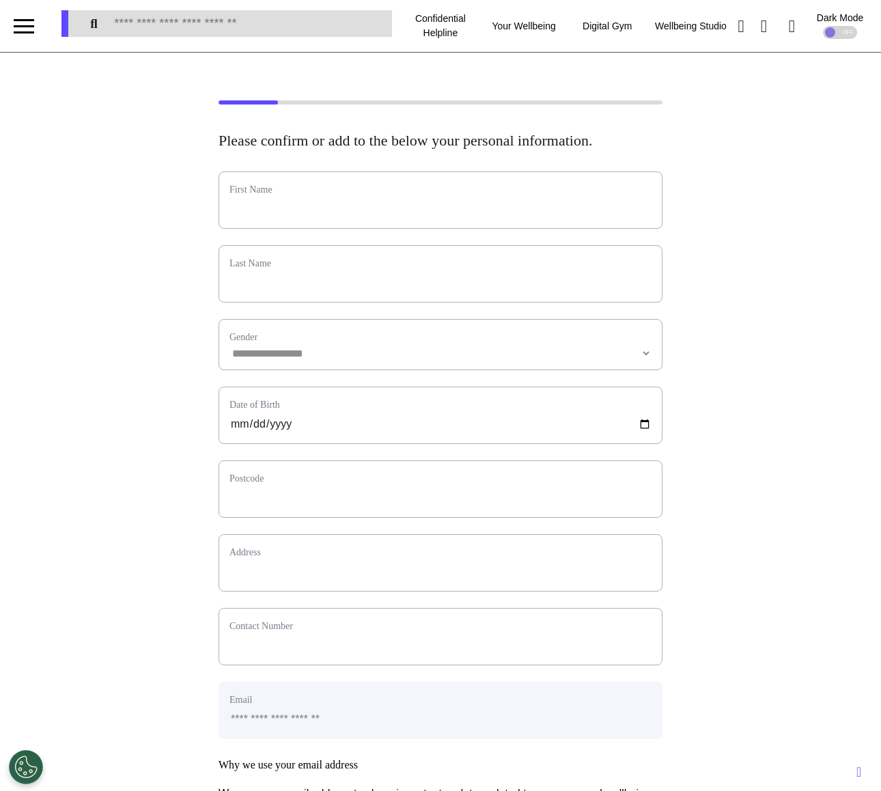
scroll to position [20, 0]
